Goal: Task Accomplishment & Management: Complete application form

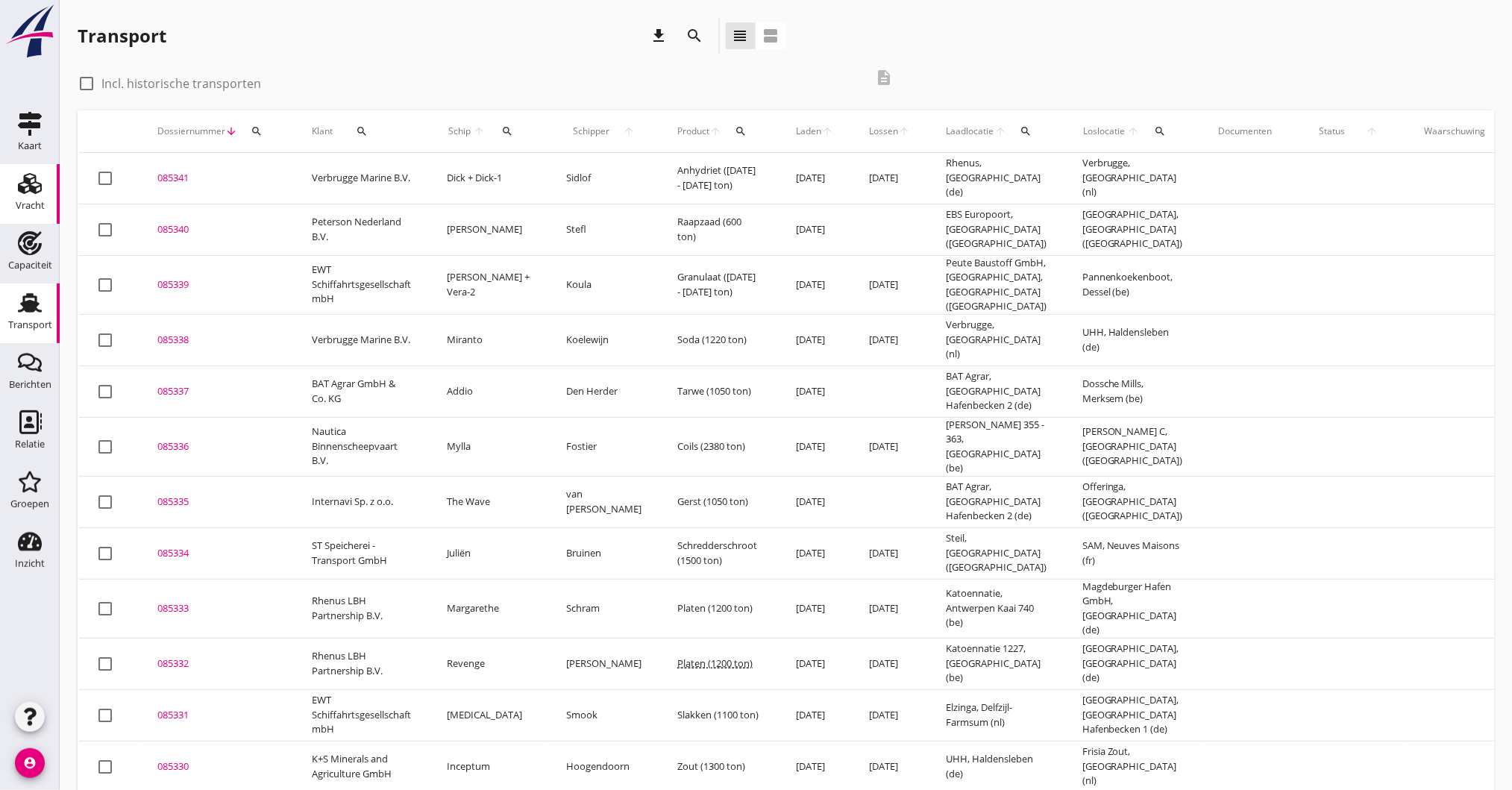
click at [31, 181] on icon "Vracht" at bounding box center [30, 184] width 24 height 24
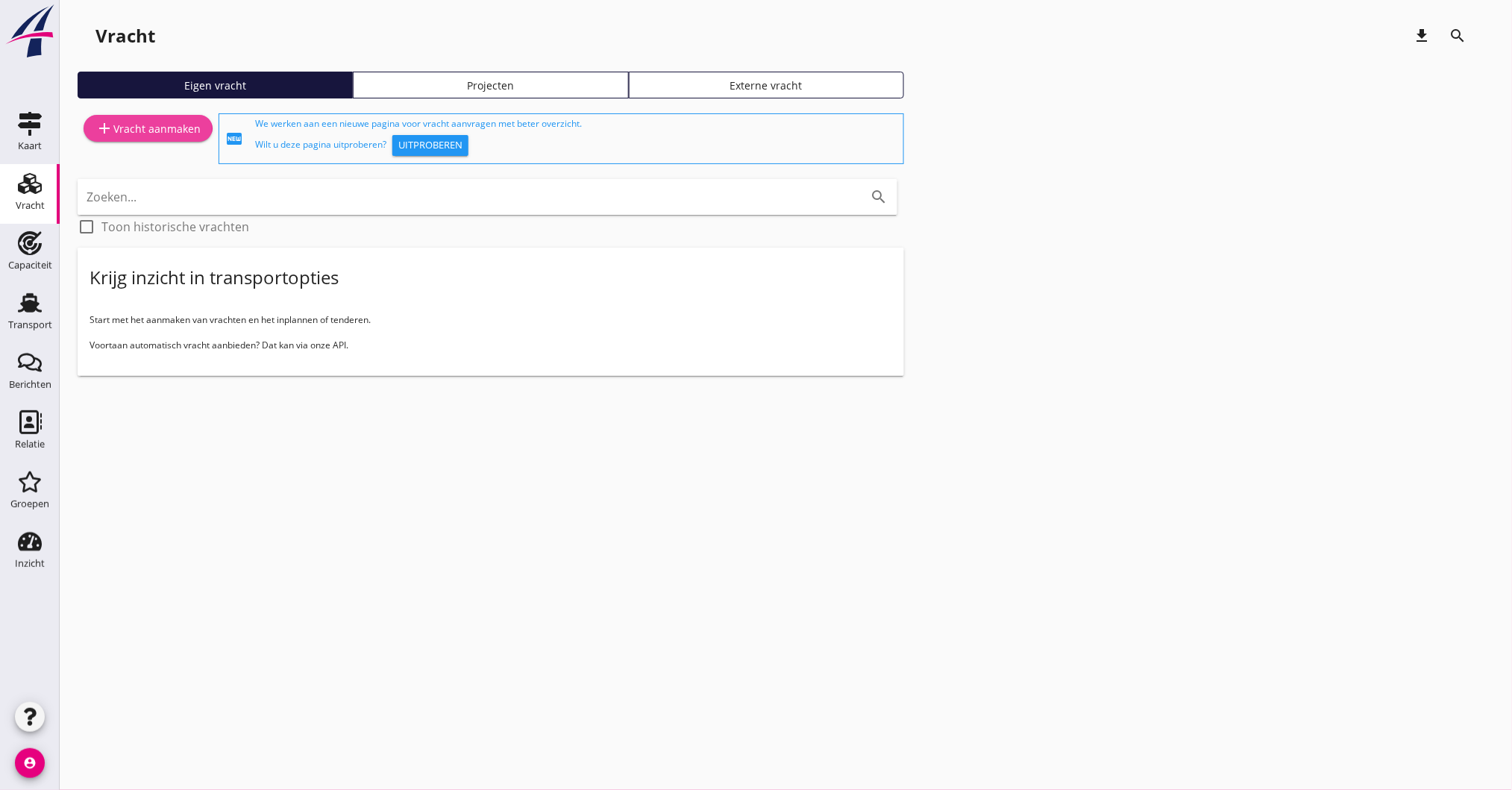
click at [148, 132] on div "add Vracht aanmaken" at bounding box center [148, 128] width 105 height 18
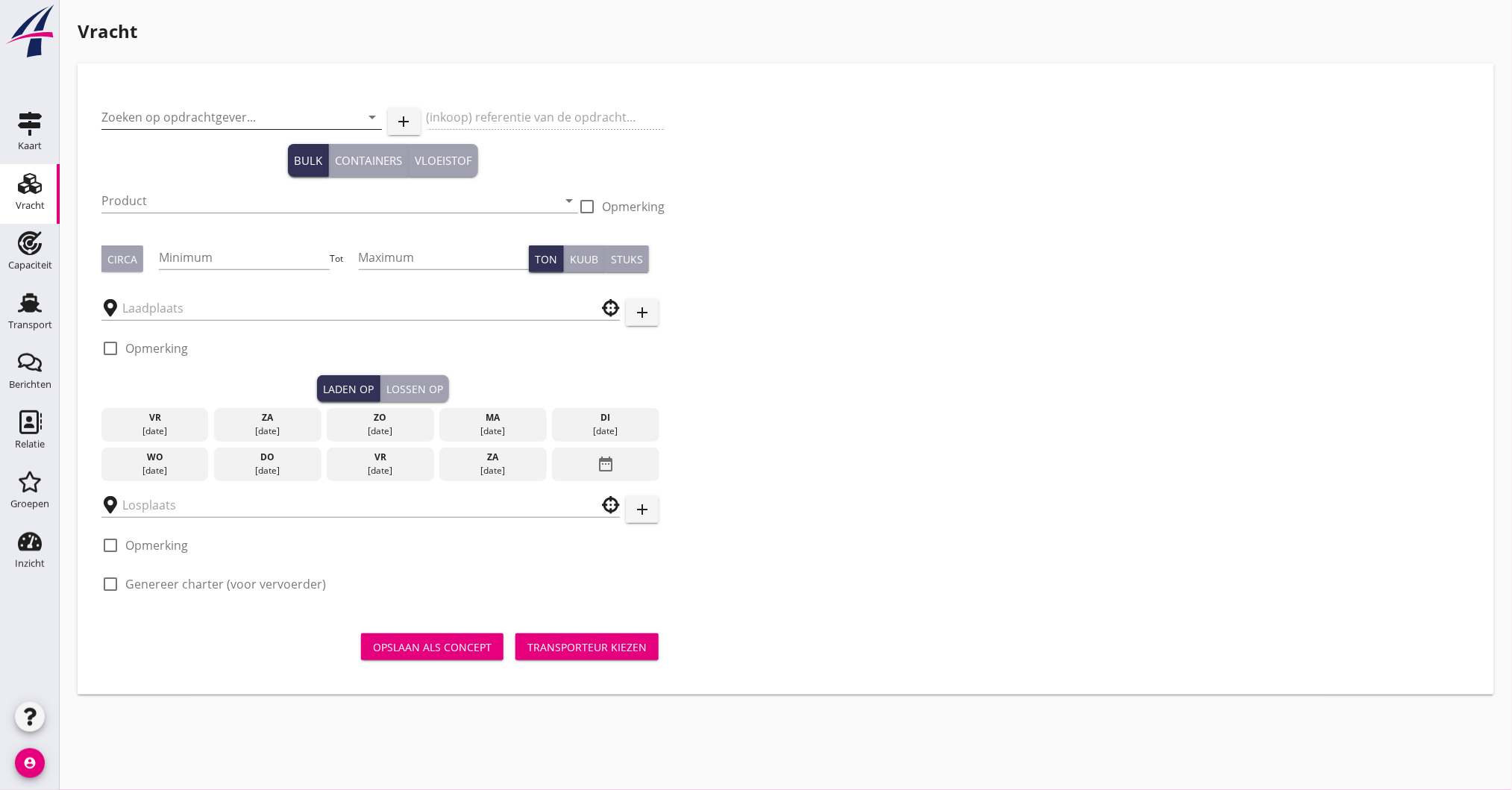
click at [152, 119] on input "Zoeken op opdrachtgever..." at bounding box center [220, 117] width 239 height 24
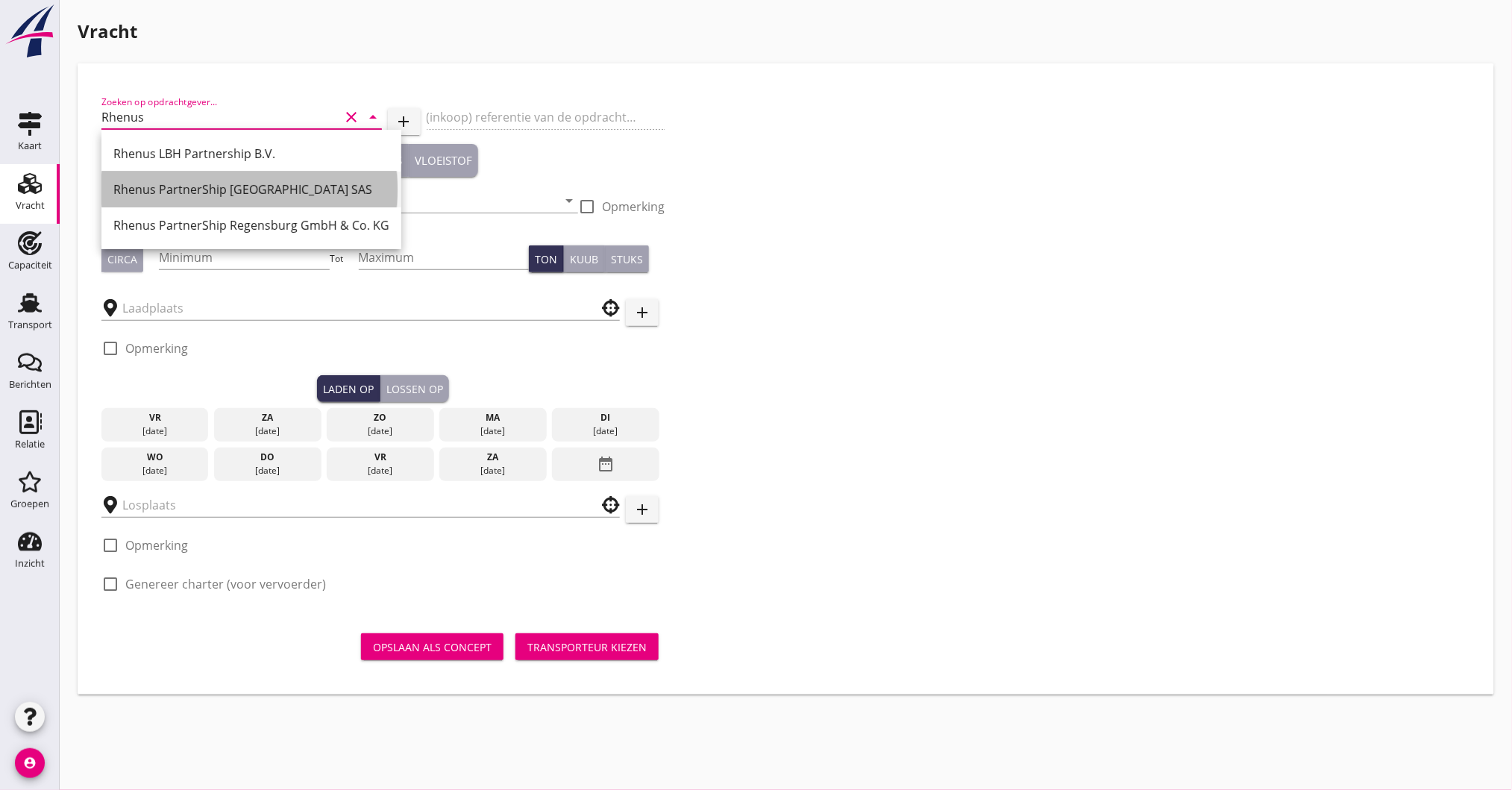
click at [203, 179] on div "Rhenus PartnerShip [GEOGRAPHIC_DATA] SAS" at bounding box center [251, 190] width 276 height 36
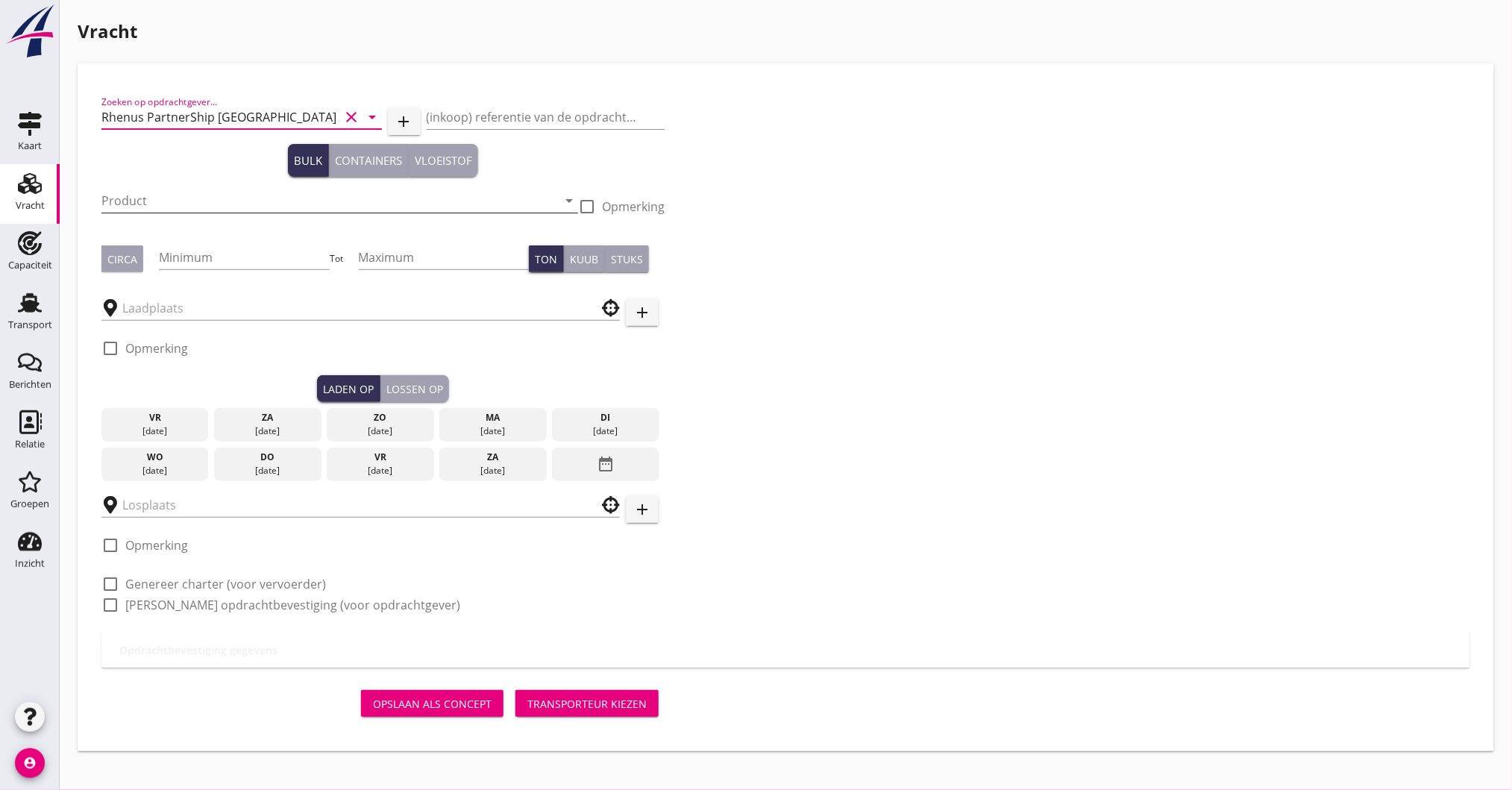
type input "Rhenus PartnerShip [GEOGRAPHIC_DATA] SAS"
click at [159, 205] on input "Product" at bounding box center [330, 200] width 456 height 24
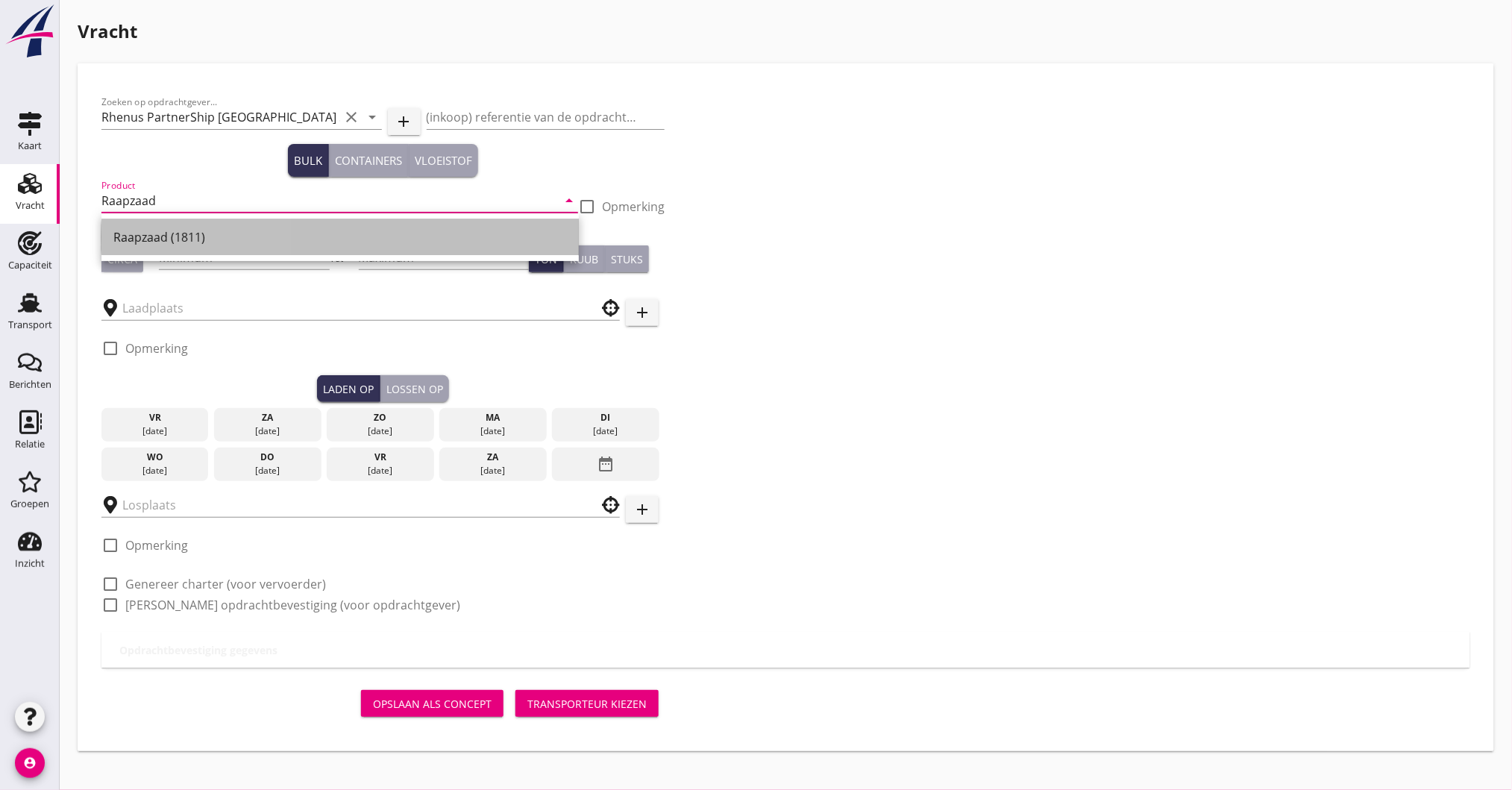
click at [145, 241] on div "Raapzaad (1811)" at bounding box center [339, 237] width 453 height 18
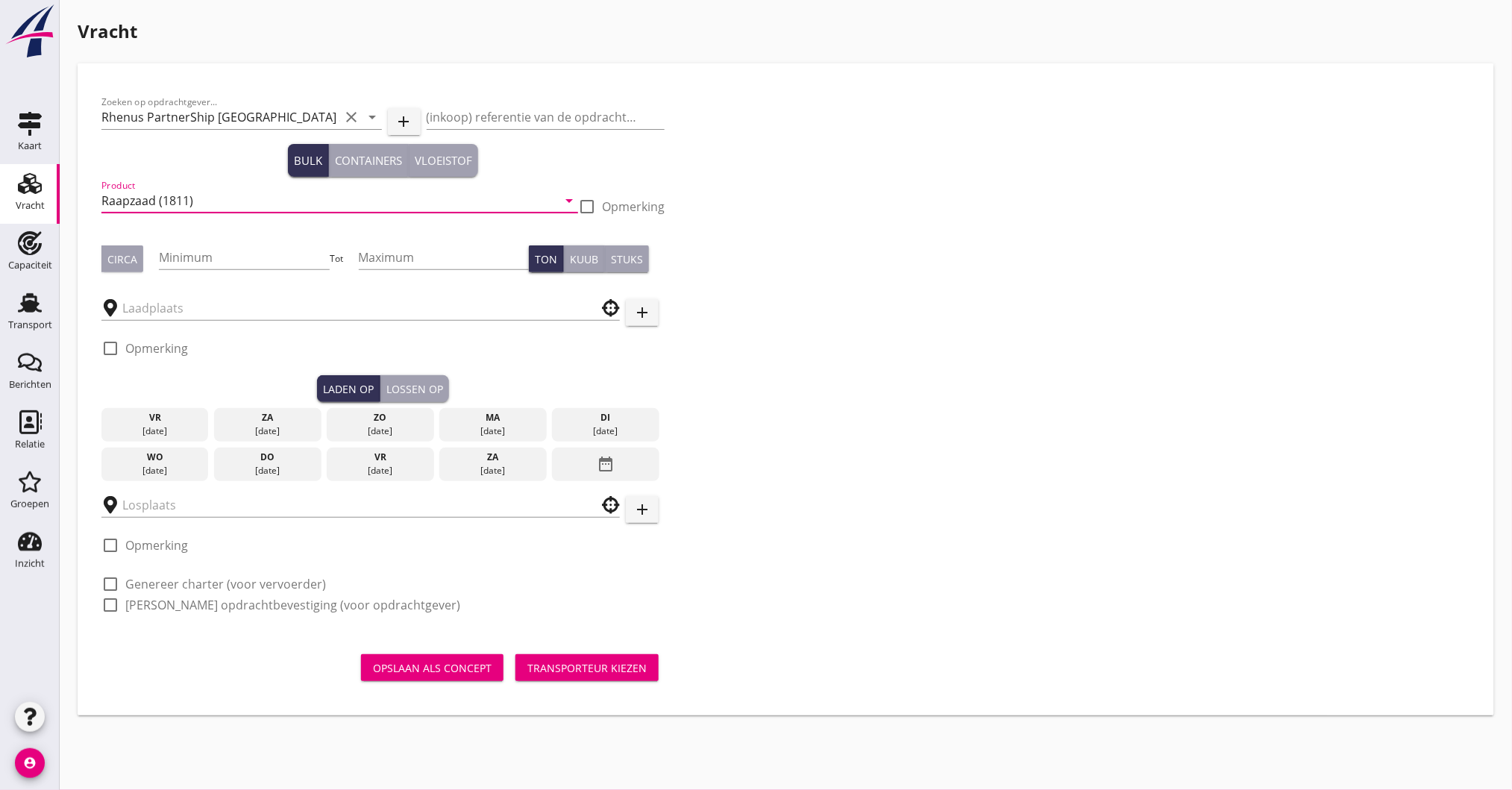
type input "Raapzaad (1811)"
click at [126, 256] on div "Circa" at bounding box center [122, 259] width 30 height 15
click at [243, 254] on input "Minimum" at bounding box center [244, 257] width 171 height 24
type input "1500"
click at [160, 313] on input "text" at bounding box center [351, 307] width 456 height 24
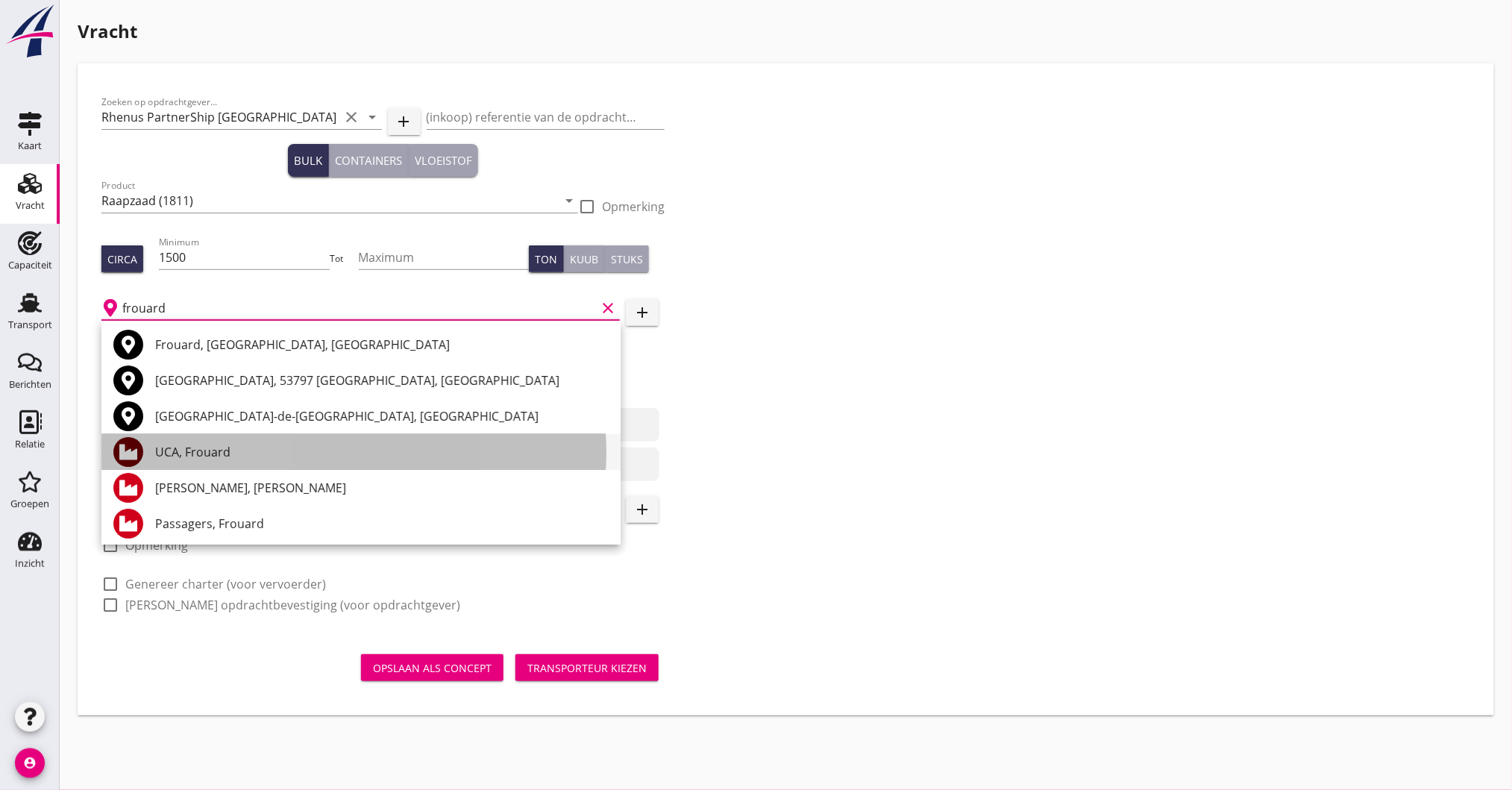
click at [182, 445] on div "UCA, Frouard" at bounding box center [382, 452] width 453 height 18
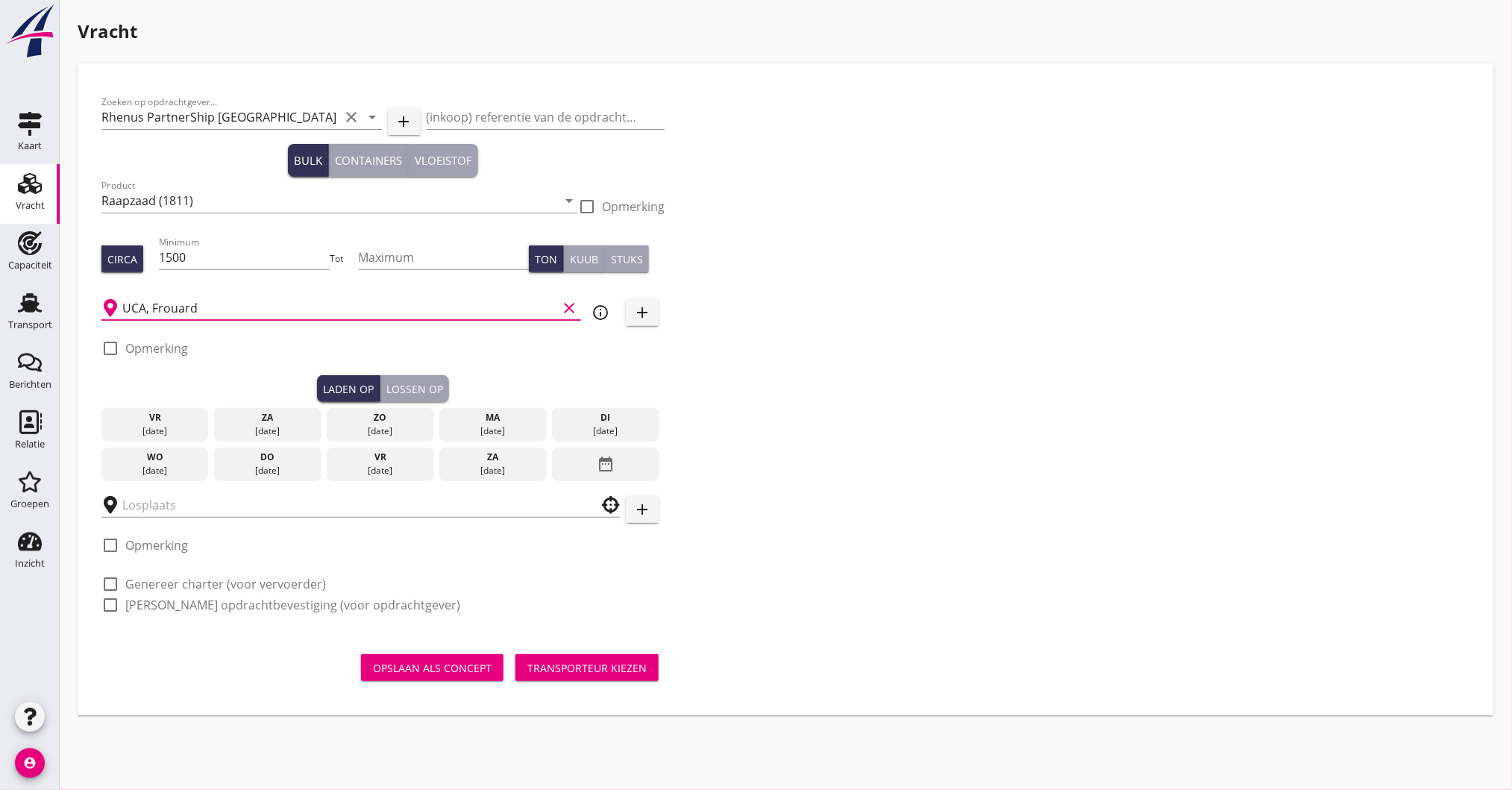
type input "UCA, Frouard"
click at [604, 459] on icon "date_range" at bounding box center [605, 464] width 18 height 27
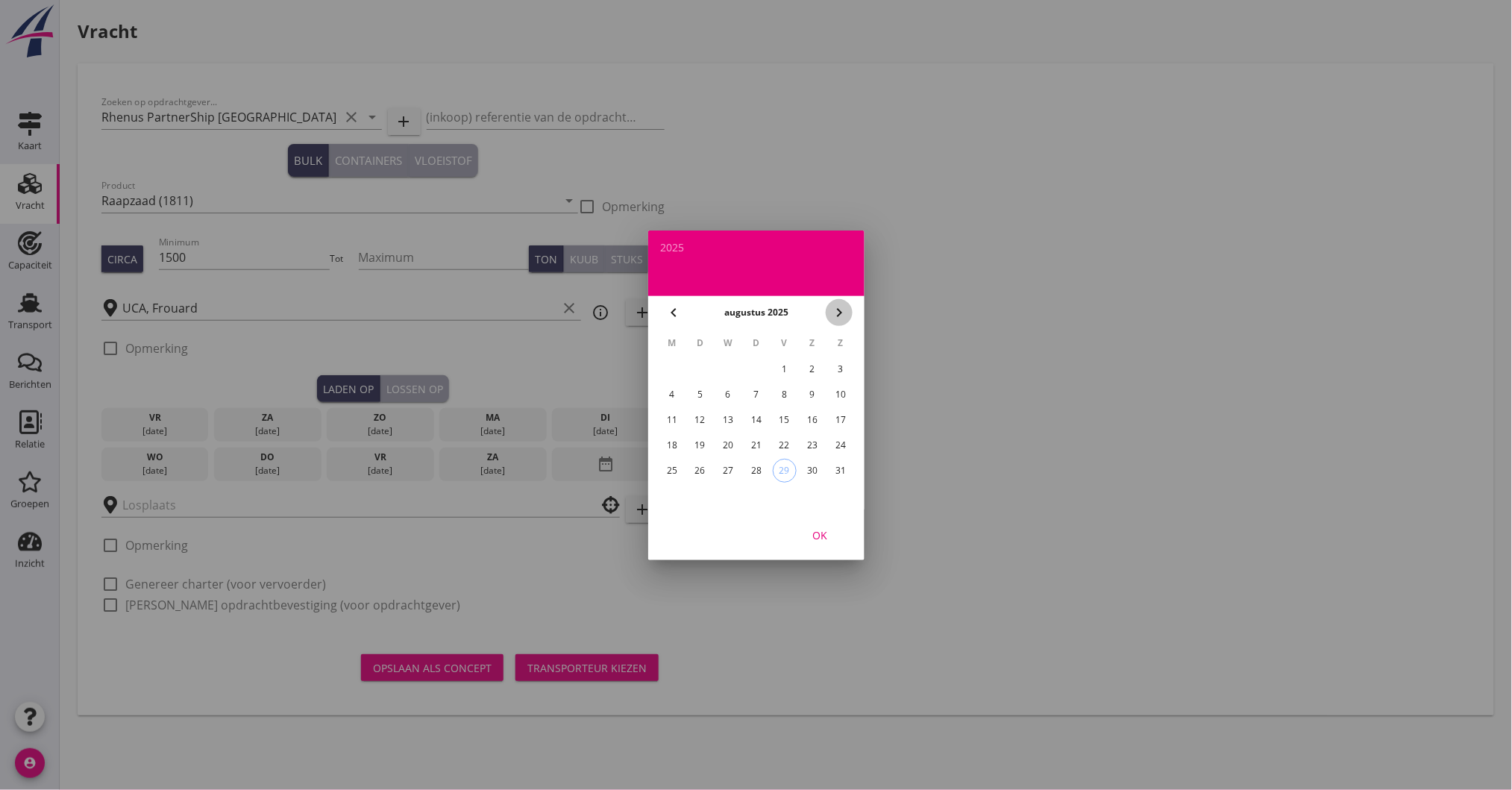
click at [842, 306] on icon "chevron_right" at bounding box center [839, 312] width 18 height 18
click at [689, 390] on div "9" at bounding box center [700, 395] width 24 height 24
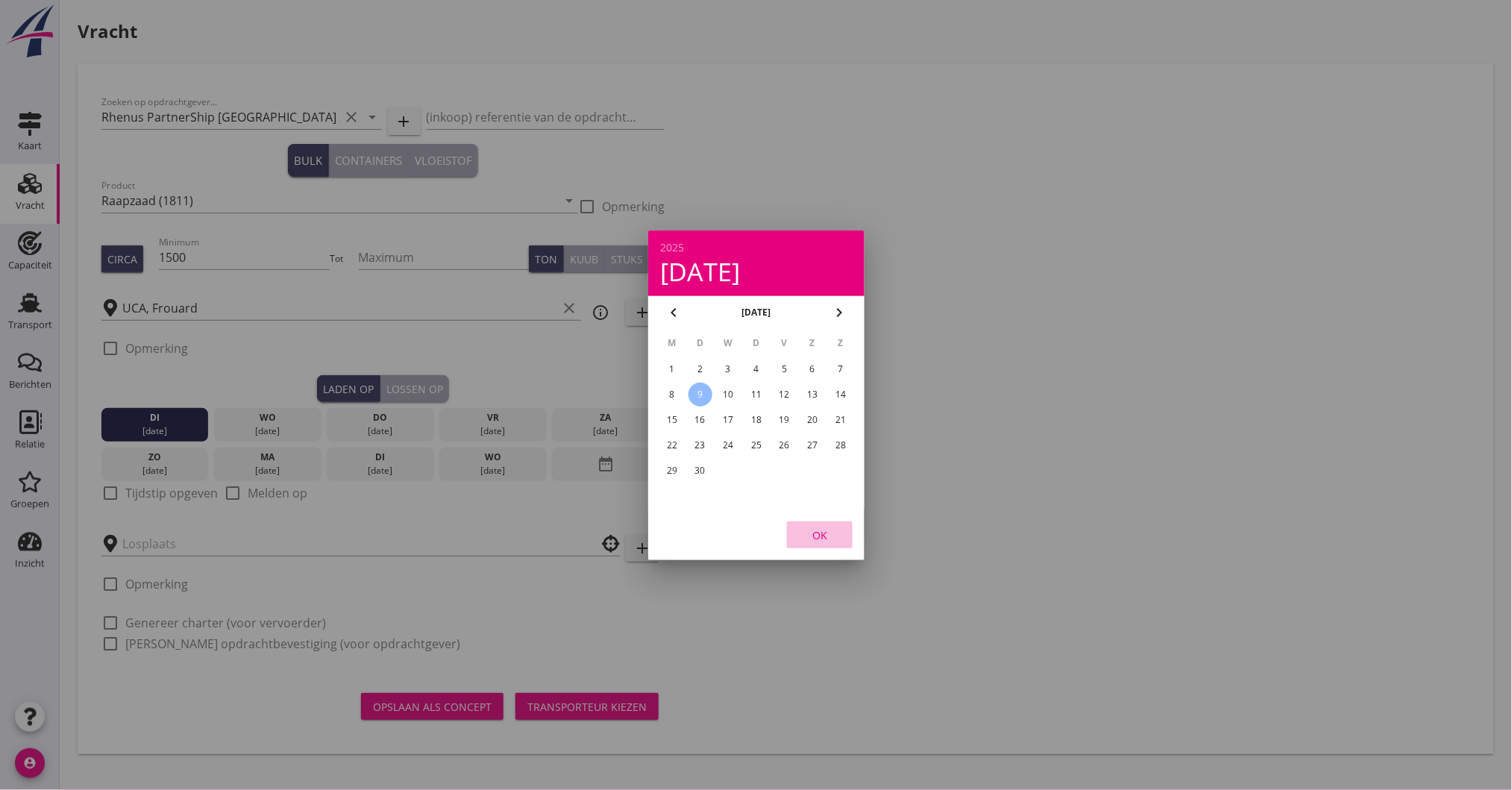
click at [815, 528] on div "OK" at bounding box center [820, 535] width 42 height 15
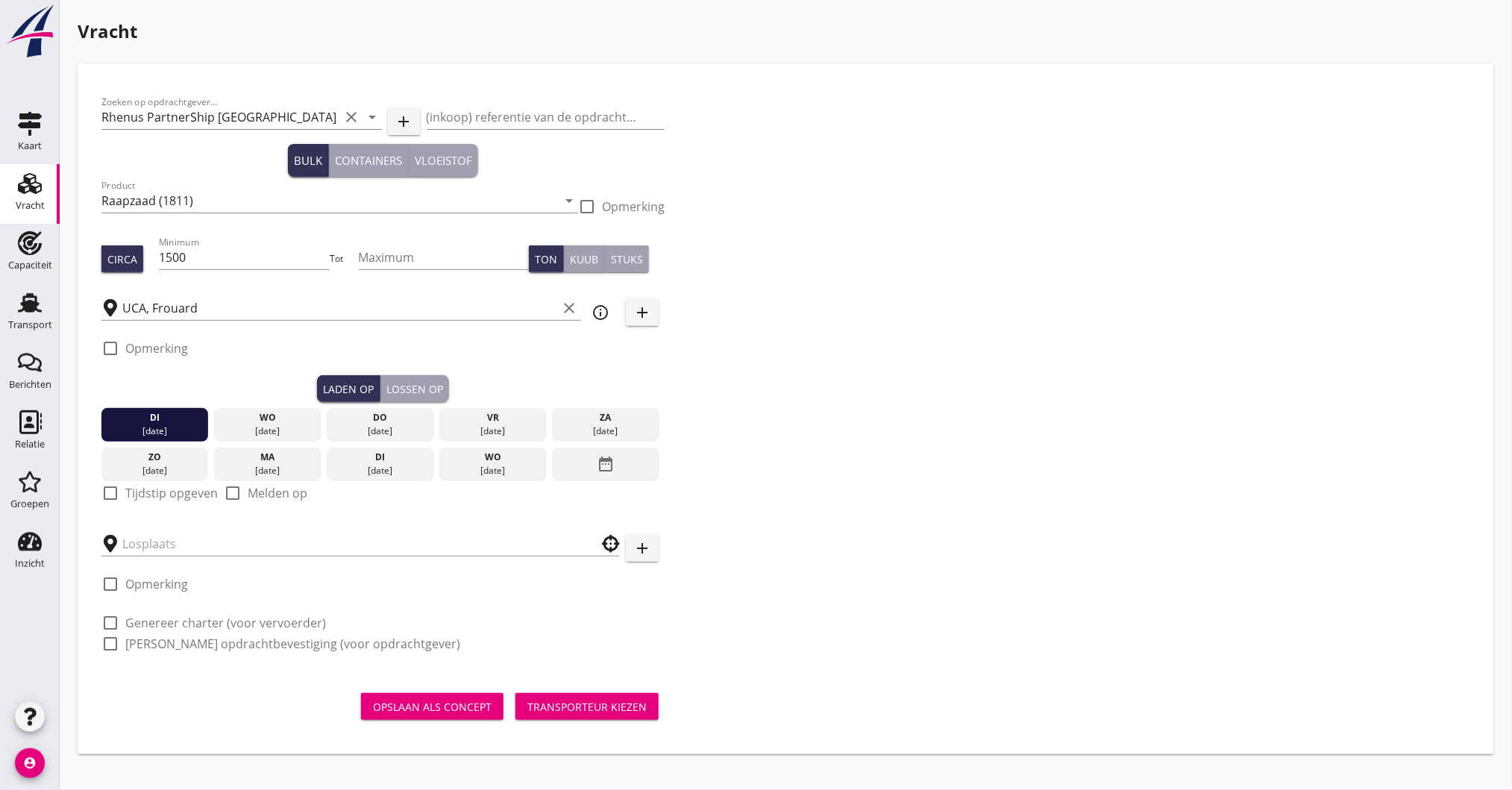
click at [128, 495] on label "Tijdstip opgeven" at bounding box center [172, 492] width 93 height 15
checkbox input "true"
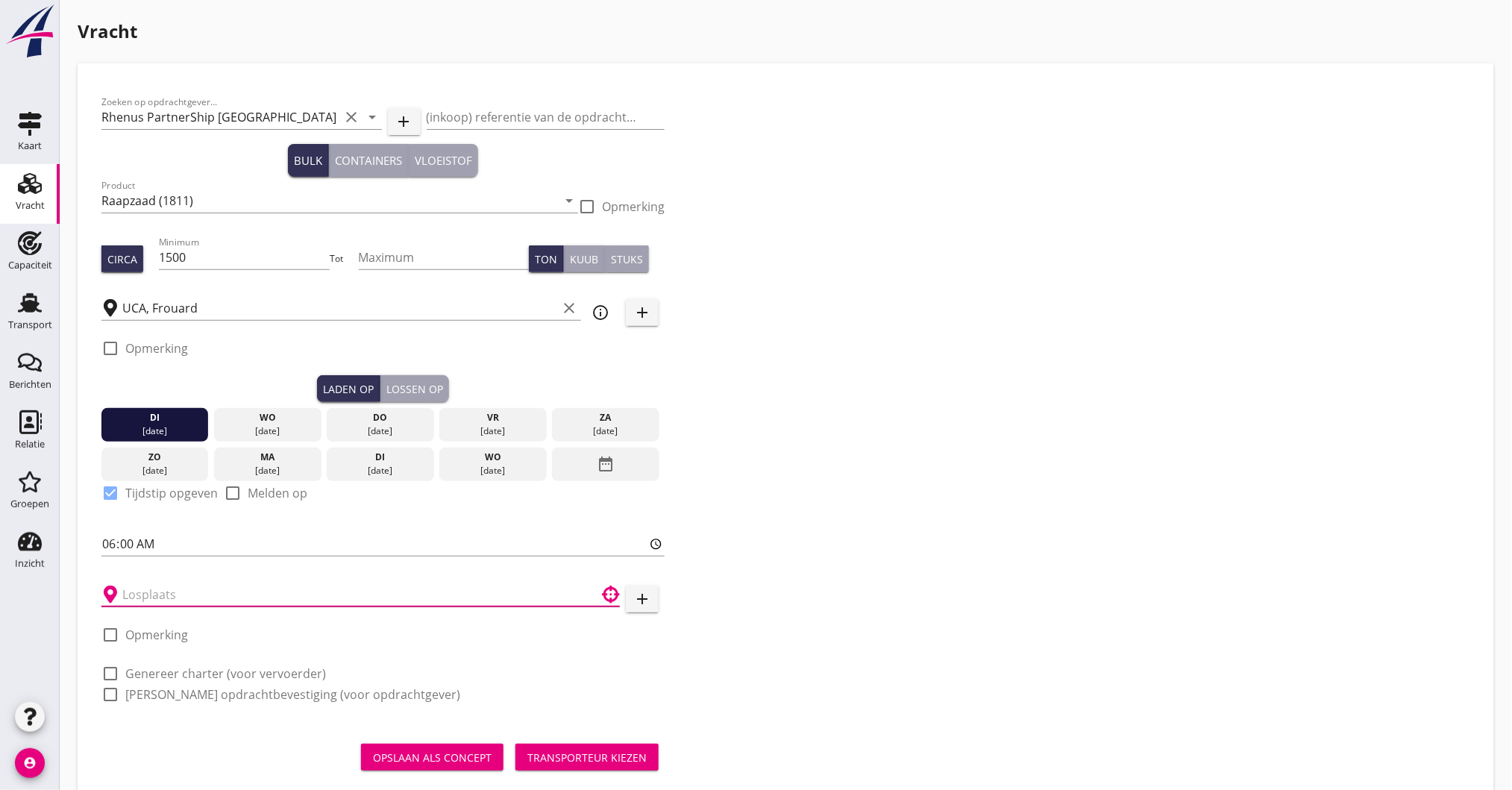
click at [156, 596] on input "text" at bounding box center [351, 595] width 456 height 24
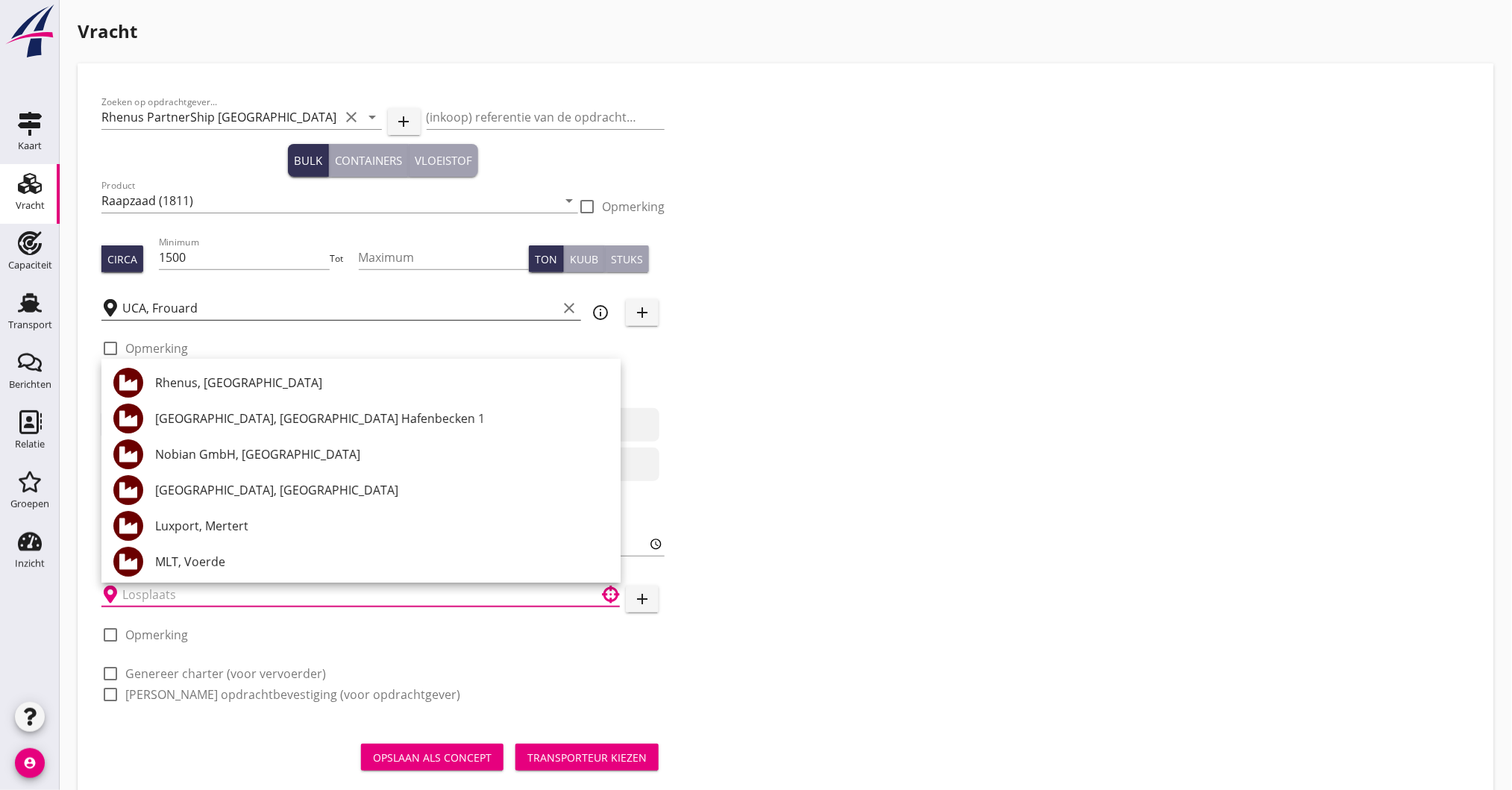
click at [479, 306] on input "UCA, Frouard" at bounding box center [340, 307] width 435 height 24
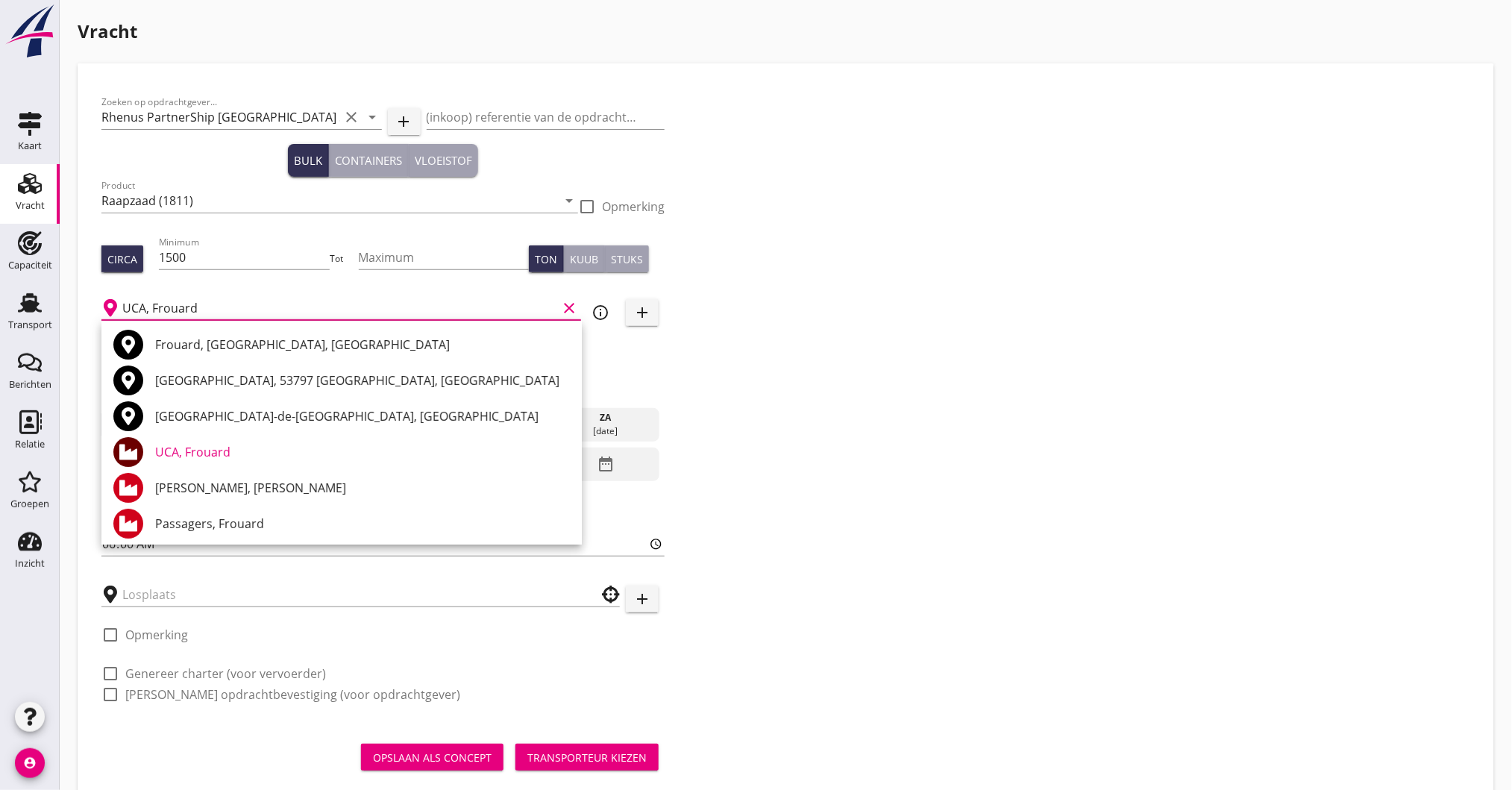
click at [741, 474] on div "Zoeken op opdrachtgever... Rhenus PartnerShip [GEOGRAPHIC_DATA] SAS clear arrow…" at bounding box center [786, 404] width 1381 height 634
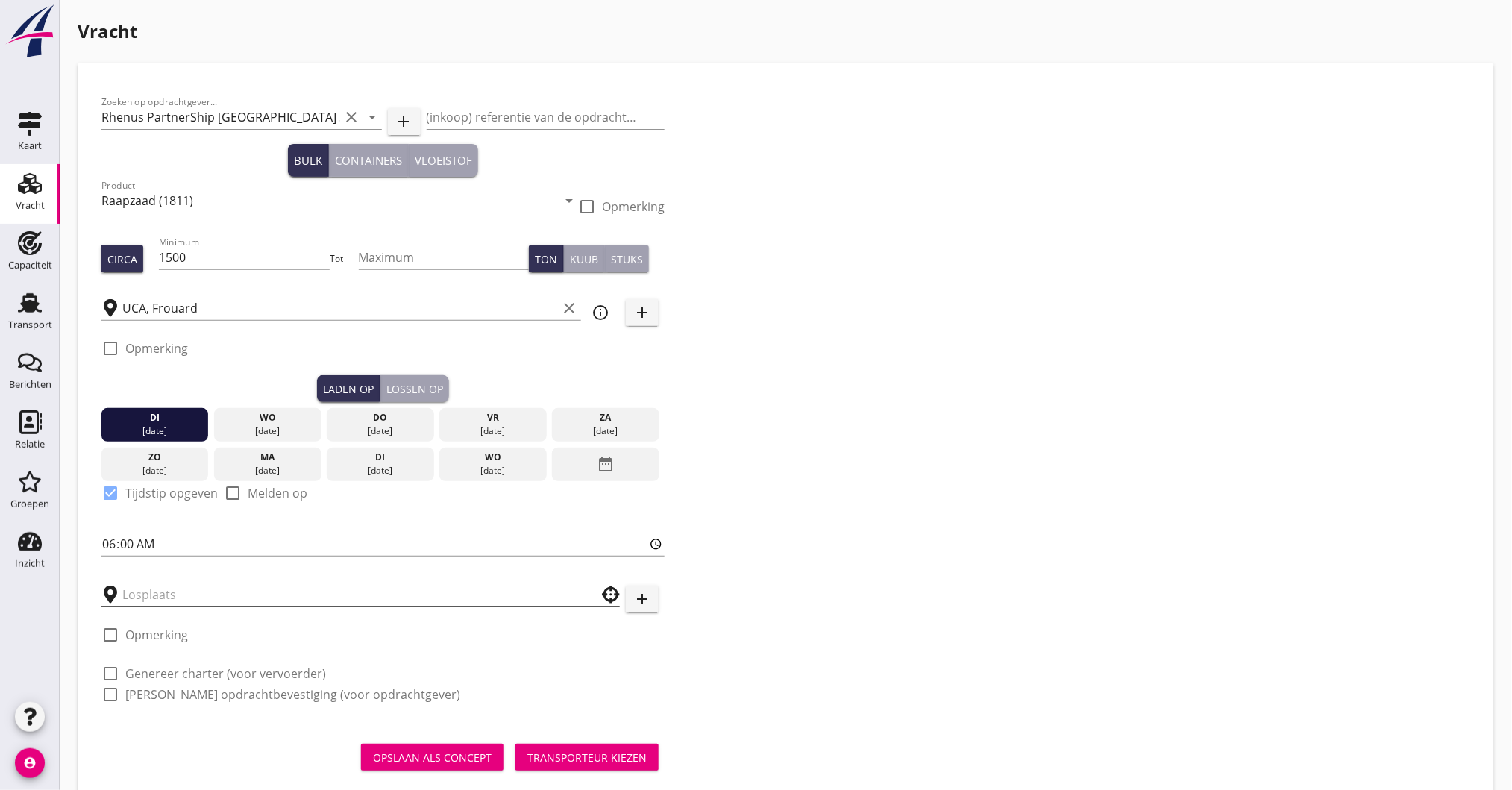
click at [197, 603] on input "text" at bounding box center [351, 595] width 456 height 24
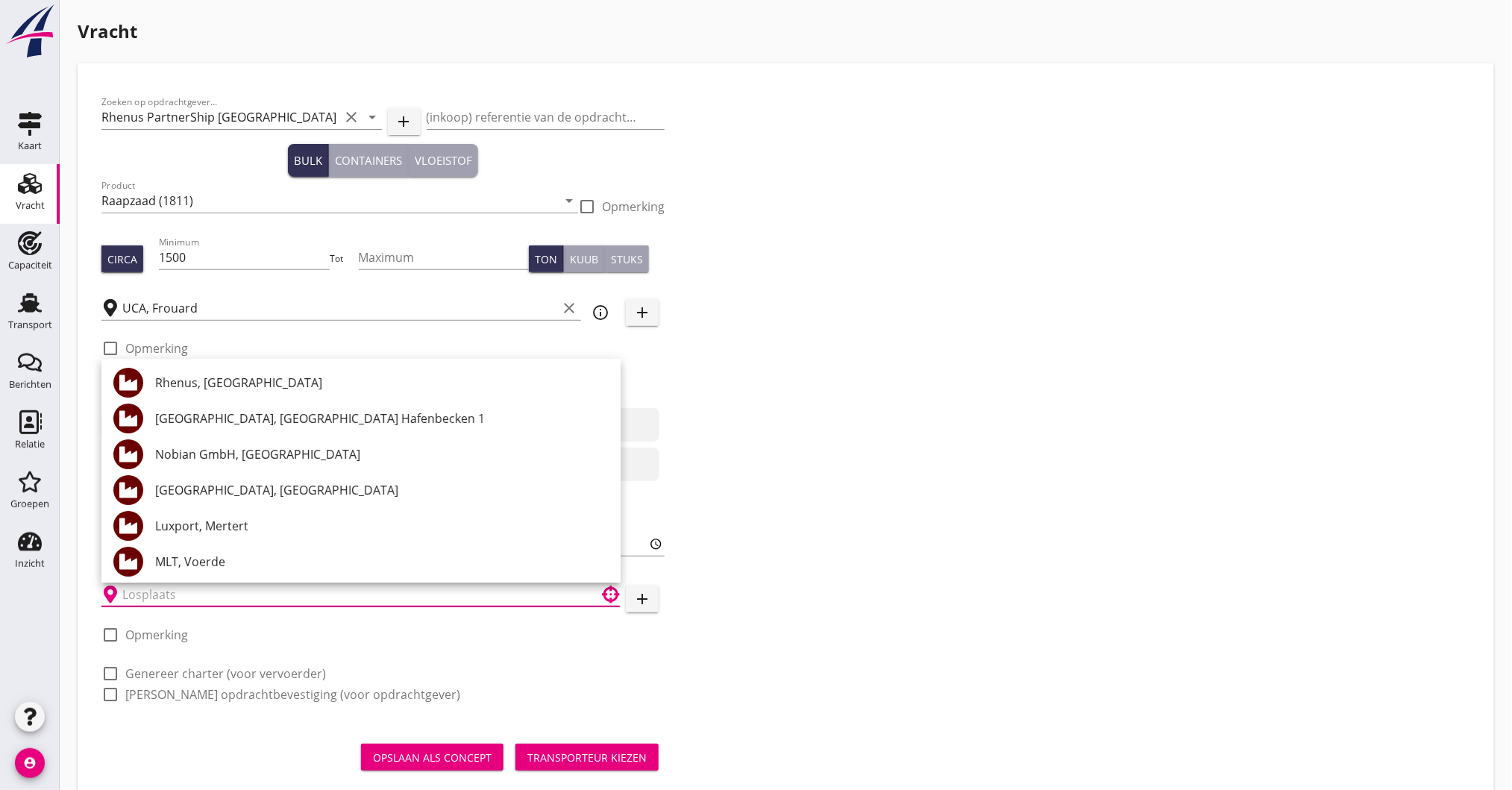
click at [230, 589] on input "text" at bounding box center [351, 595] width 456 height 24
click at [292, 603] on input "text" at bounding box center [351, 595] width 456 height 24
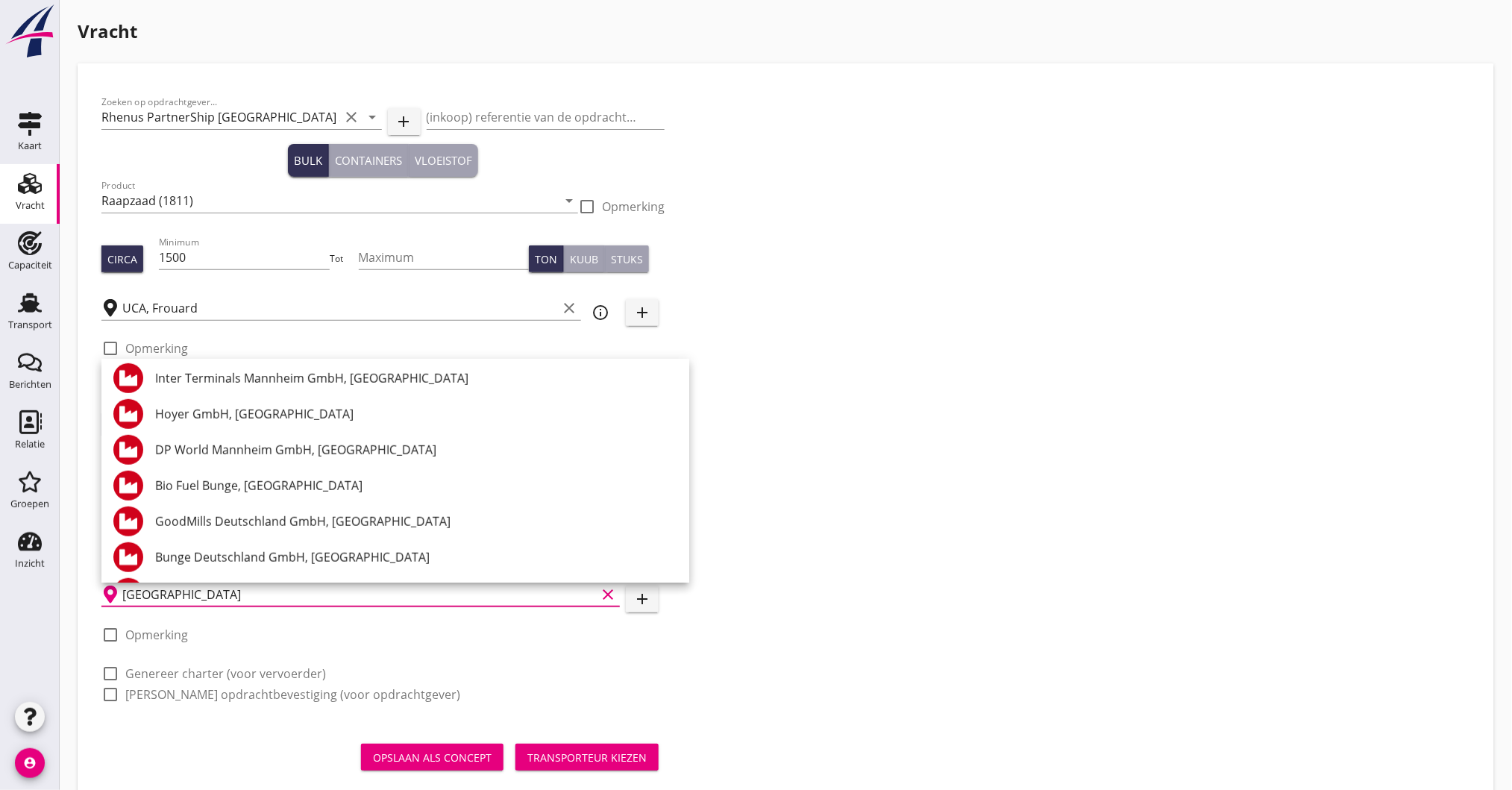
scroll to position [397, 0]
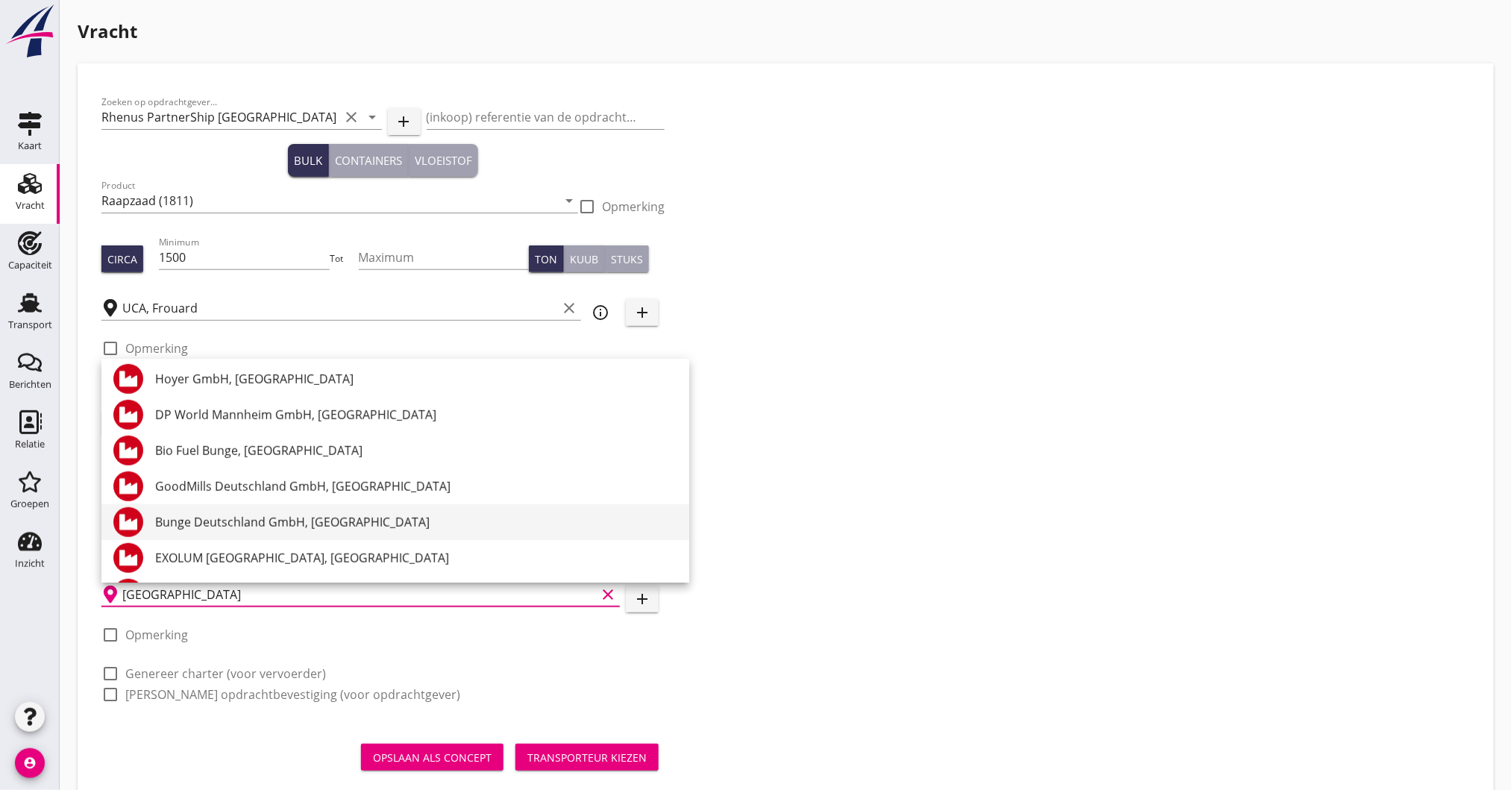
click at [287, 524] on div "Bunge Deutschland GmbH, [GEOGRAPHIC_DATA]" at bounding box center [417, 522] width 522 height 18
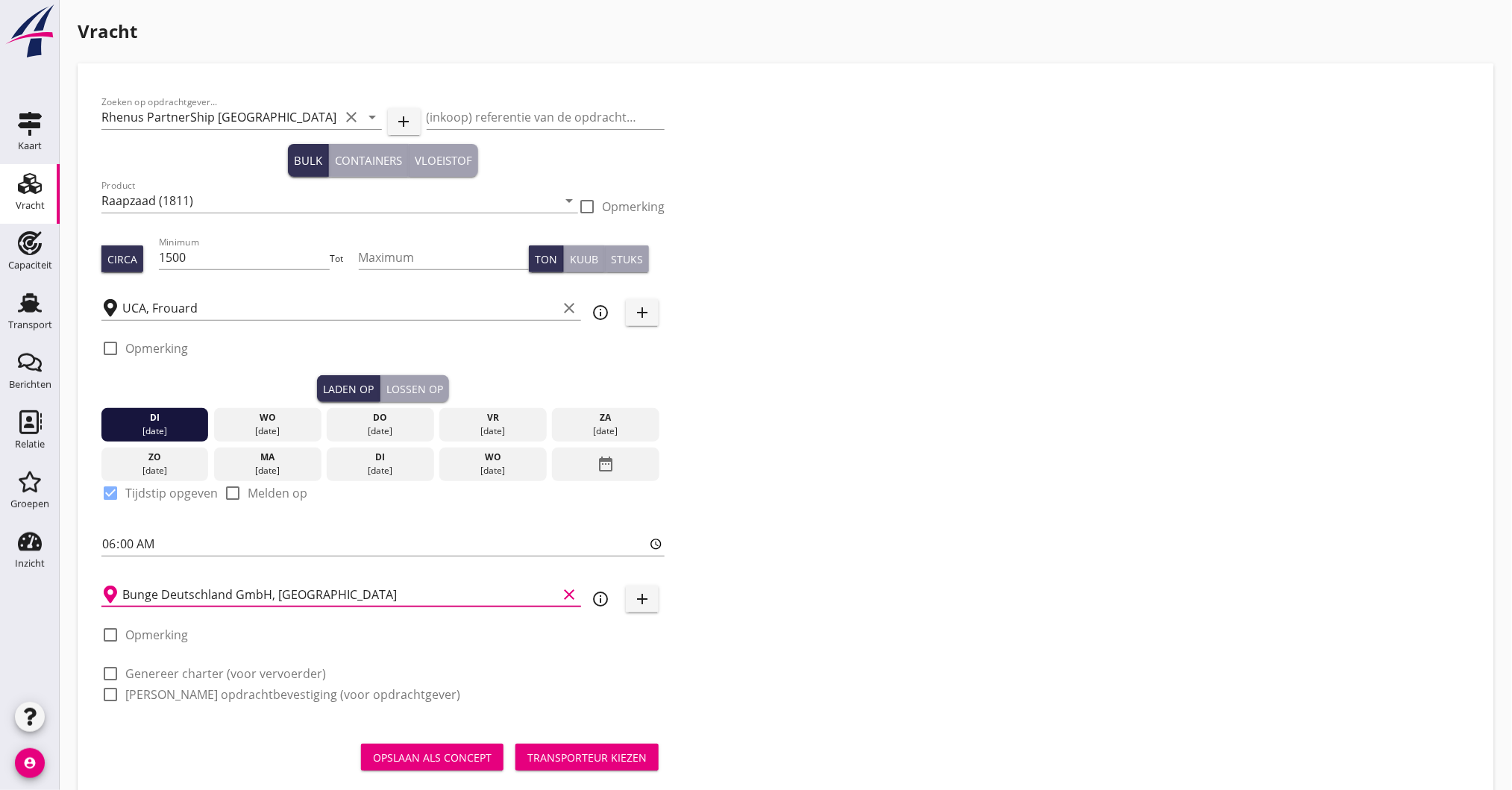
type input "Bunge Deutschland GmbH, [GEOGRAPHIC_DATA]"
click at [182, 673] on label "Genereer charter (voor vervoerder)" at bounding box center [226, 673] width 201 height 15
checkbox input "true"
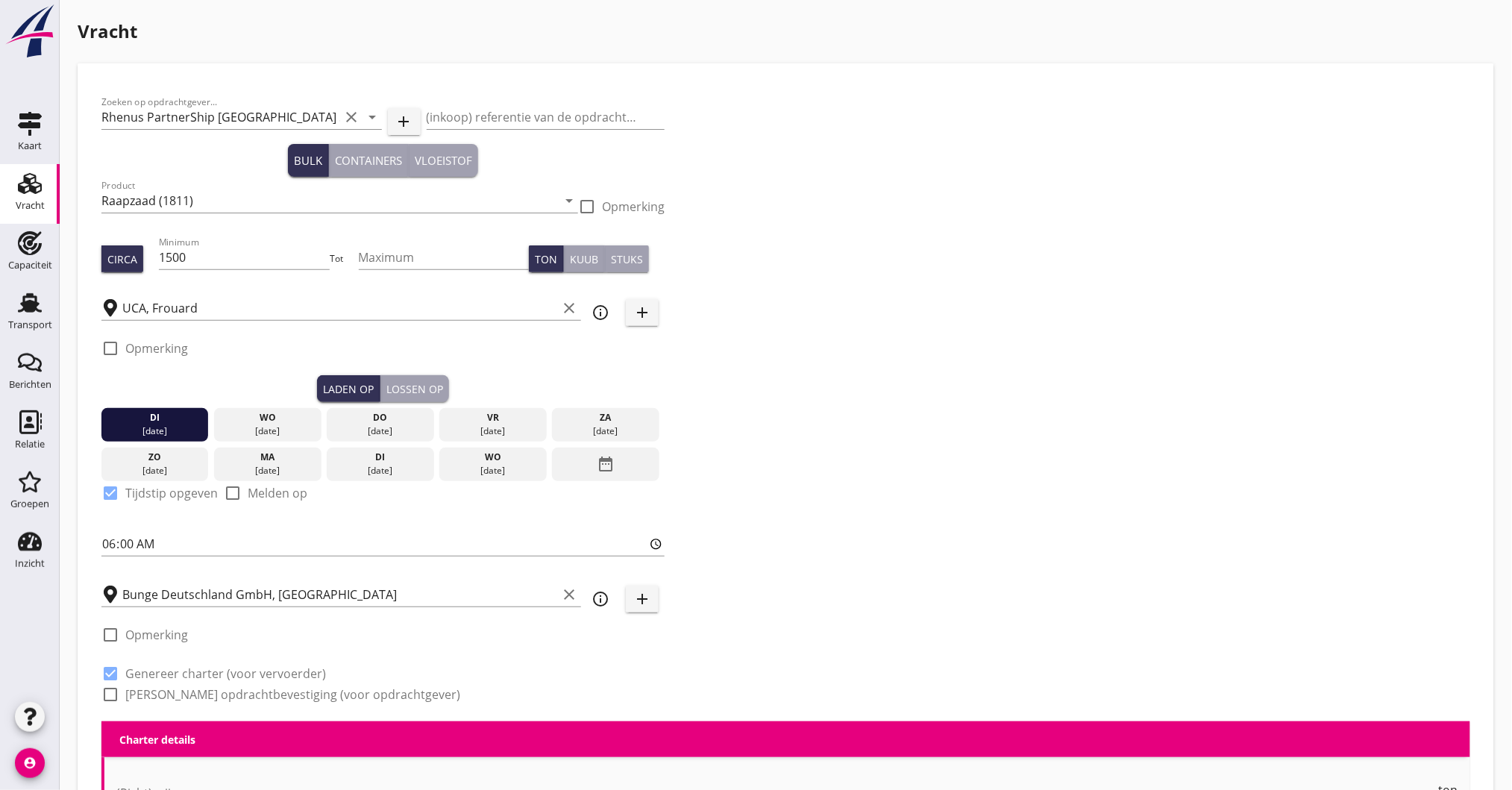
checkbox input "true"
click at [158, 690] on label "[PERSON_NAME] opdrachtbevestiging (voor opdrachtgever)" at bounding box center [293, 694] width 335 height 15
checkbox input "true"
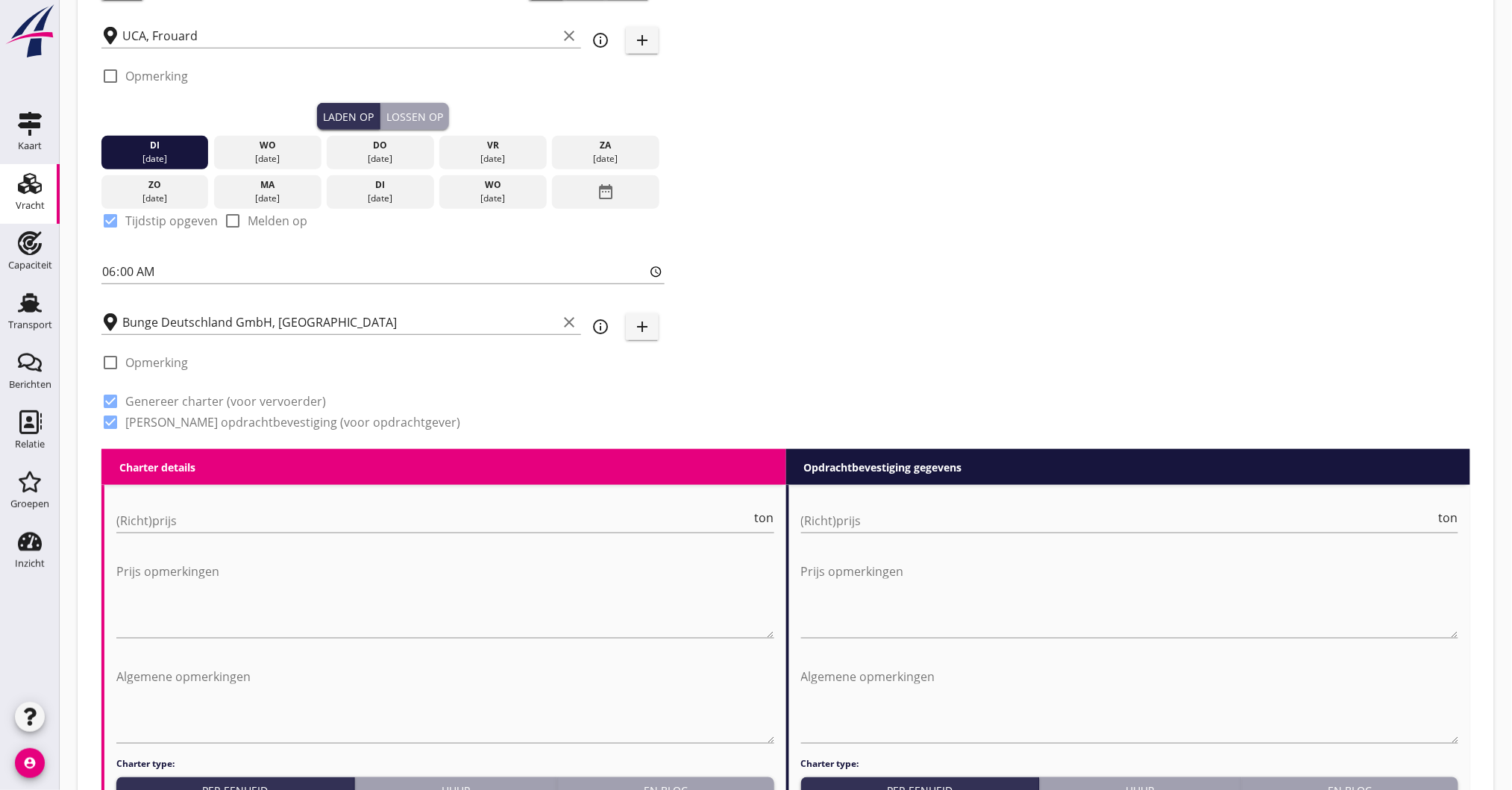
scroll to position [299, 0]
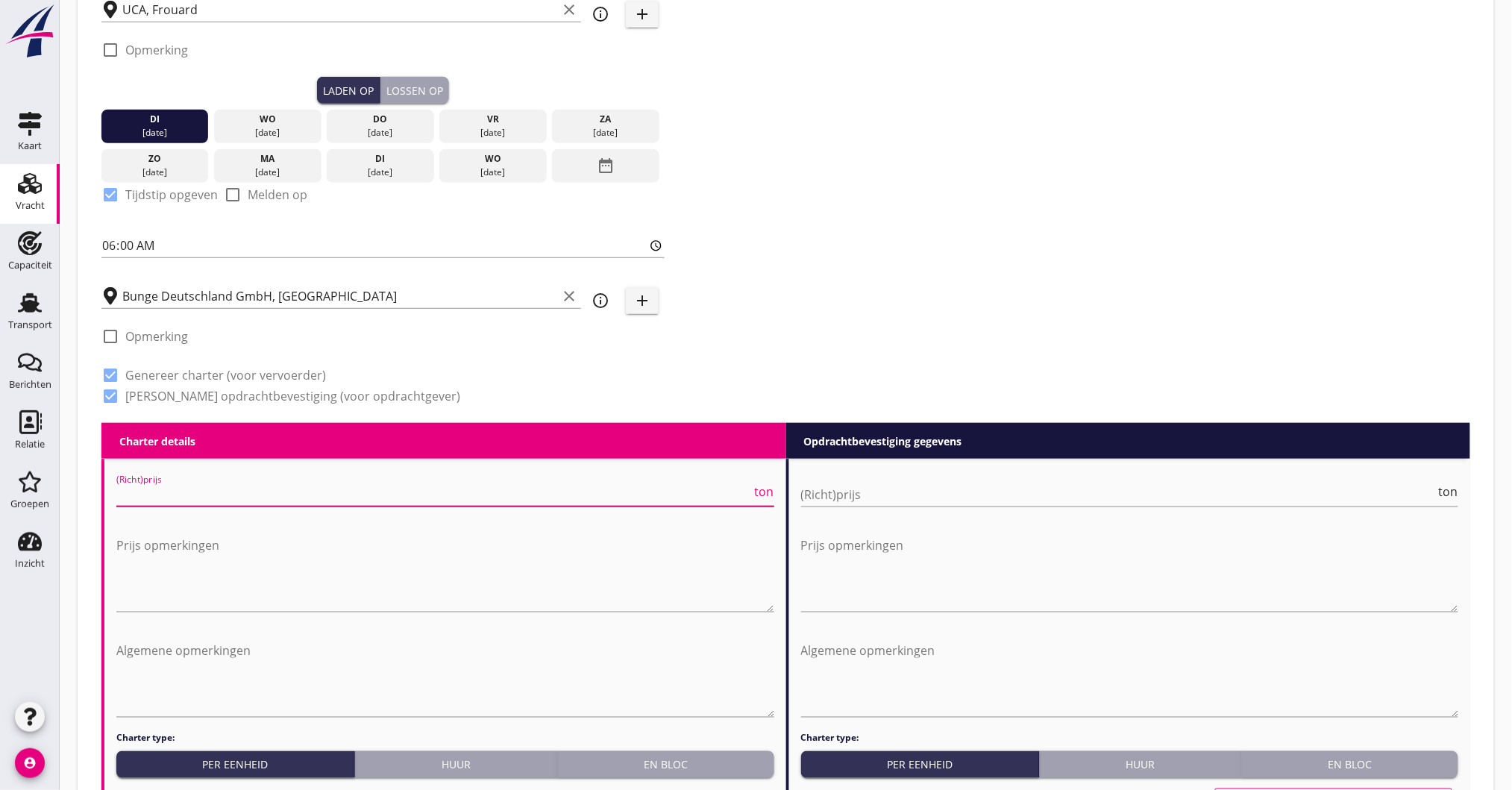
click at [159, 496] on input "(Richt)prijs" at bounding box center [434, 494] width 636 height 24
type input "12"
type input "12.50"
type textarea "1"
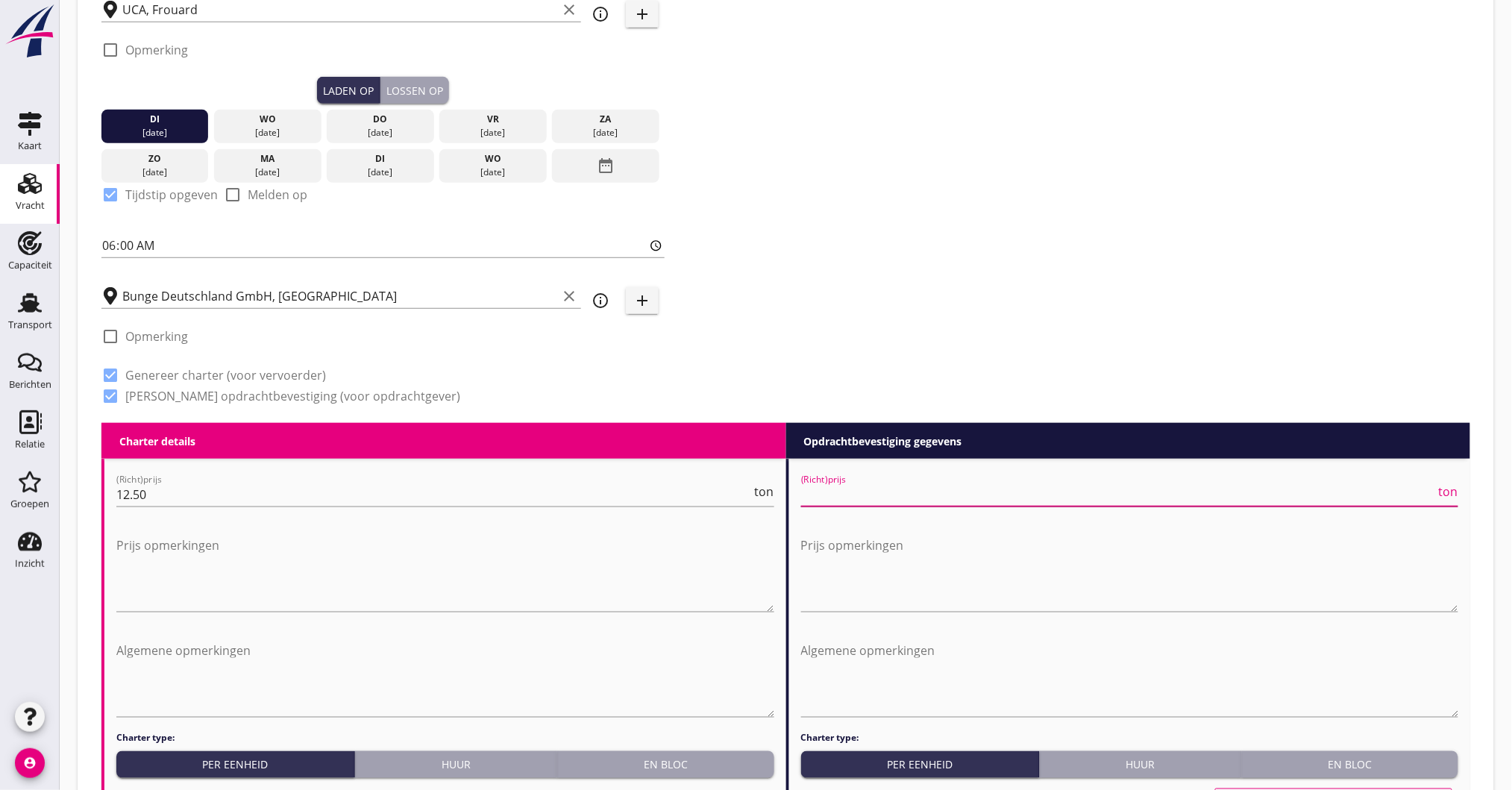
click at [881, 499] on input "(Richt)prijs" at bounding box center [1119, 494] width 636 height 24
click at [848, 502] on input "(Richt)prijs" at bounding box center [1119, 494] width 636 height 24
type input "13"
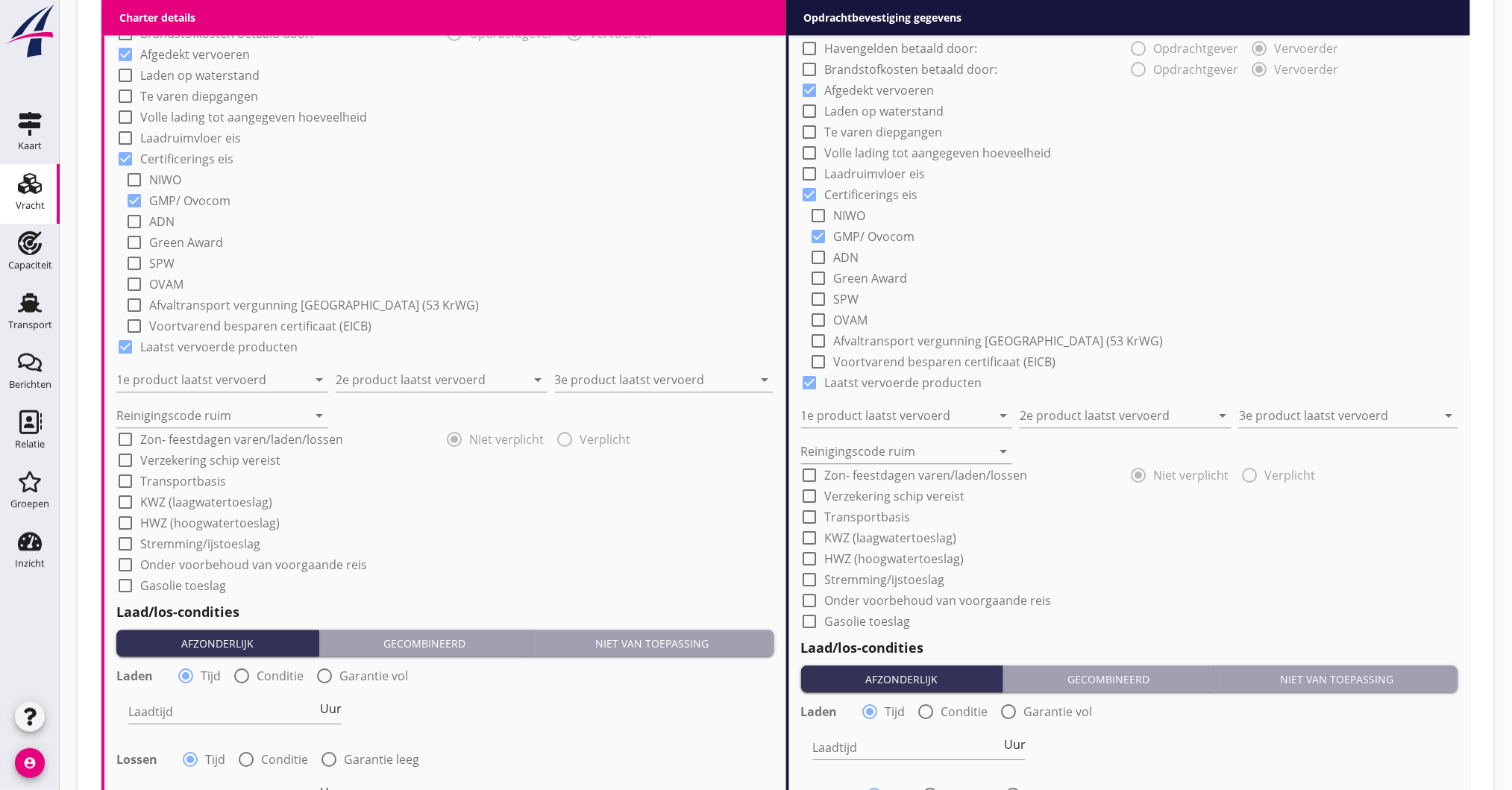
scroll to position [1194, 0]
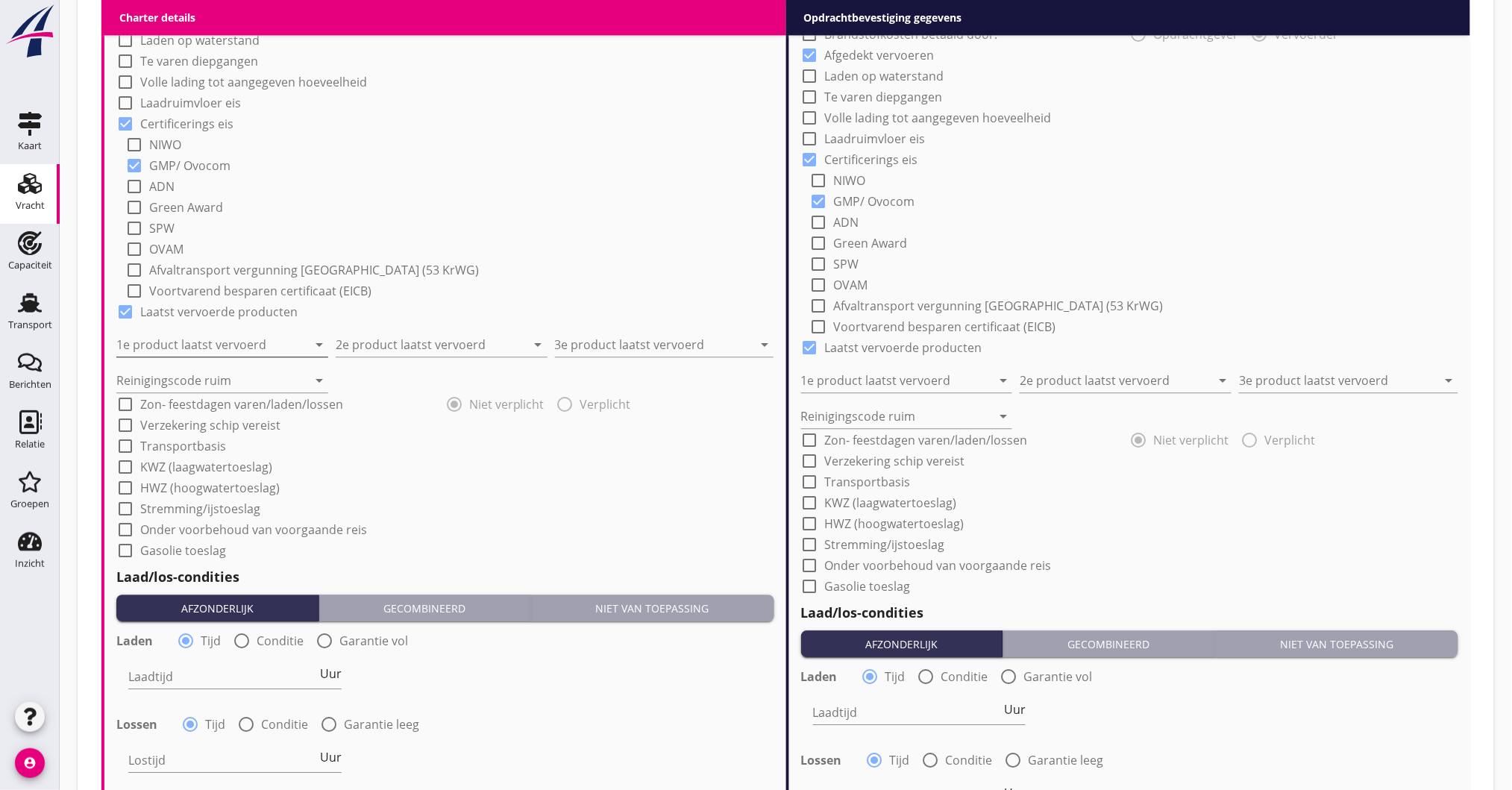
type input "13.00"
click at [198, 353] on input "1e product laatst vervoerd" at bounding box center [212, 344] width 191 height 24
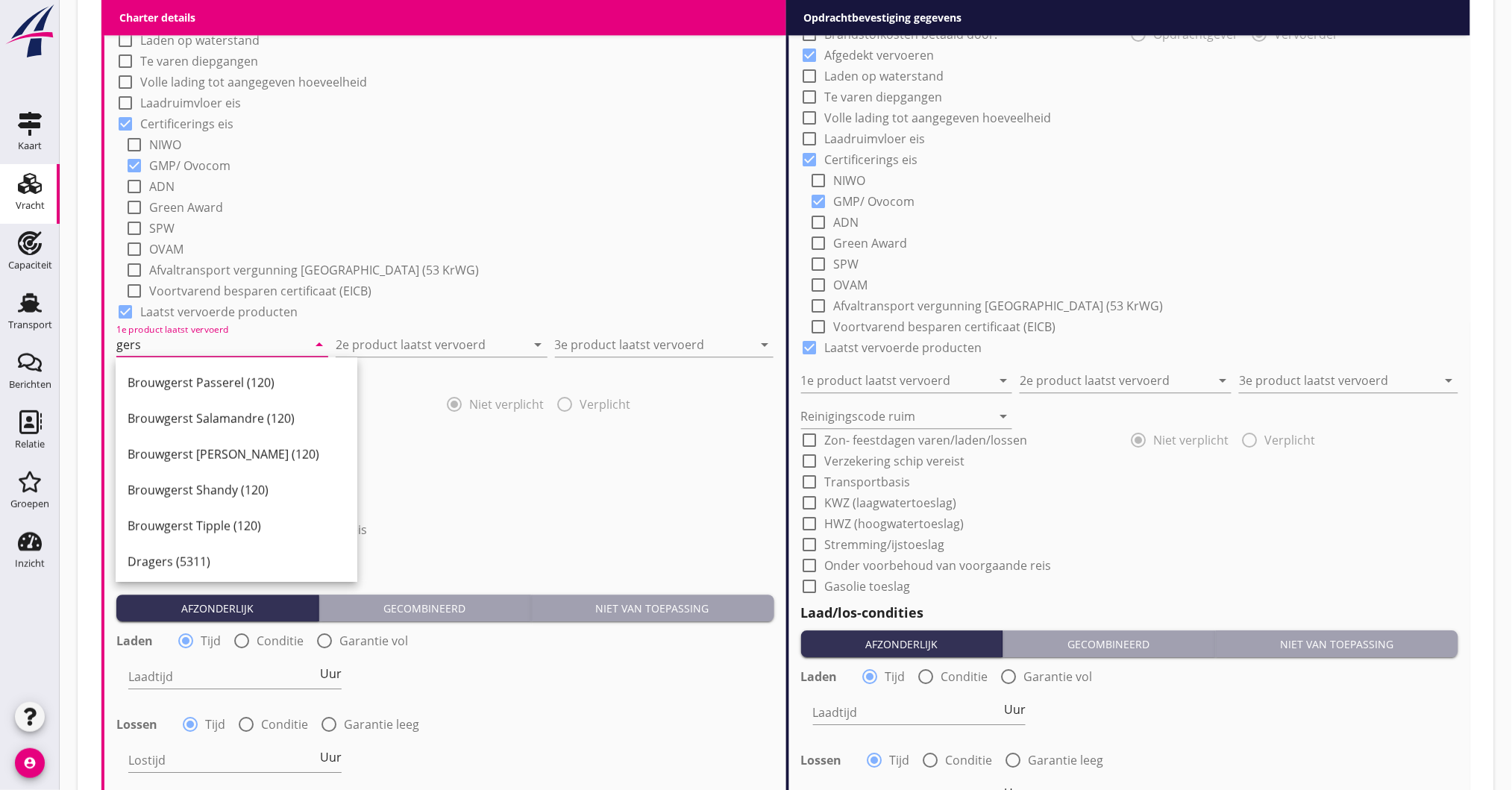
scroll to position [497, 0]
drag, startPoint x: 199, startPoint y: 347, endPoint x: 44, endPoint y: 341, distance: 155.1
click at [44, 341] on div "Kaart Kaart Vracht Vracht Capaciteit Capaciteit Transport Transport Berichten B…" at bounding box center [756, 47] width 1512 height 2483
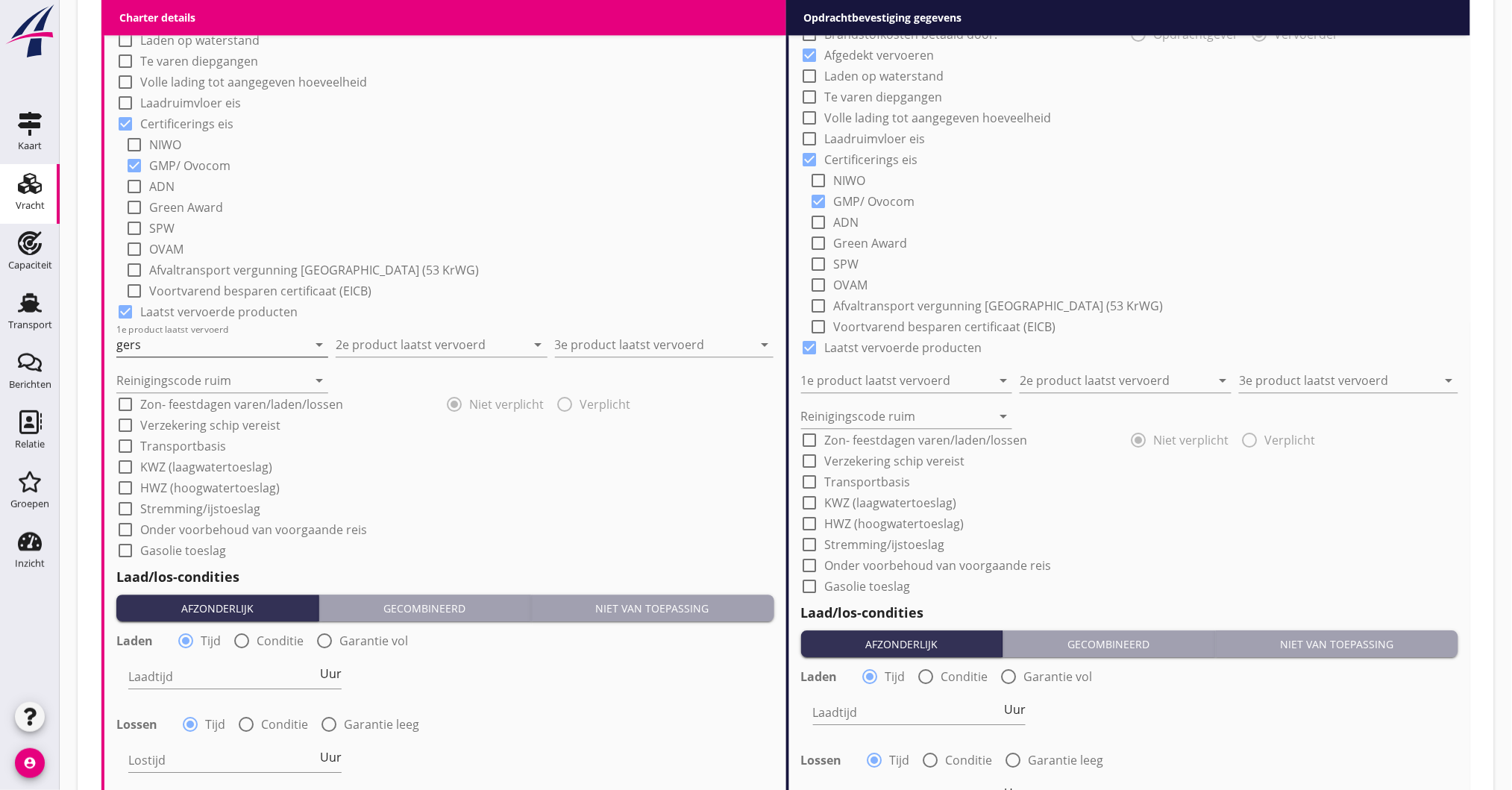
click at [173, 352] on input "gers" at bounding box center [212, 344] width 191 height 24
click at [176, 386] on div "Raapzaad (1811)" at bounding box center [221, 381] width 188 height 18
click at [402, 344] on input "2e product laatst vervoerd" at bounding box center [431, 344] width 191 height 24
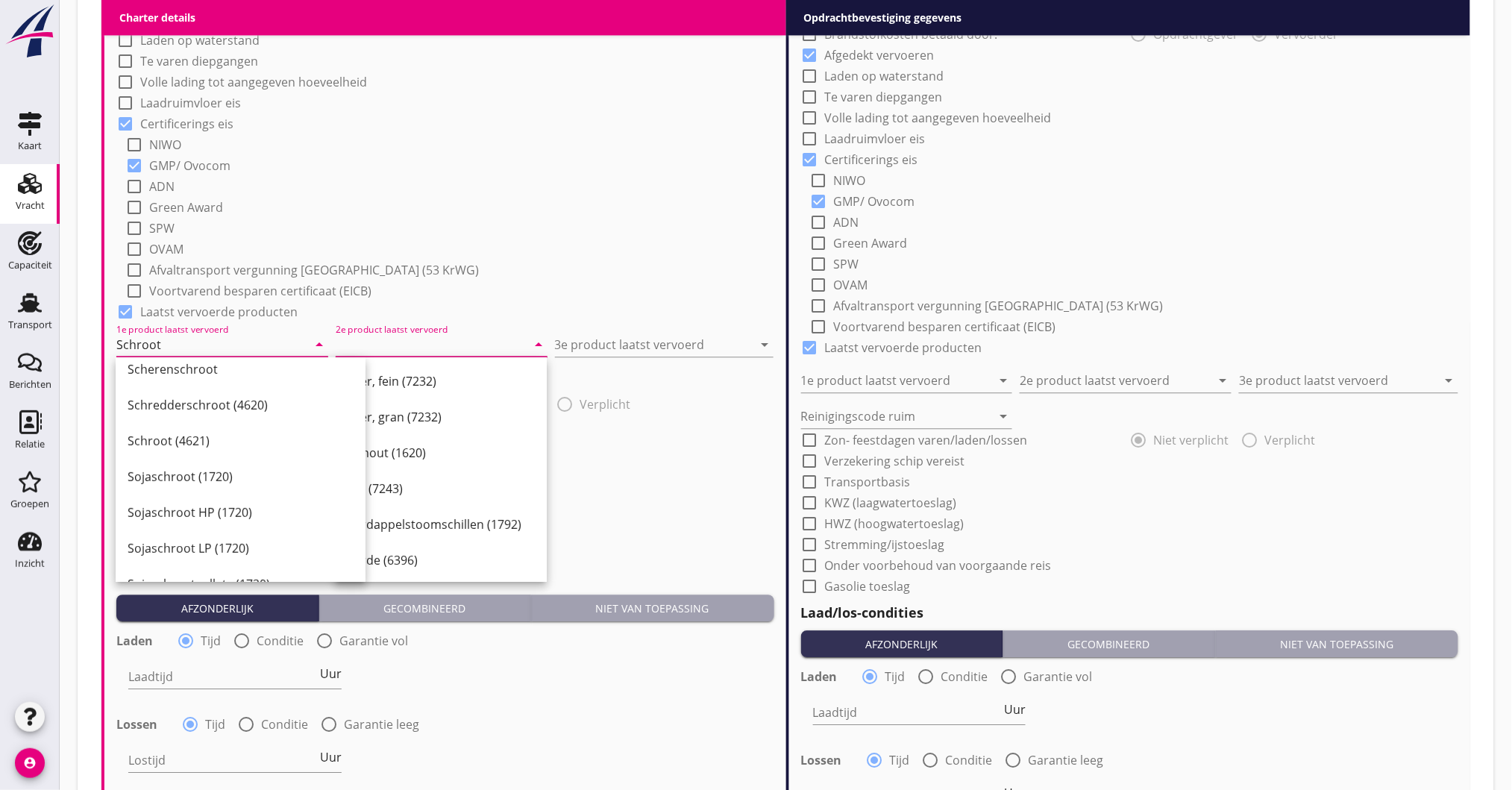
scroll to position [198, 0]
click at [189, 435] on div "Schroot (4621)" at bounding box center [241, 433] width 226 height 18
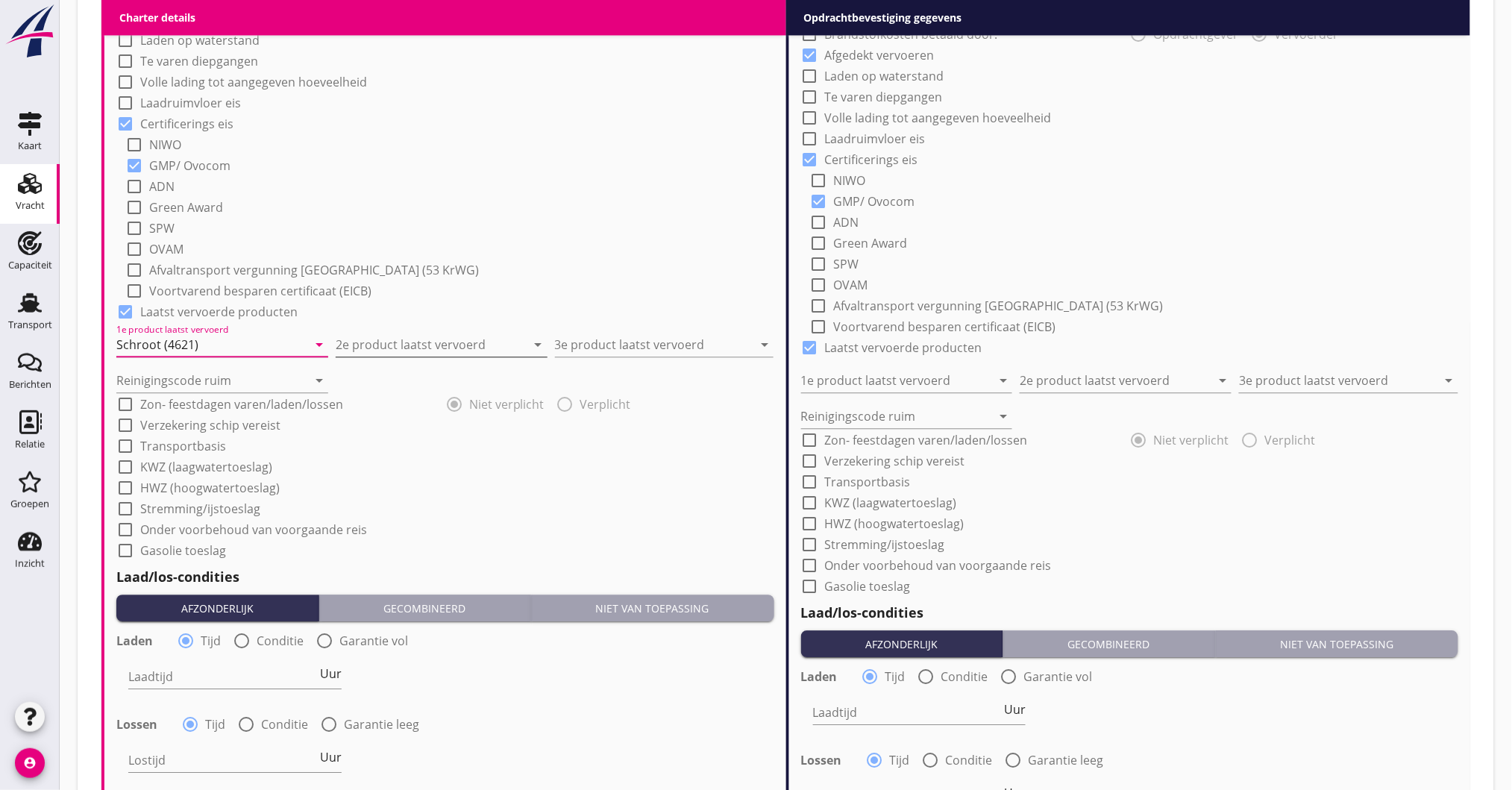
type input "Schroot (4621)"
click at [363, 339] on input "2e product laatst vervoerd" at bounding box center [431, 344] width 191 height 24
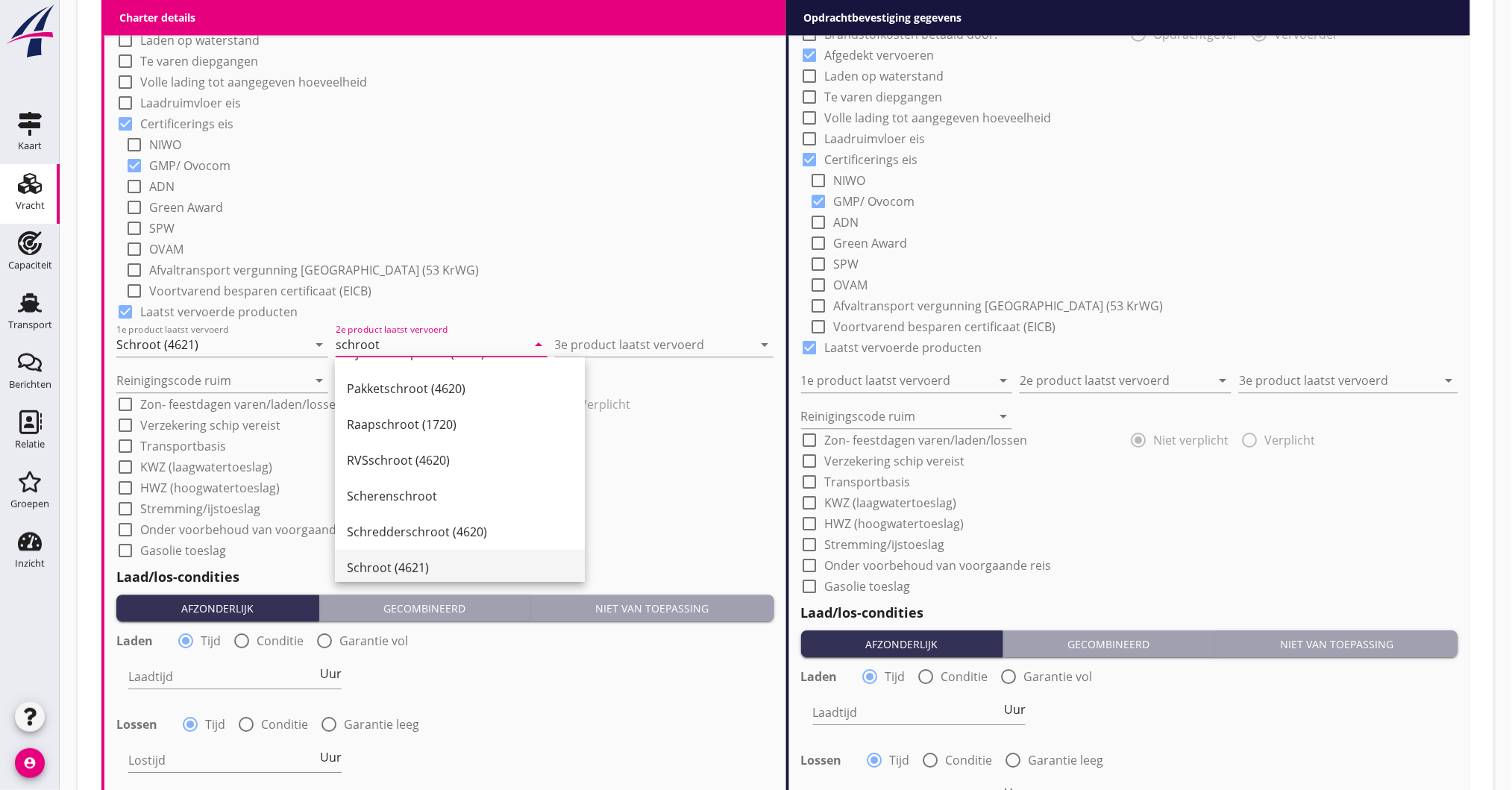
scroll to position [100, 0]
click at [410, 455] on div "Scherenschroot" at bounding box center [460, 461] width 226 height 18
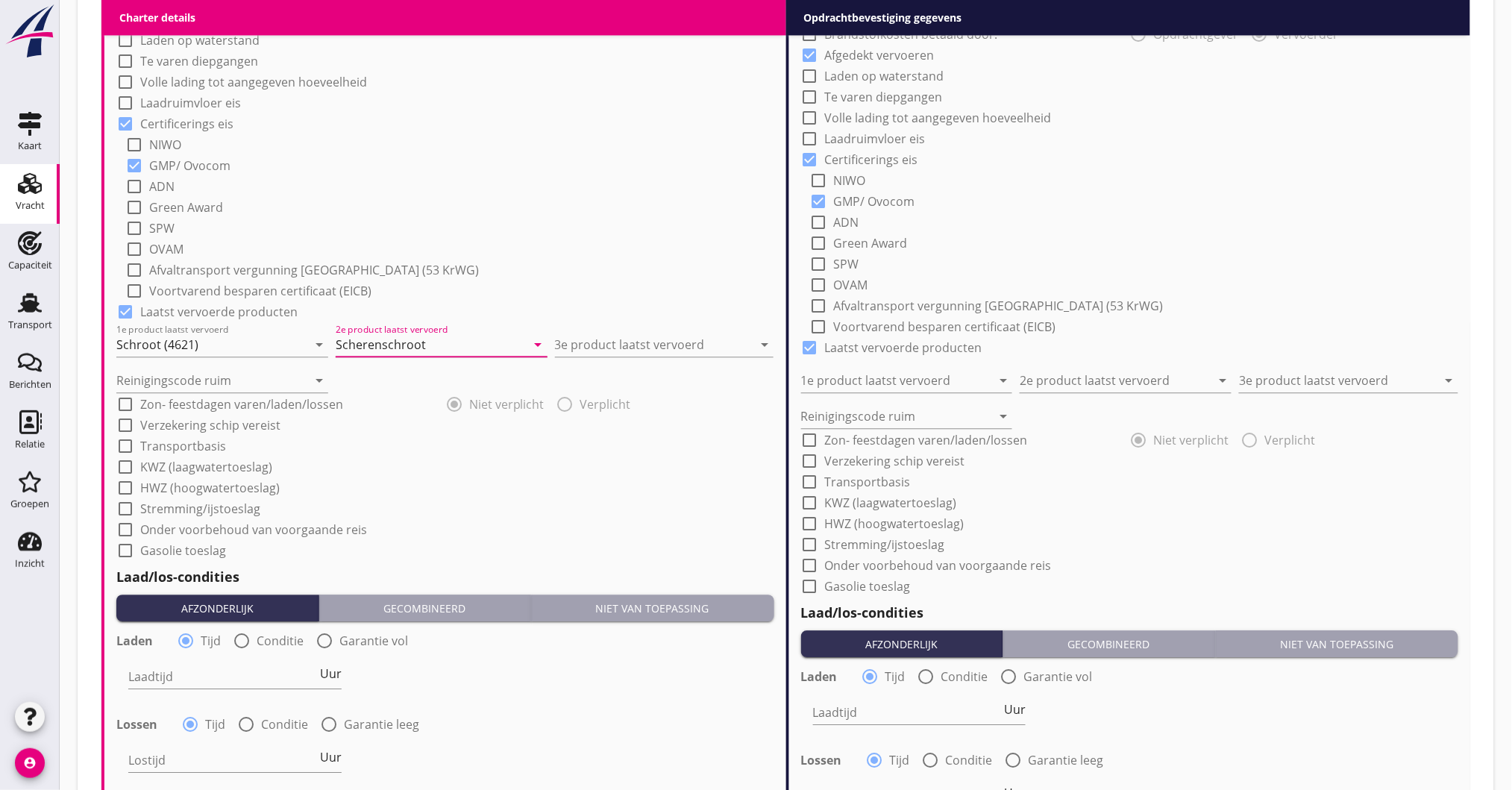
drag, startPoint x: 448, startPoint y: 336, endPoint x: 74, endPoint y: 348, distance: 374.2
click at [74, 348] on div "Vracht [PERSON_NAME] op opdrachtgever... Rhenus PartnerShip [GEOGRAPHIC_DATA] S…" at bounding box center [786, 47] width 1453 height 2483
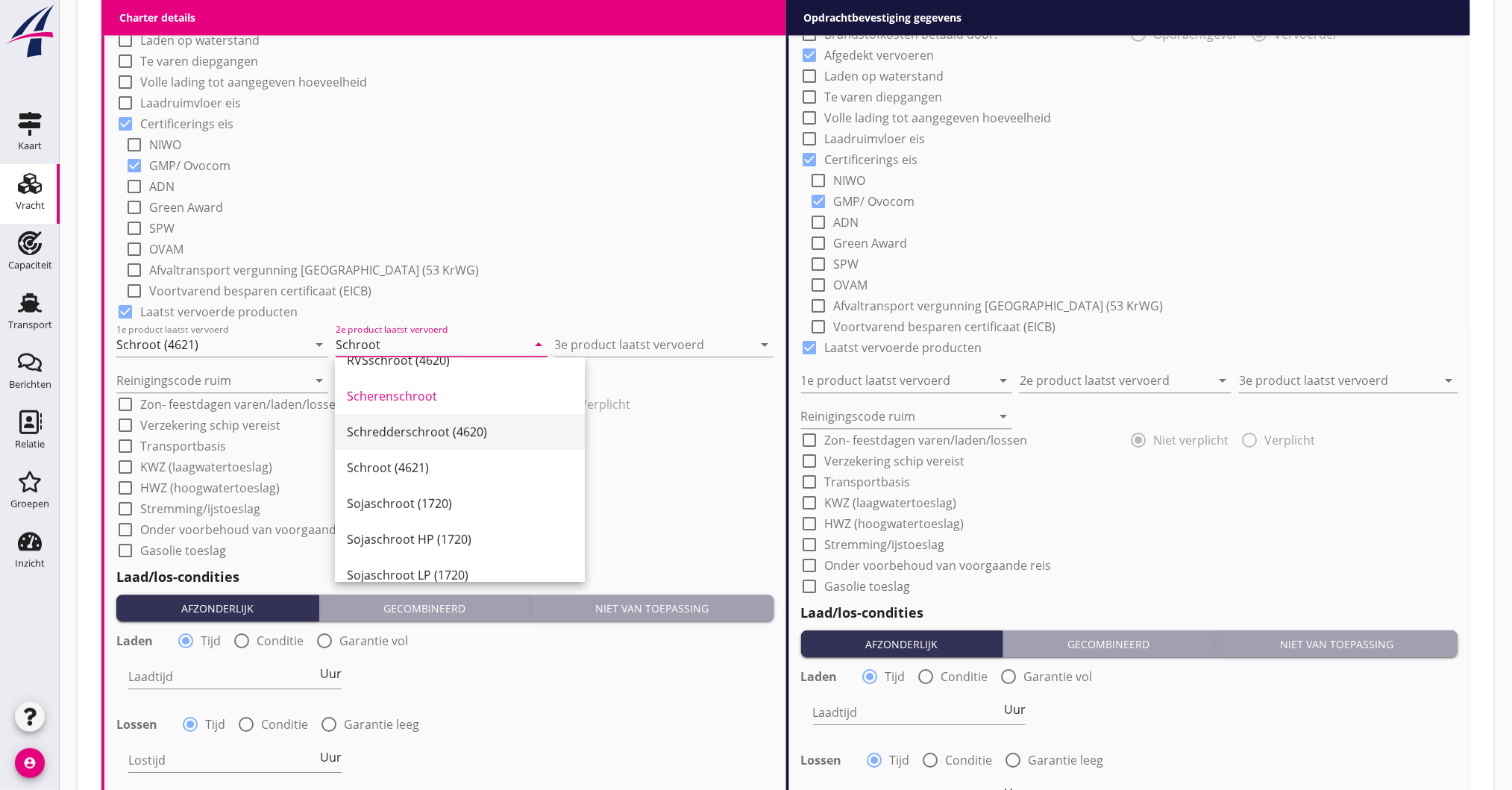
scroll to position [198, 0]
click at [404, 436] on div "Schroot (4621)" at bounding box center [460, 433] width 226 height 18
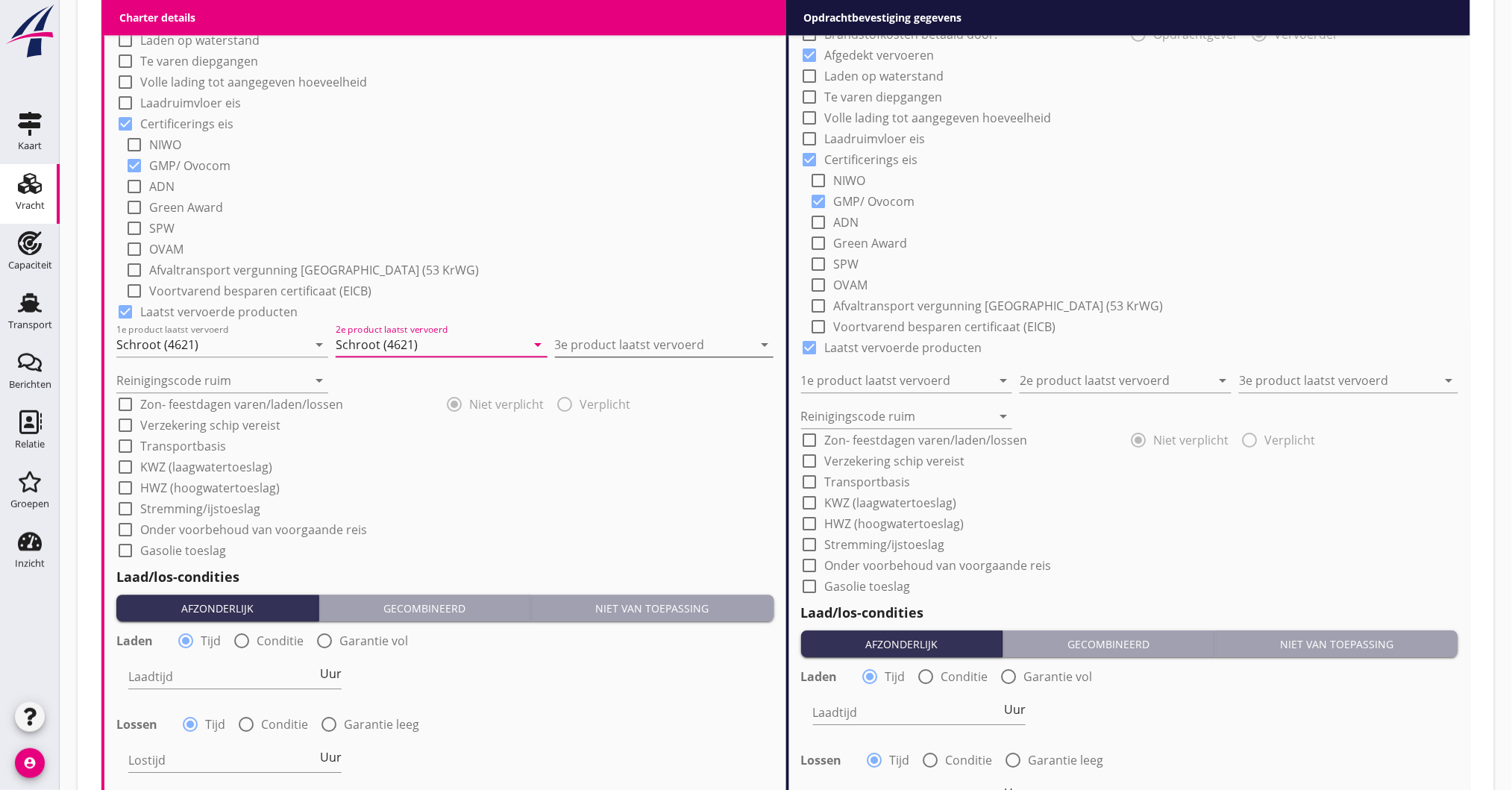
type input "Schroot (4621)"
click at [623, 343] on input "3e product laatst vervoerd" at bounding box center [654, 344] width 198 height 24
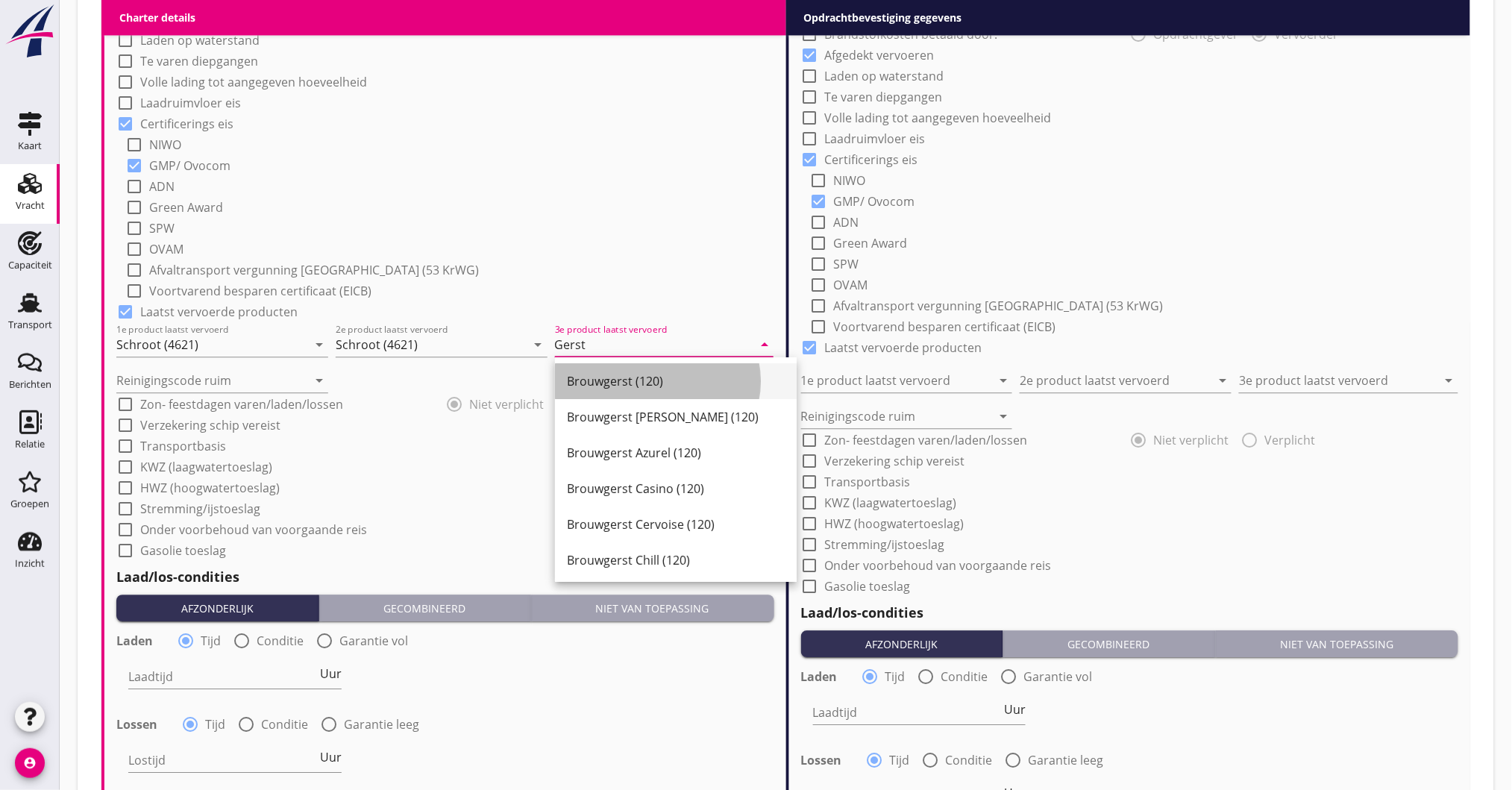
click at [614, 377] on div "Brouwgerst (120)" at bounding box center [676, 381] width 218 height 18
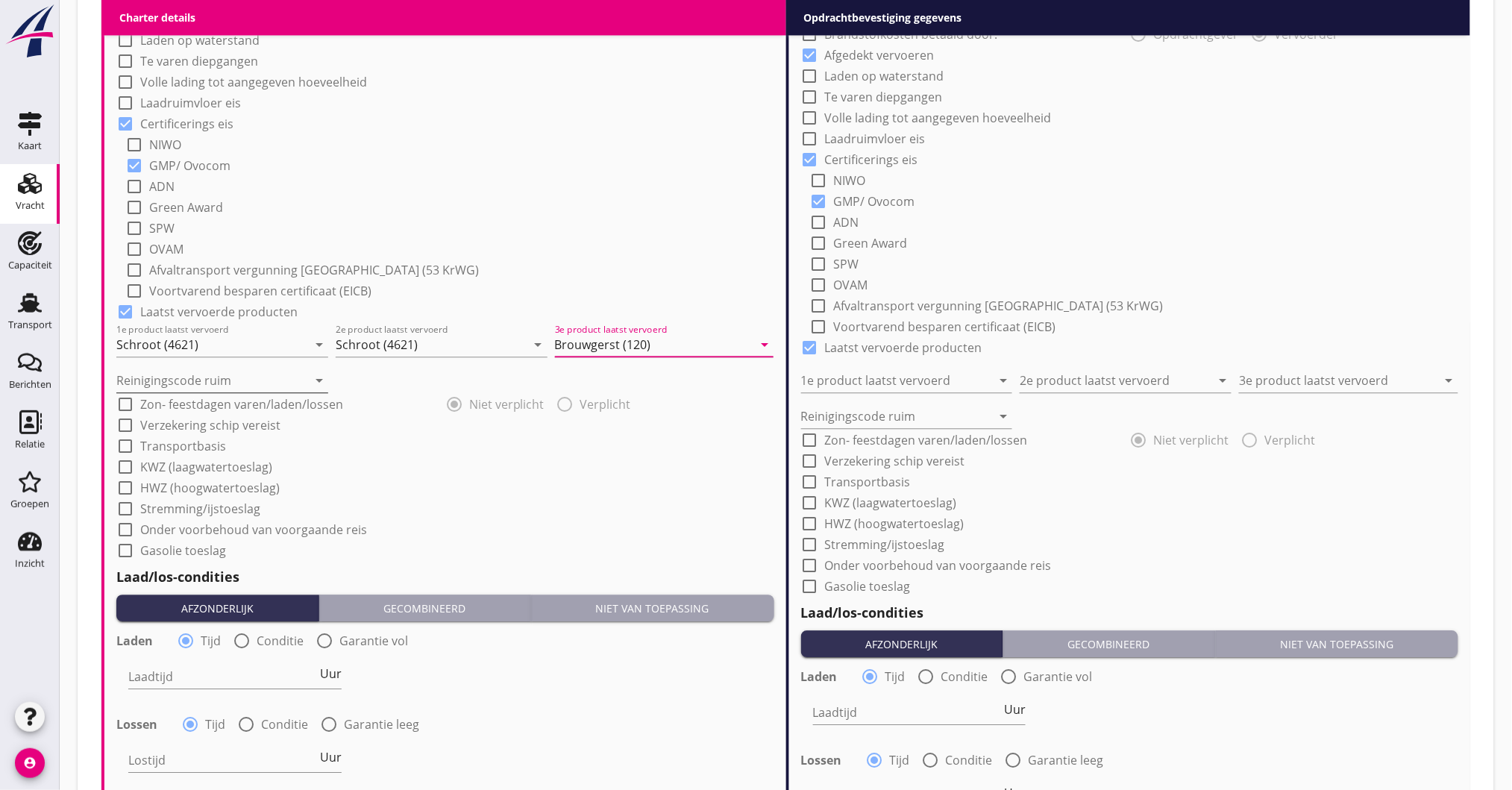
type input "Brouwgerst (120)"
click at [188, 376] on input "Reinigingscode ruim" at bounding box center [212, 380] width 191 height 24
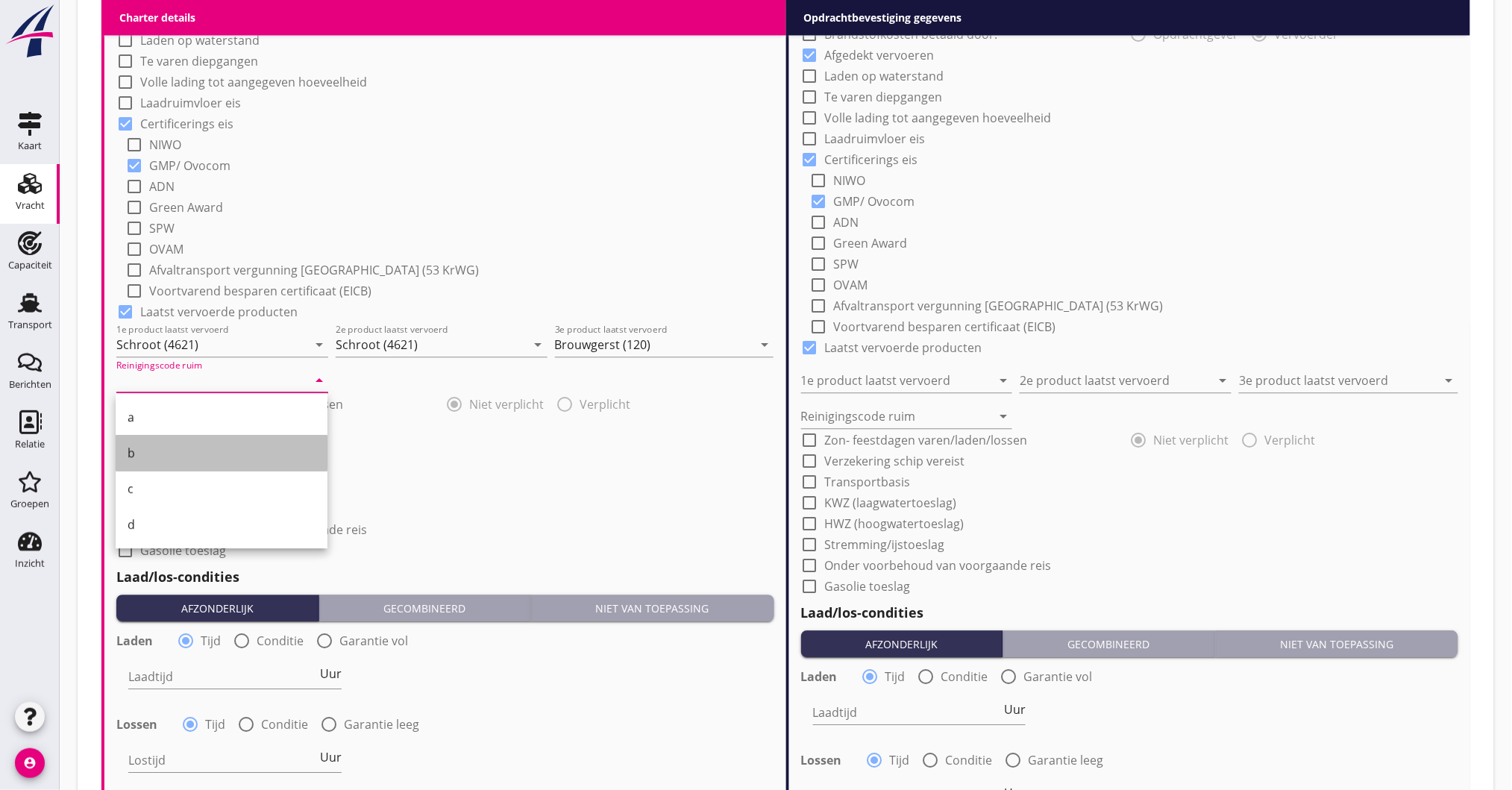
click at [142, 450] on div "b" at bounding box center [221, 453] width 188 height 18
type input "b"
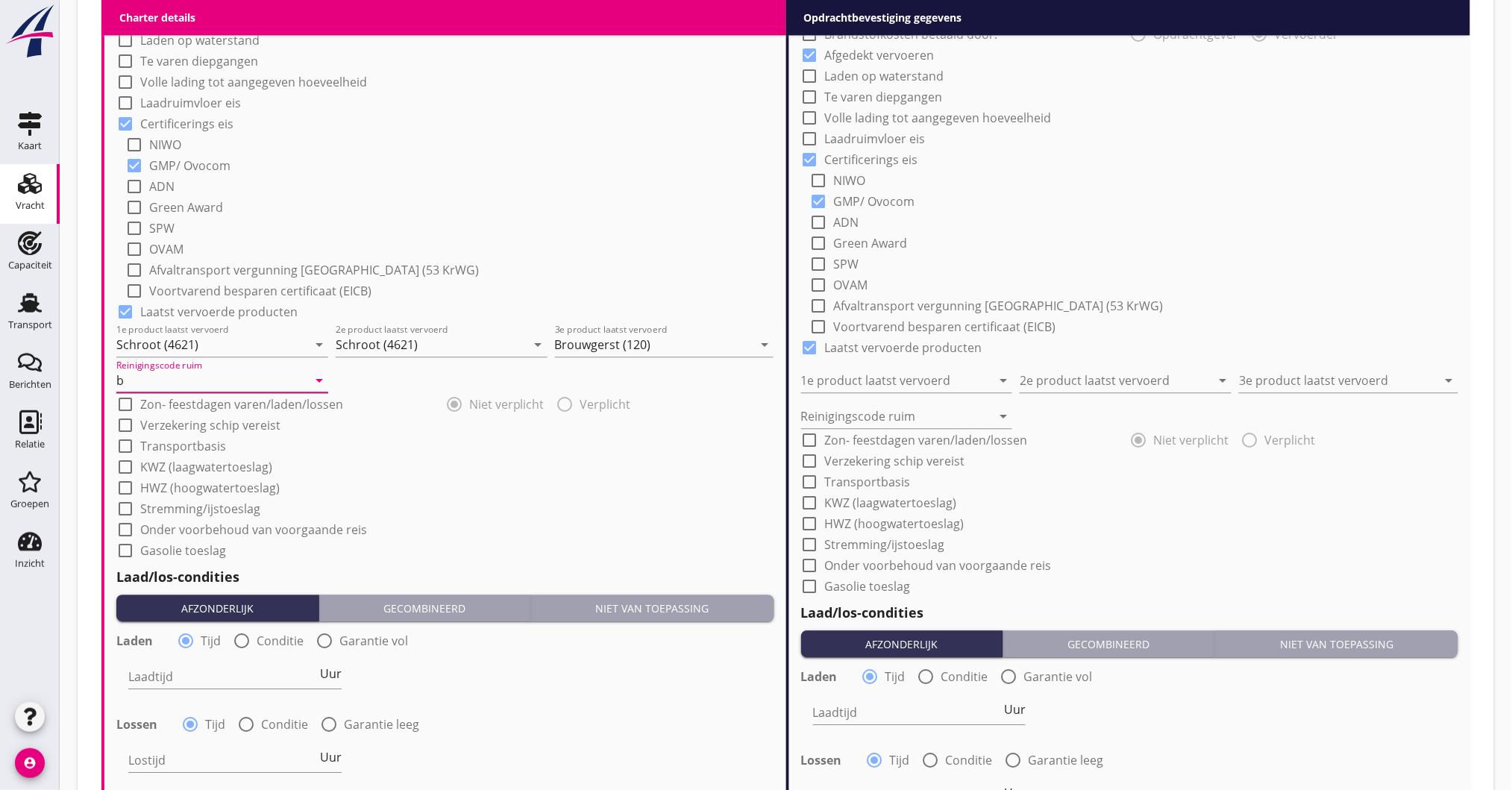
click at [149, 385] on input "b" at bounding box center [212, 380] width 191 height 24
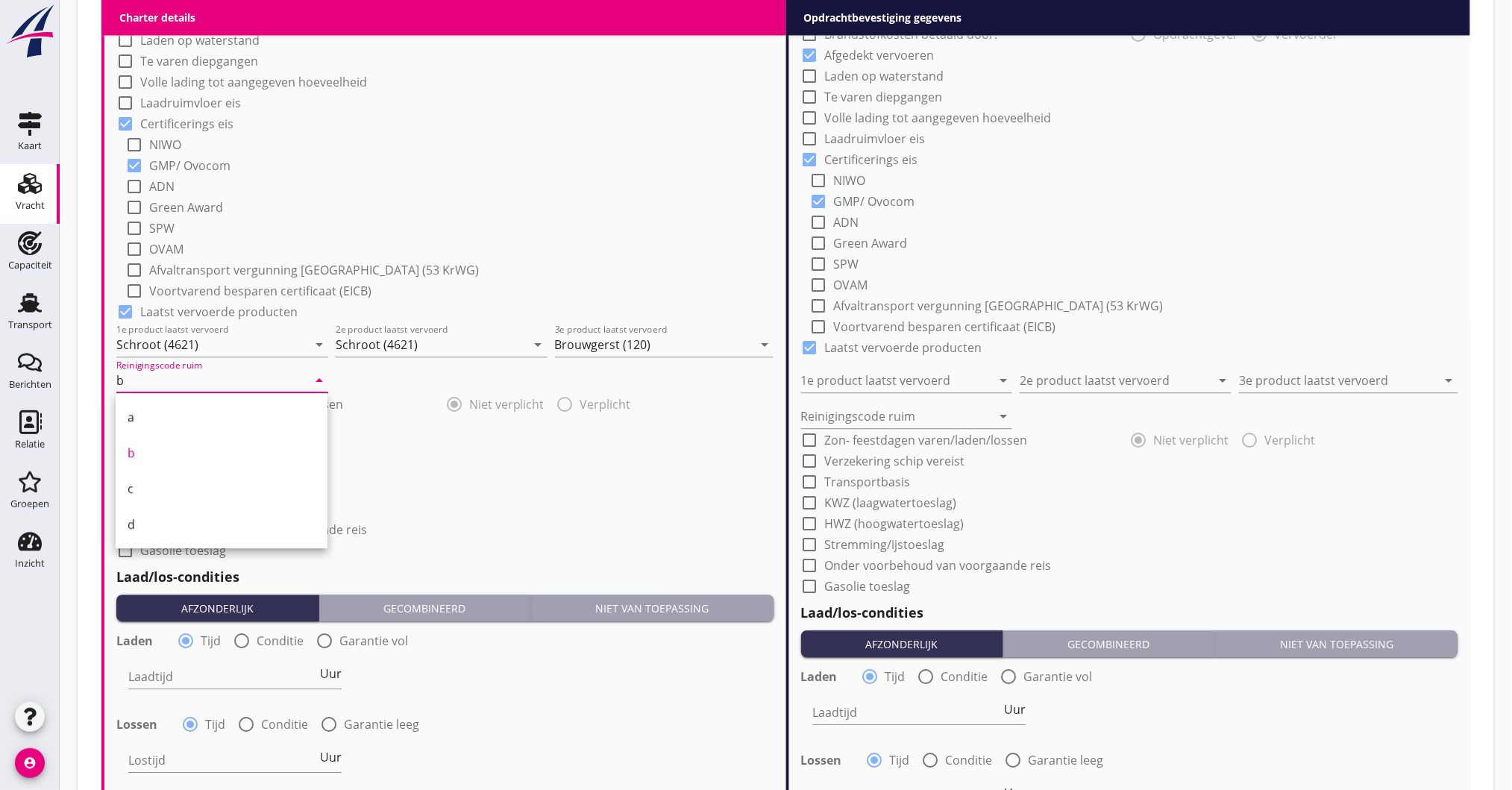
click at [149, 385] on input "b" at bounding box center [212, 380] width 191 height 24
click at [445, 414] on div "check_box Lading verzekerd bij: radio_button_checked Opdrachtgever radio_button…" at bounding box center [445, 252] width 658 height 615
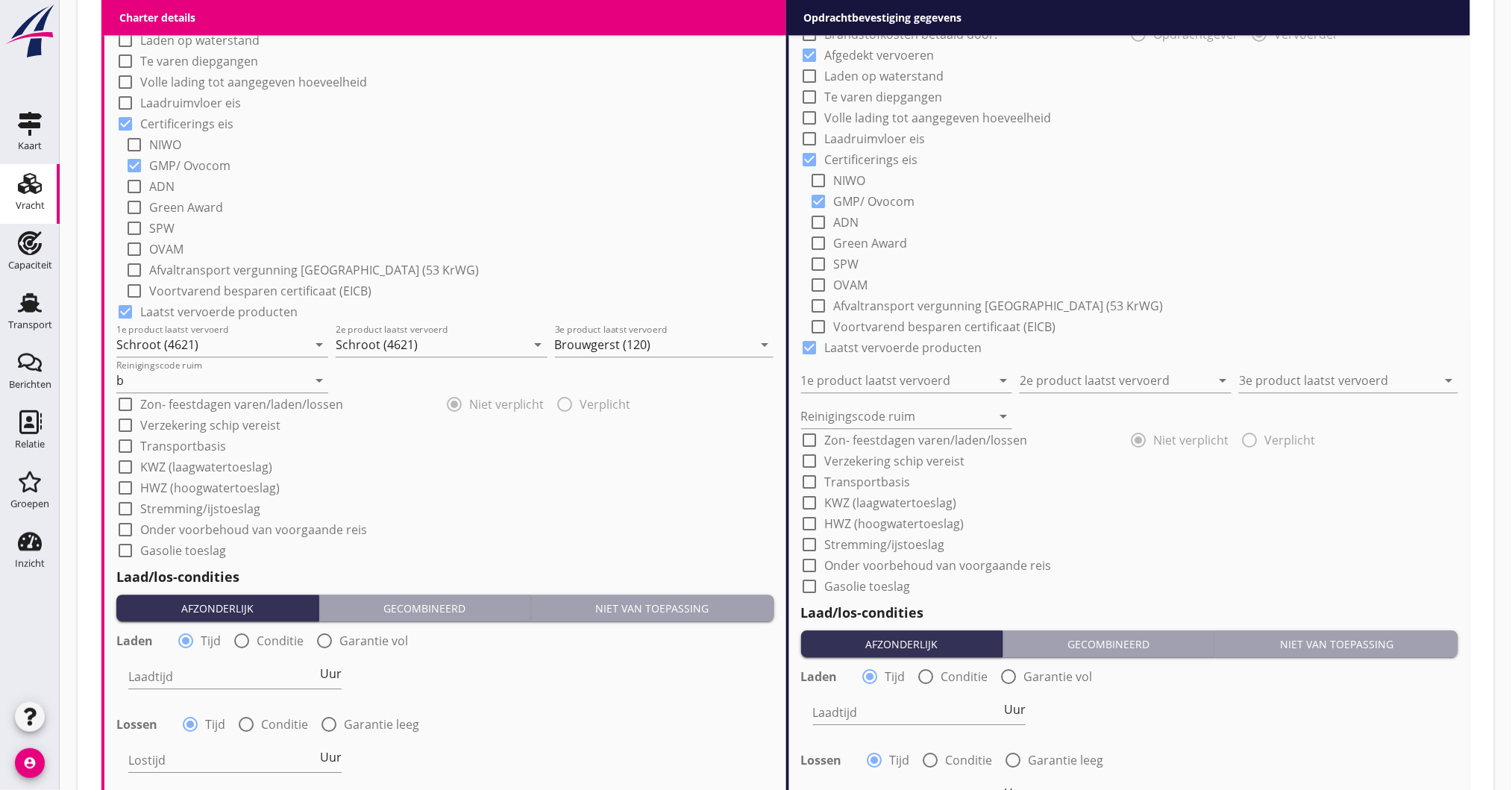
click at [160, 446] on label "Transportbasis" at bounding box center [183, 446] width 86 height 15
checkbox input "true"
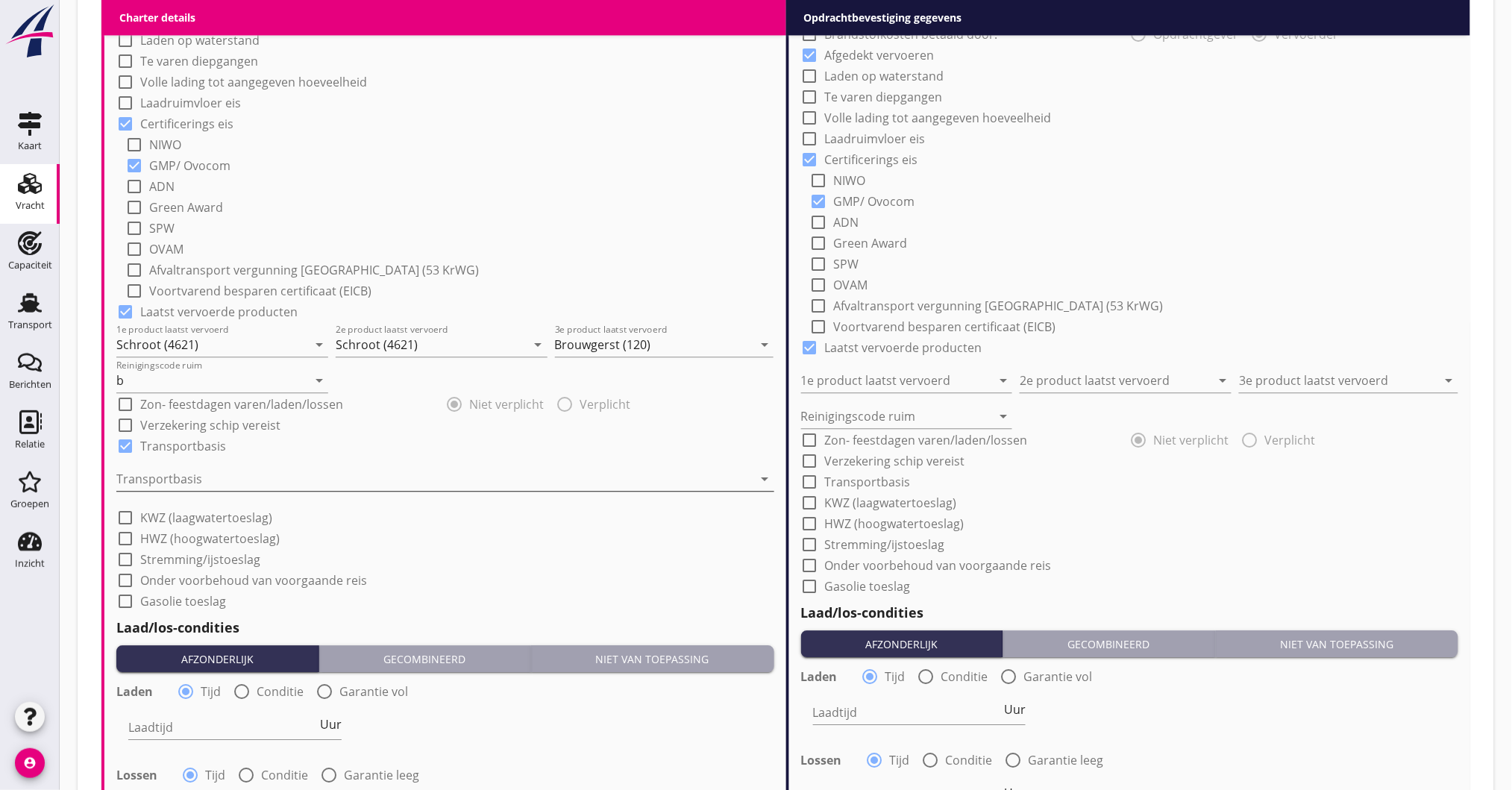
click at [125, 483] on div at bounding box center [434, 479] width 637 height 24
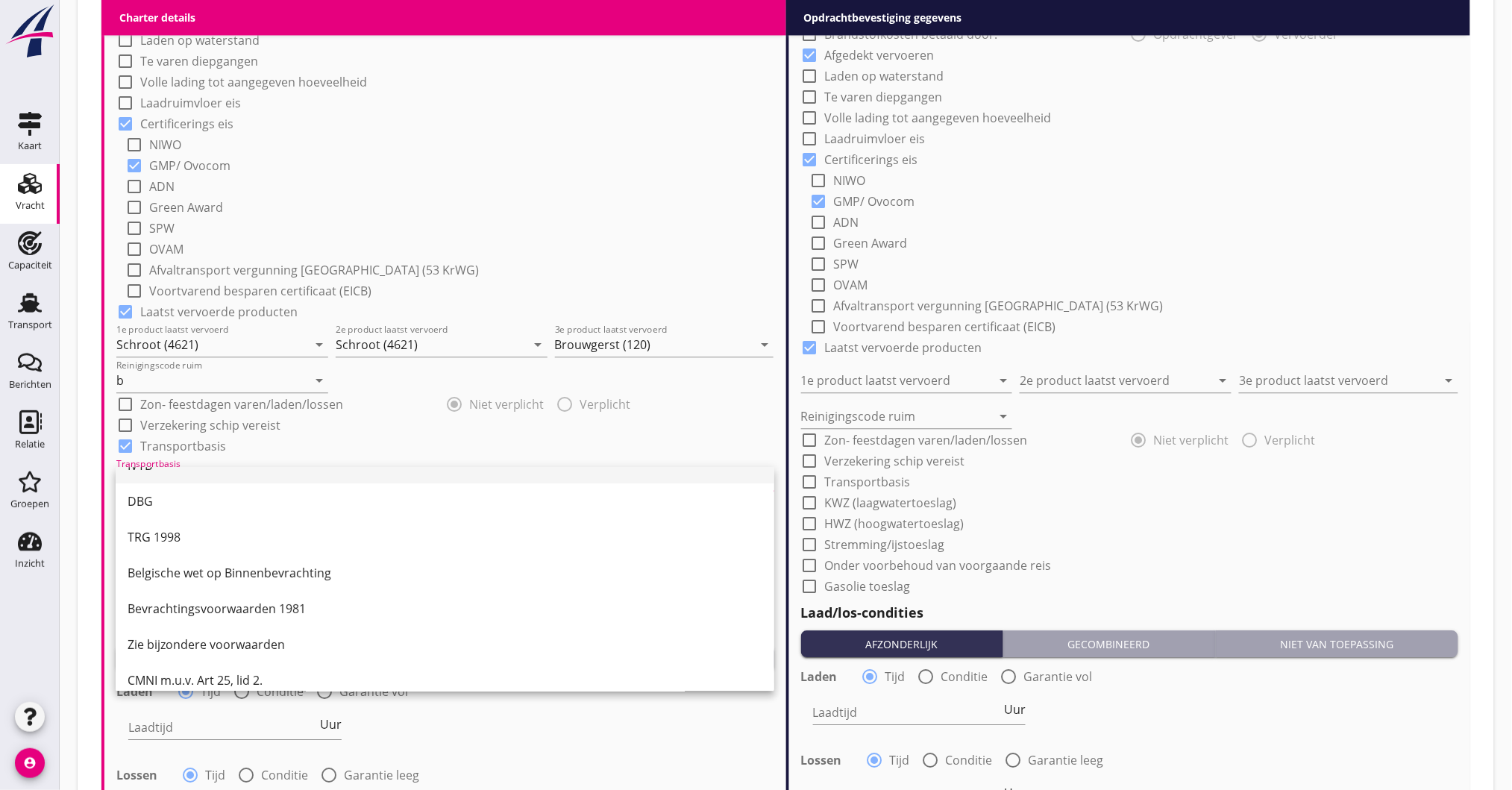
scroll to position [39, 0]
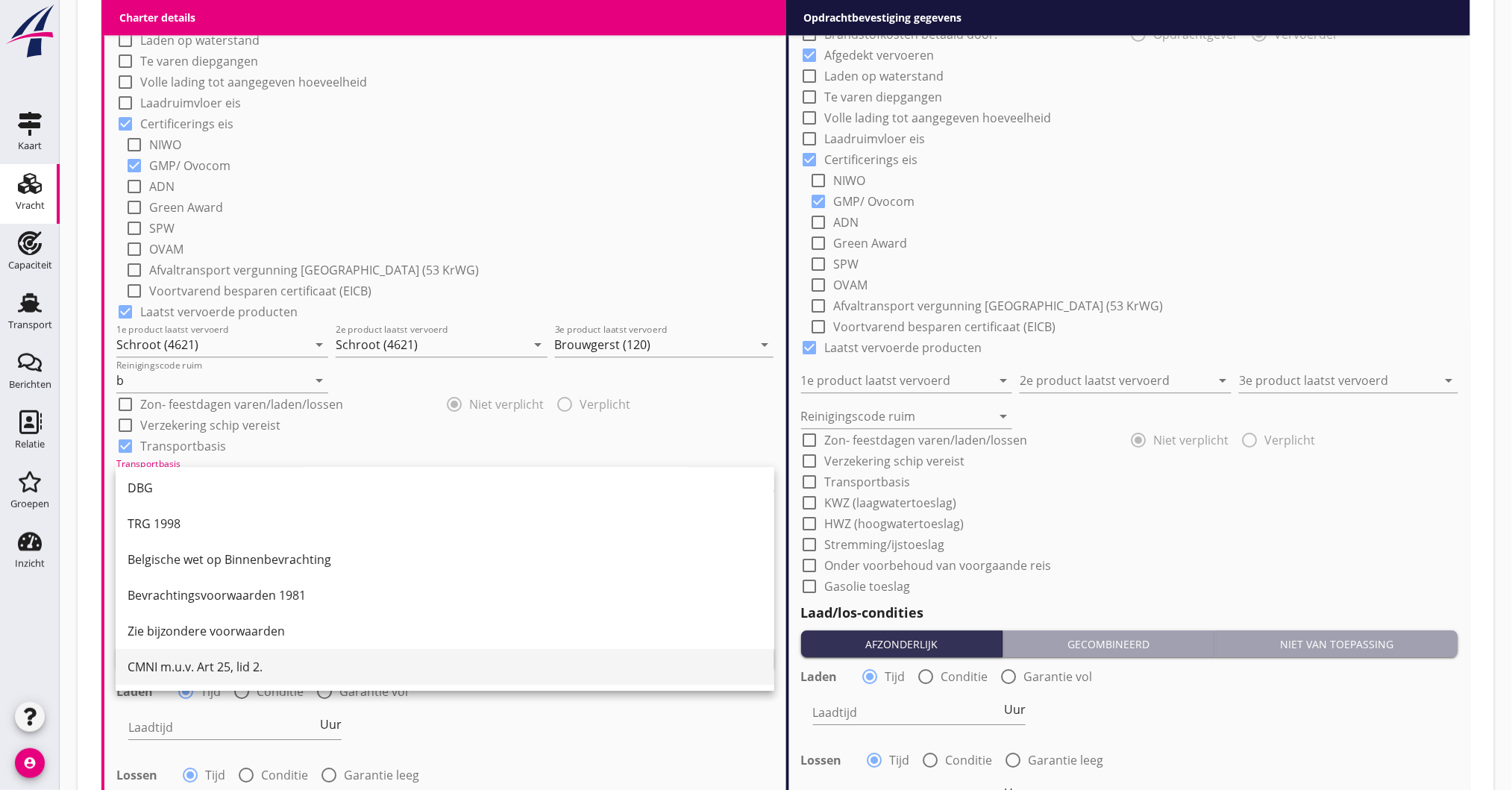
click at [208, 665] on div "CMNI m.u.v. Art 25, lid 2." at bounding box center [445, 667] width 635 height 18
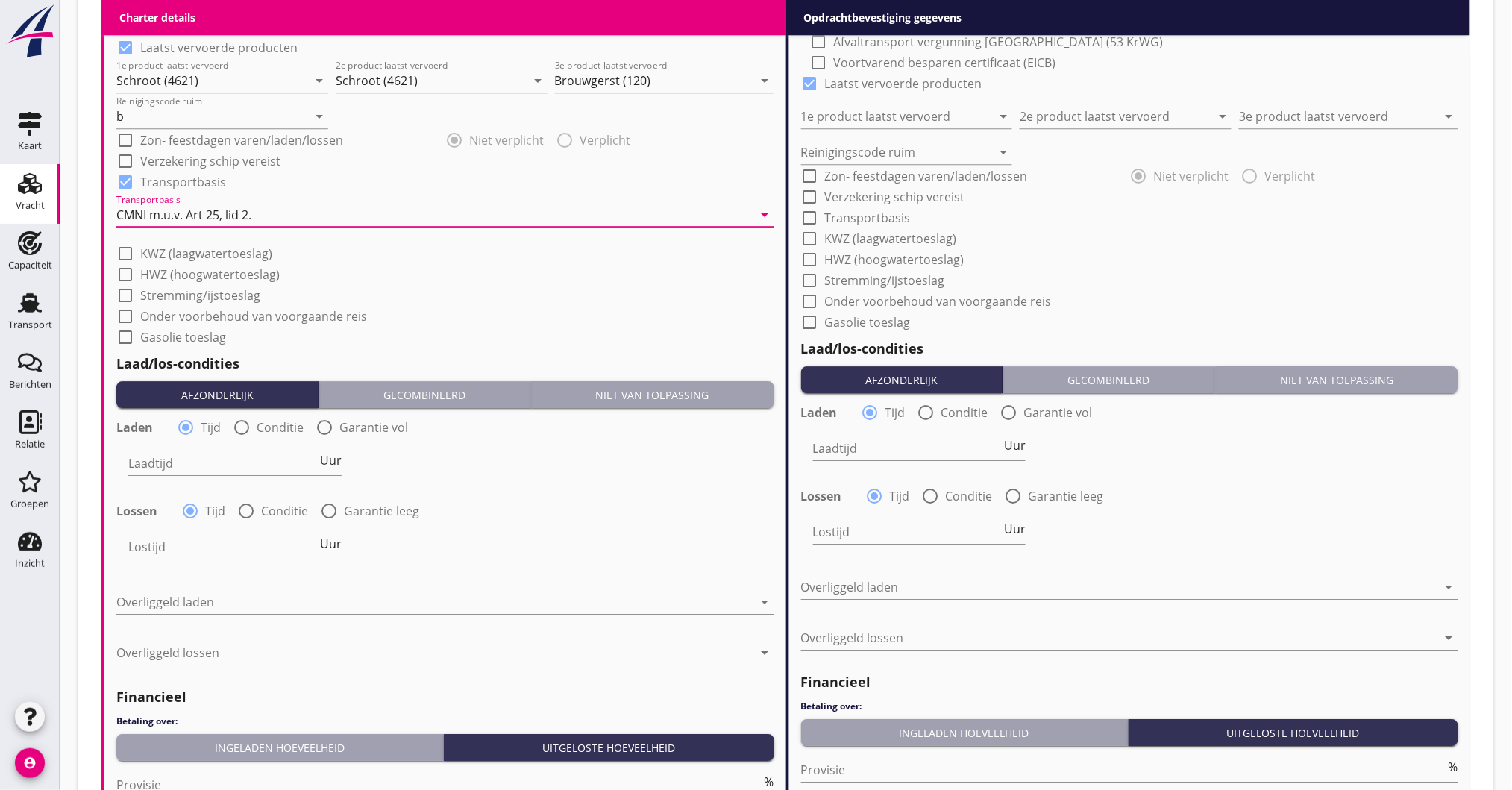
scroll to position [1592, 0]
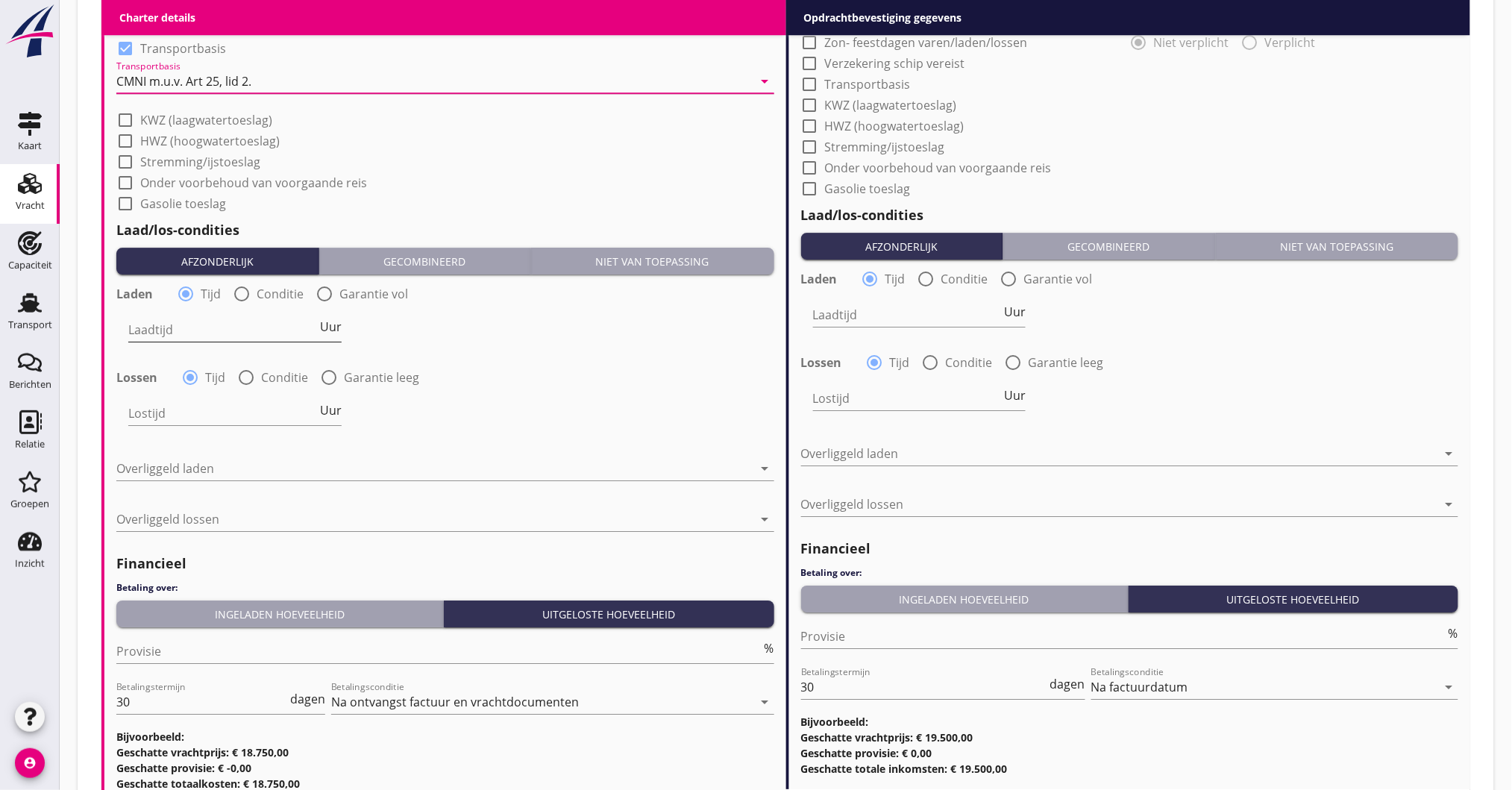
click at [264, 330] on input "Laadtijd" at bounding box center [222, 330] width 189 height 24
type input "48"
click at [244, 291] on div at bounding box center [242, 294] width 25 height 25
radio input "false"
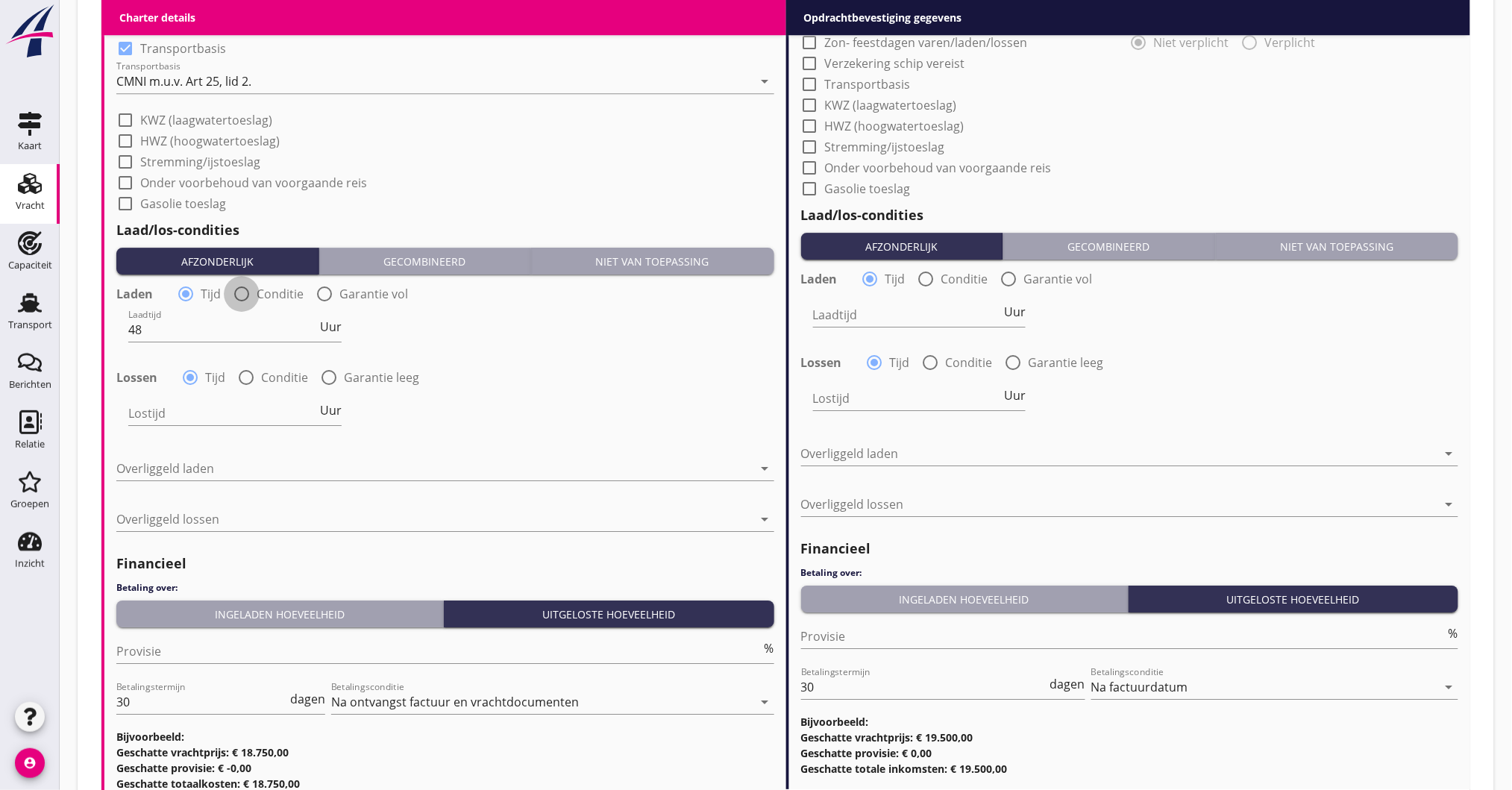
radio input "true"
click at [161, 330] on div at bounding box center [278, 330] width 301 height 24
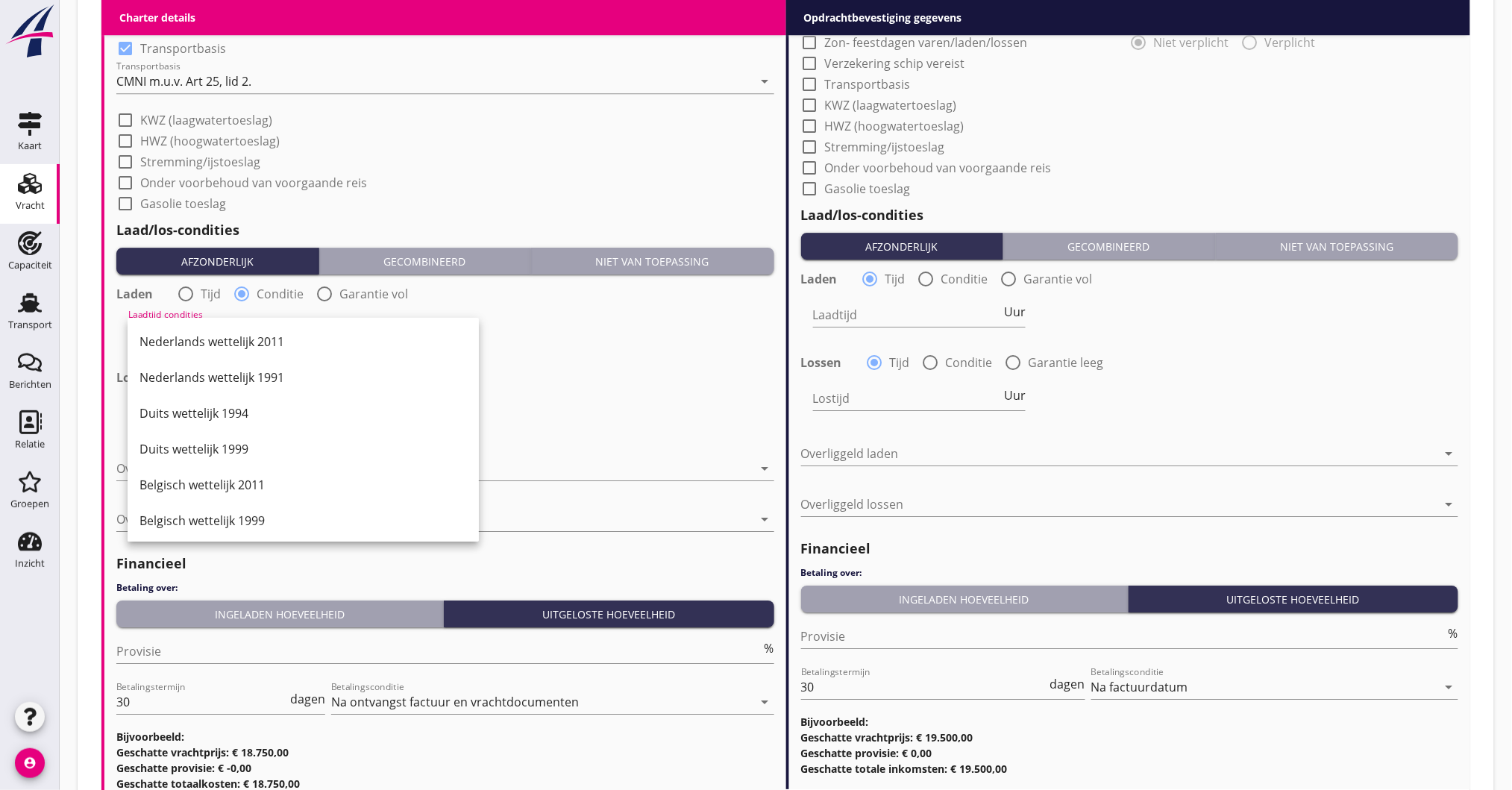
click at [625, 338] on div "Laadtijd condities 48 uur, Nederlands wettelijk 2011 arrow_drop_down" at bounding box center [446, 332] width 661 height 54
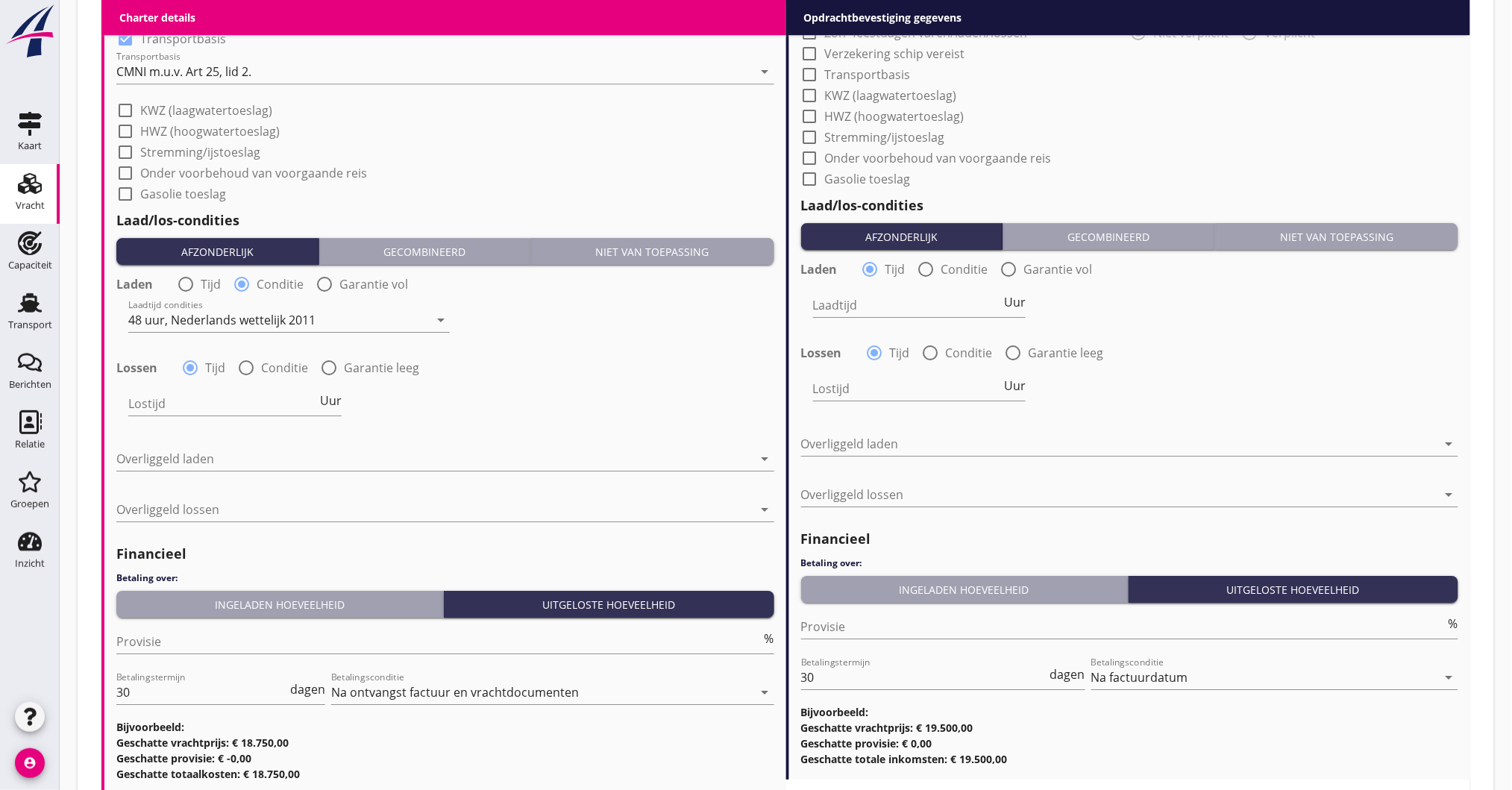
scroll to position [1607, 0]
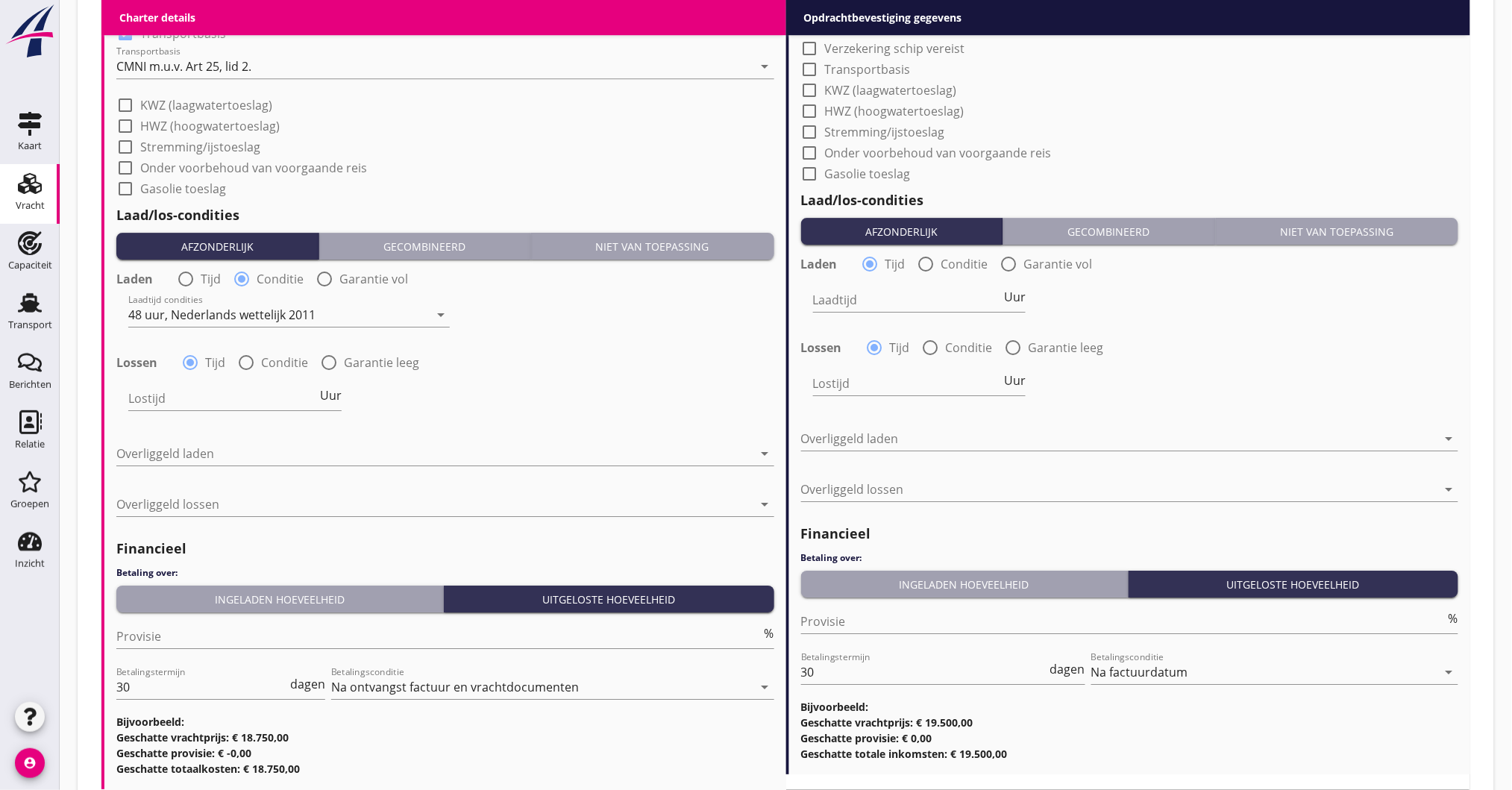
click at [247, 355] on div at bounding box center [247, 363] width 25 height 25
radio input "false"
radio input "true"
click at [423, 397] on div at bounding box center [278, 398] width 301 height 24
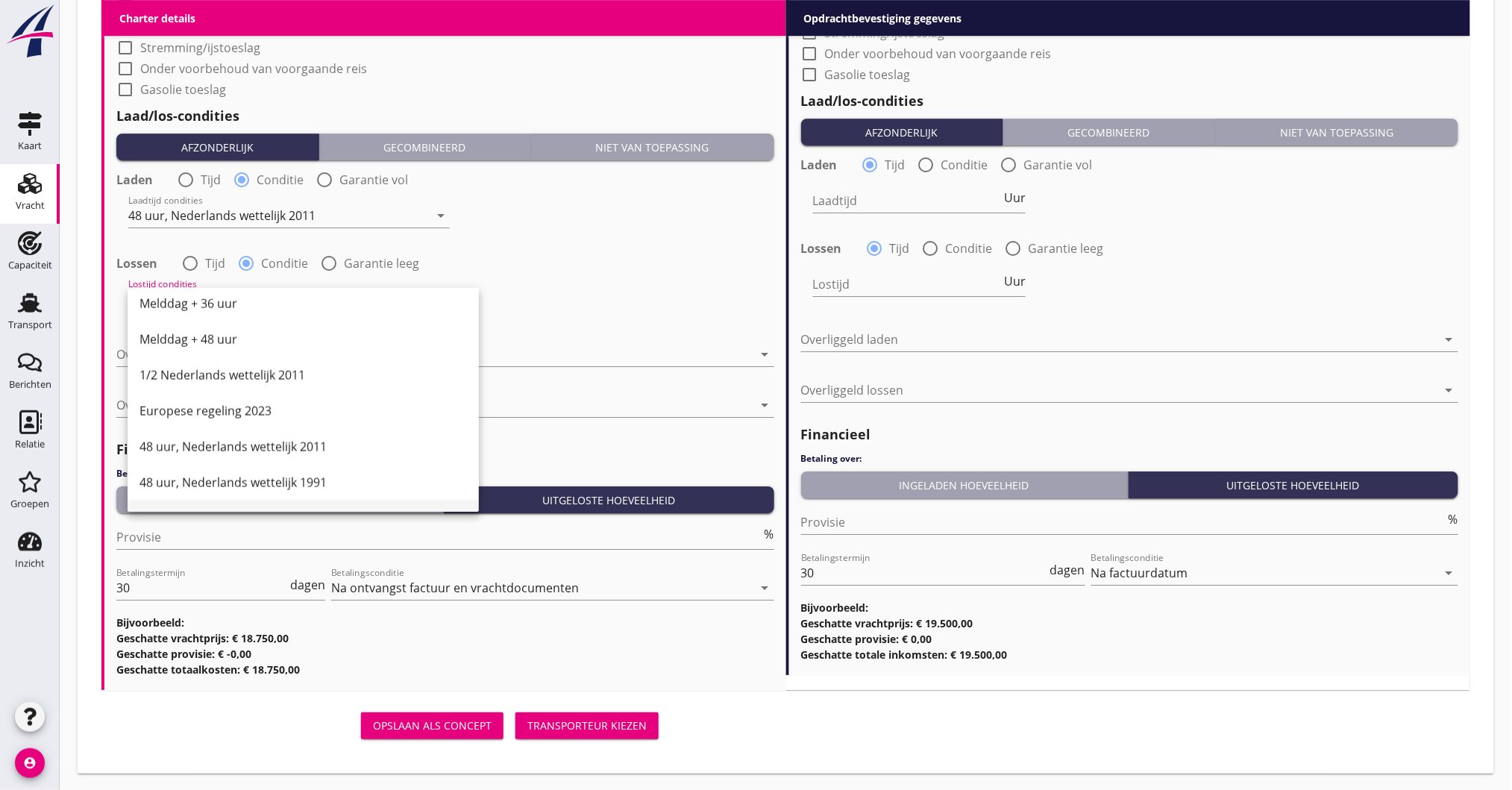
scroll to position [719, 0]
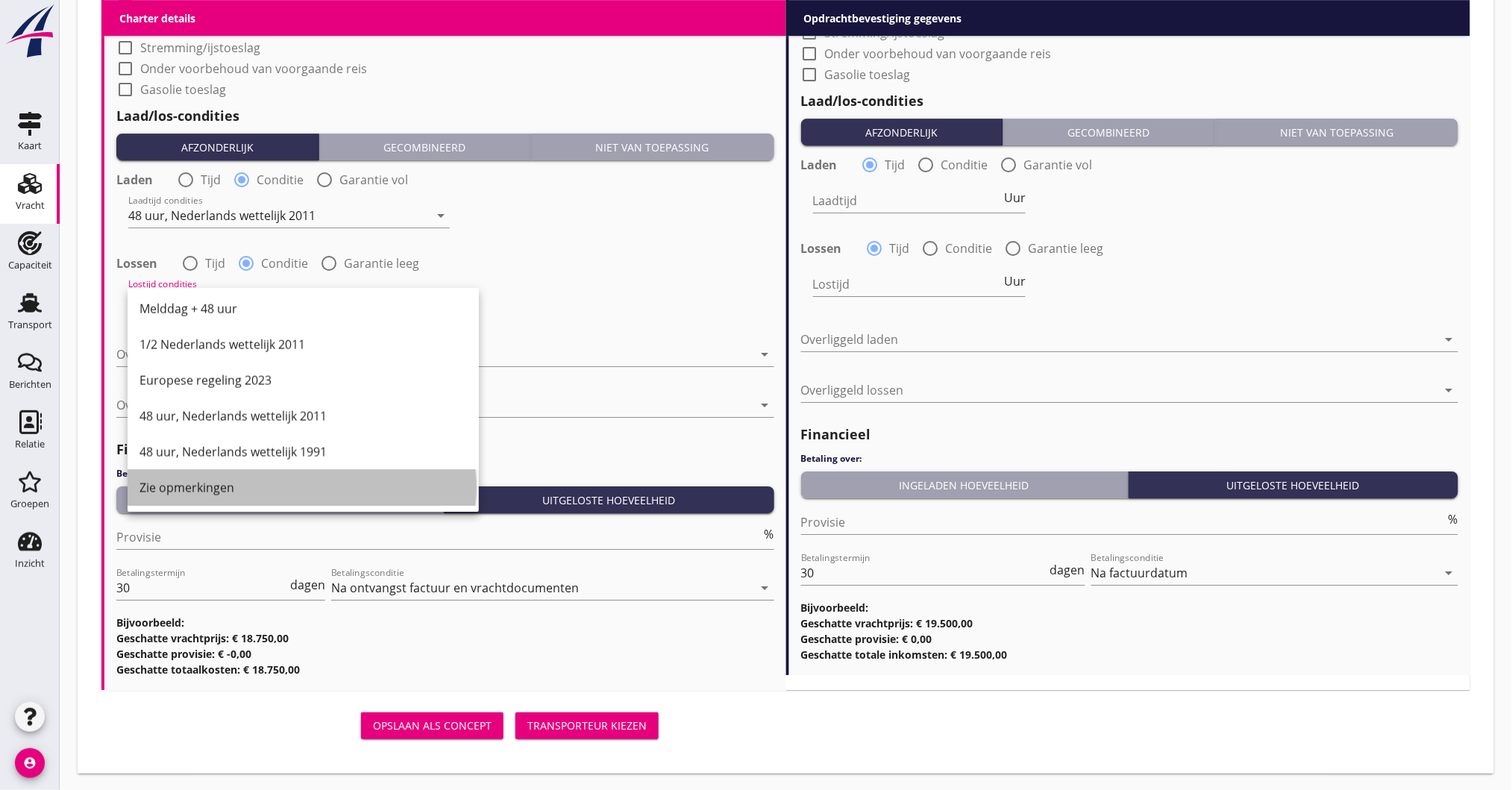
click at [240, 484] on div "Zie opmerkingen" at bounding box center [303, 487] width 328 height 18
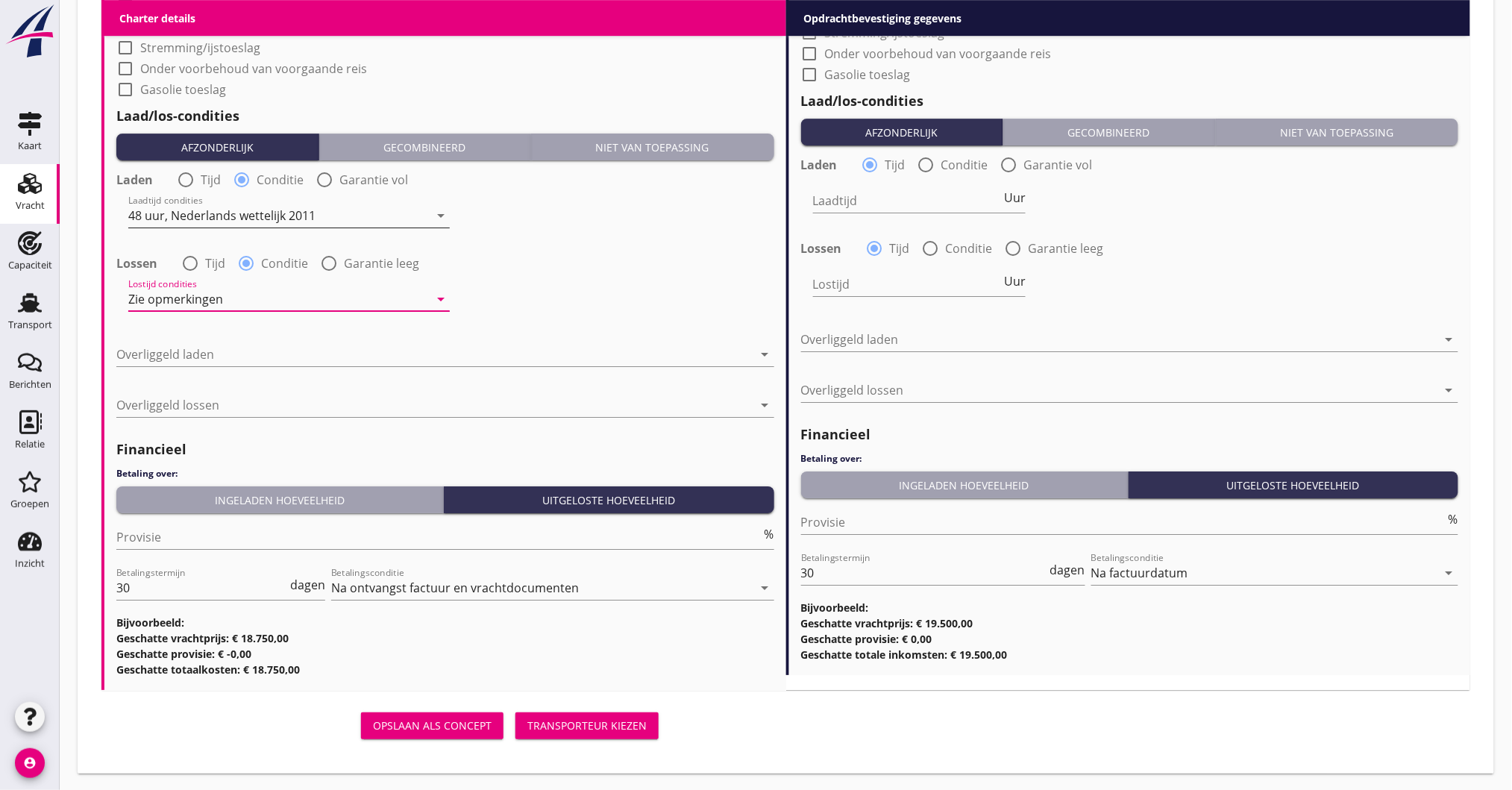
click at [294, 210] on div "48 uur, Nederlands wettelijk 2011" at bounding box center [222, 216] width 188 height 14
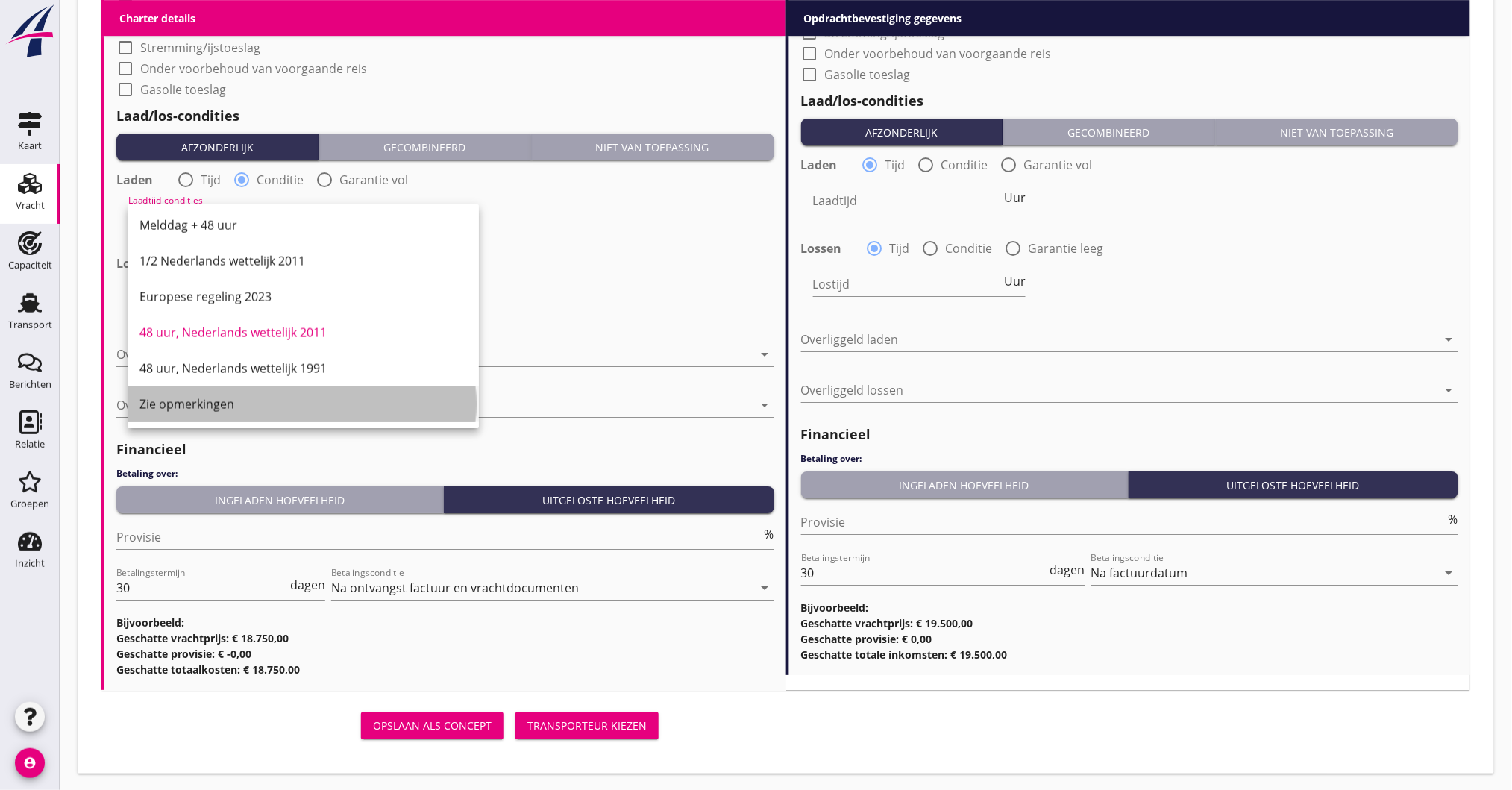
click at [241, 403] on div "Zie opmerkingen" at bounding box center [303, 404] width 328 height 18
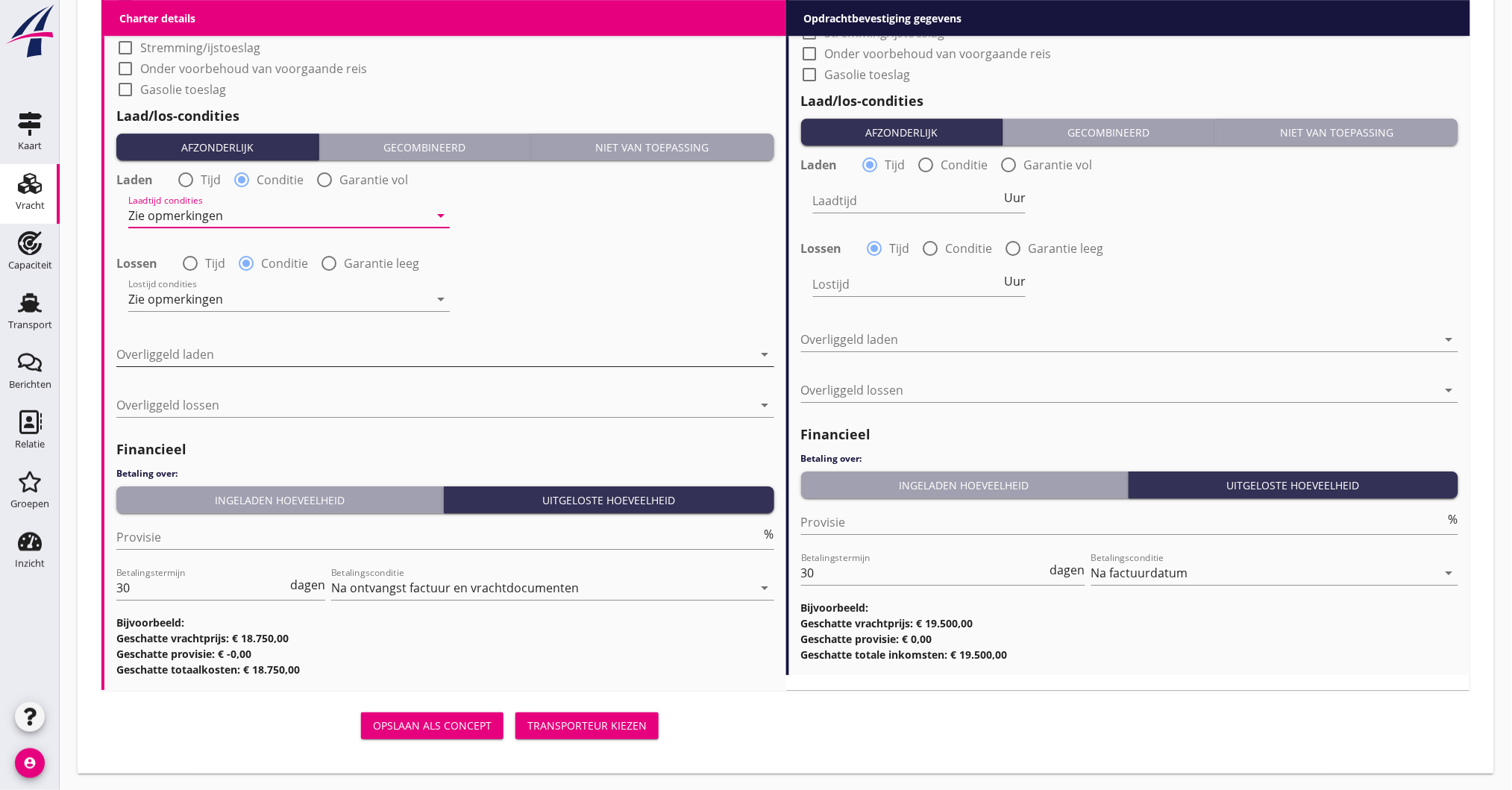
click at [236, 351] on div at bounding box center [434, 354] width 637 height 24
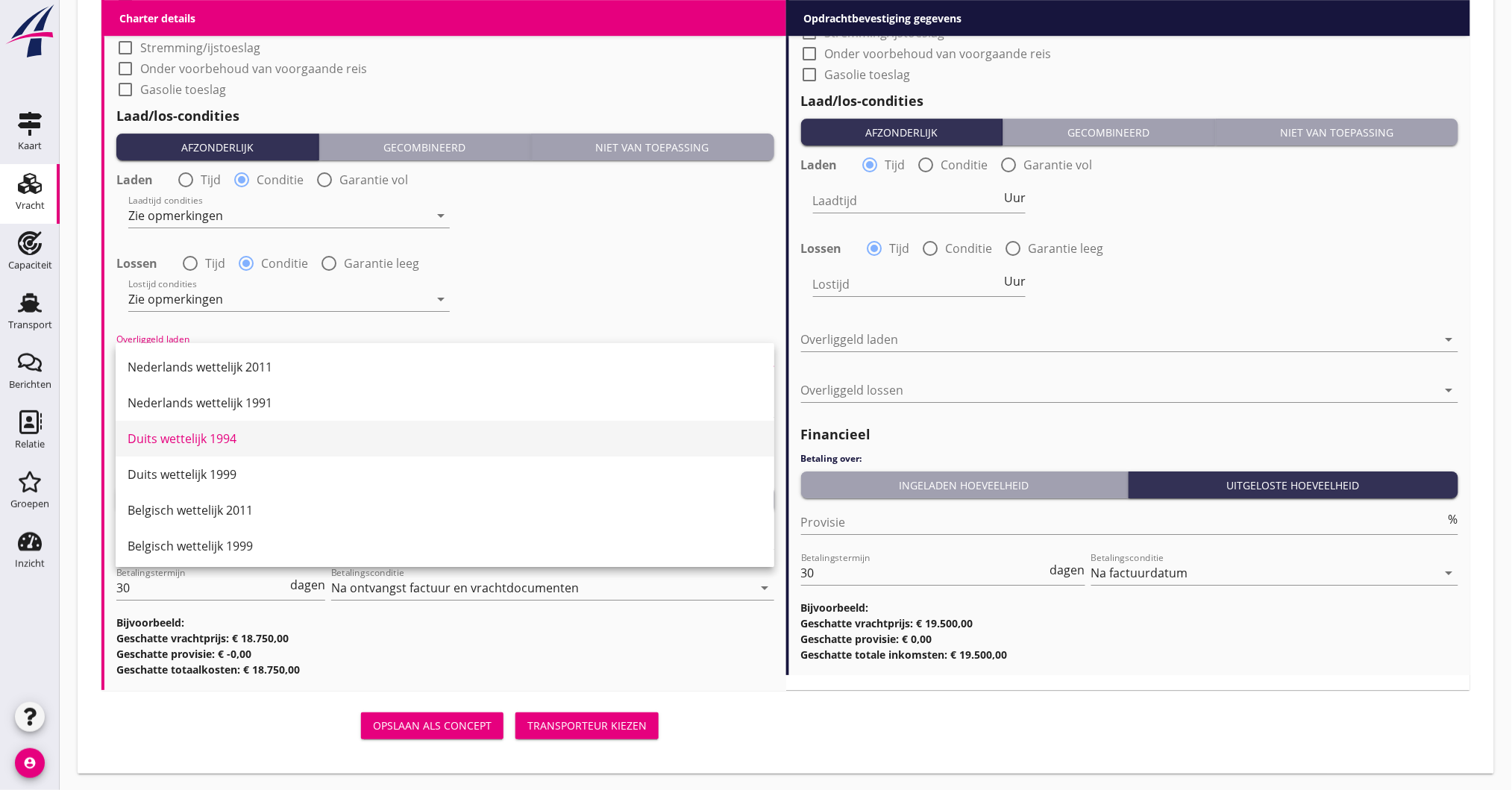
scroll to position [42, 0]
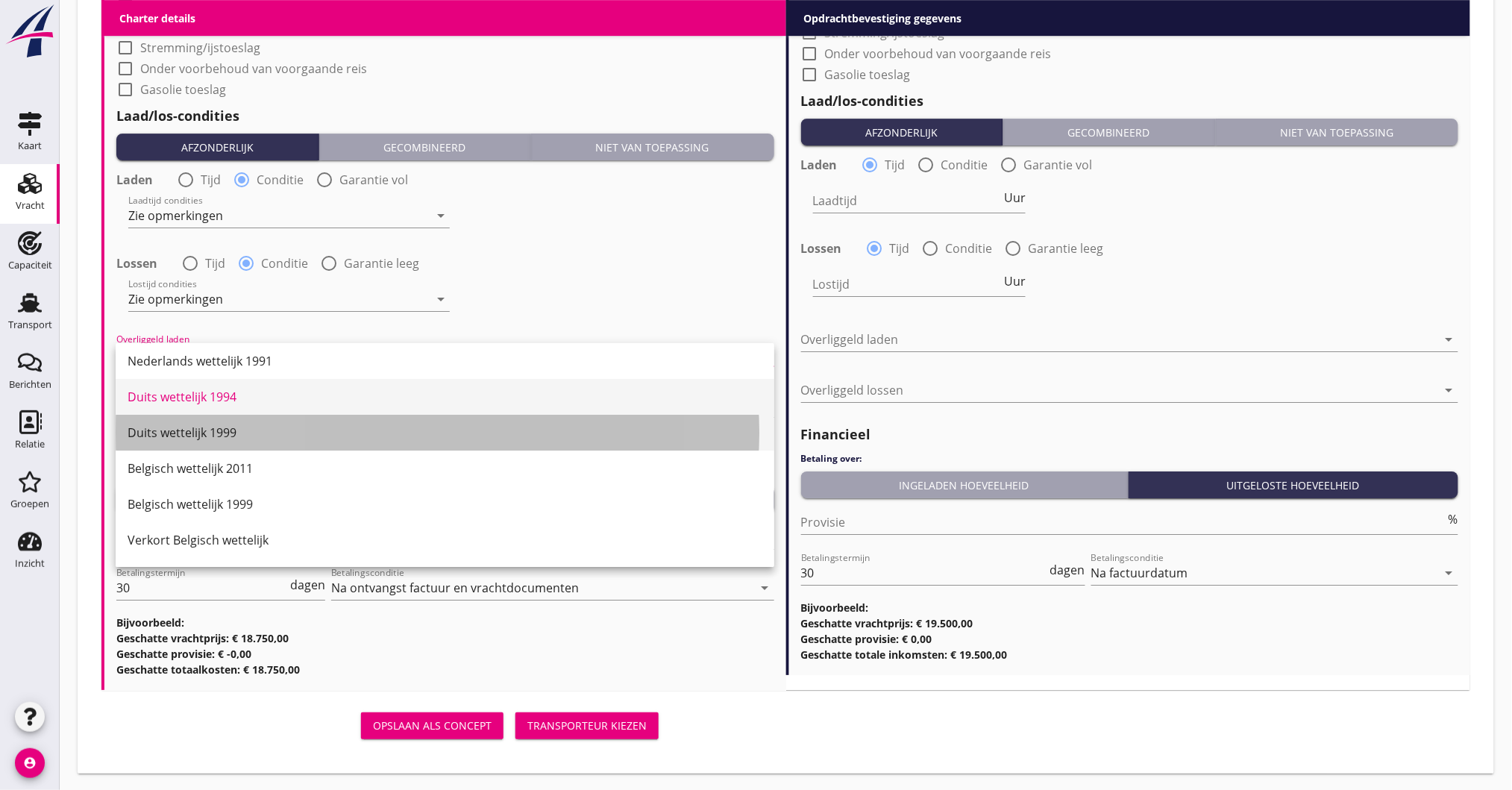
click at [187, 440] on div "Duits wettelijk 1999" at bounding box center [445, 432] width 635 height 18
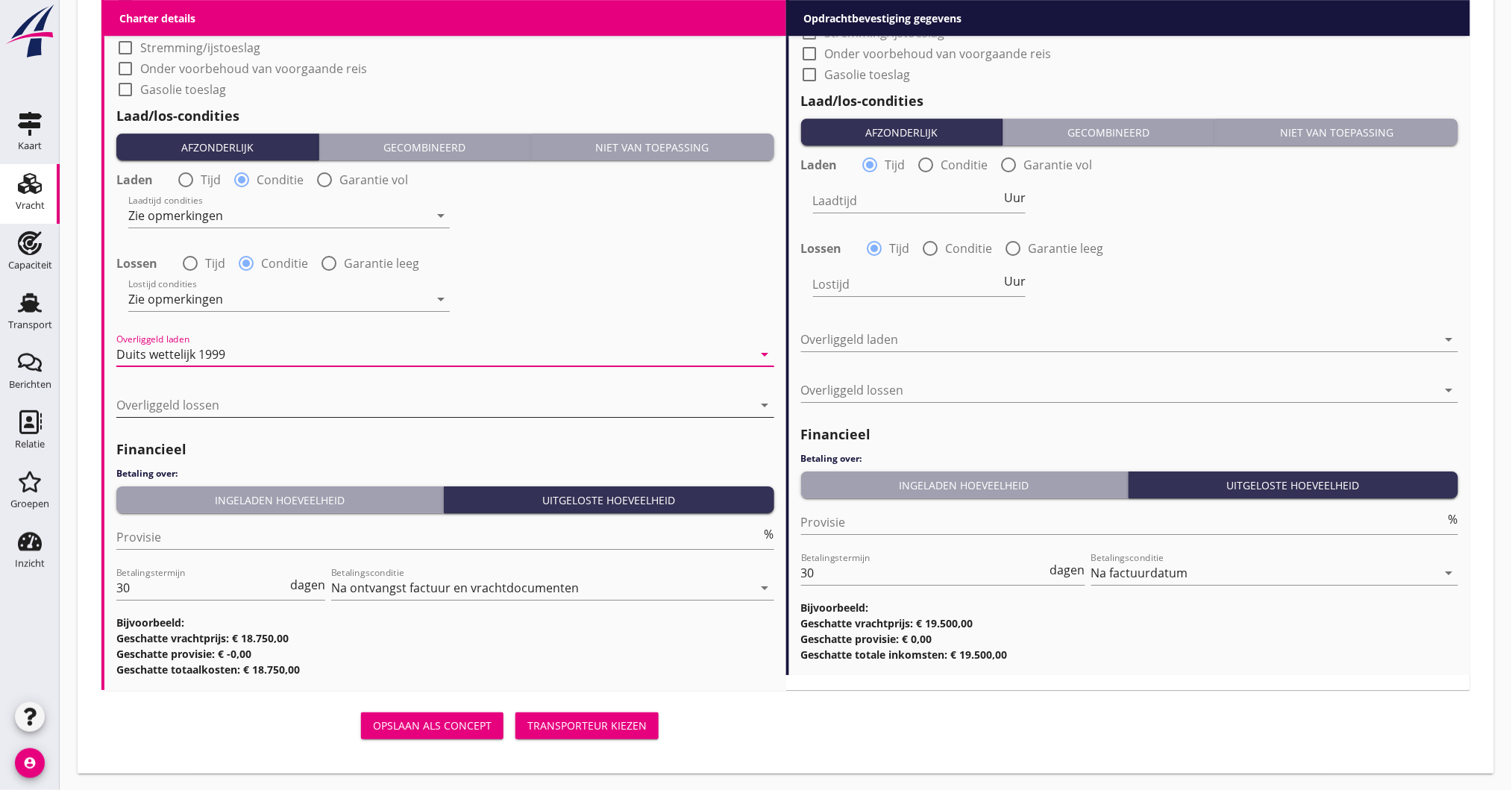
click at [185, 416] on div at bounding box center [434, 405] width 637 height 24
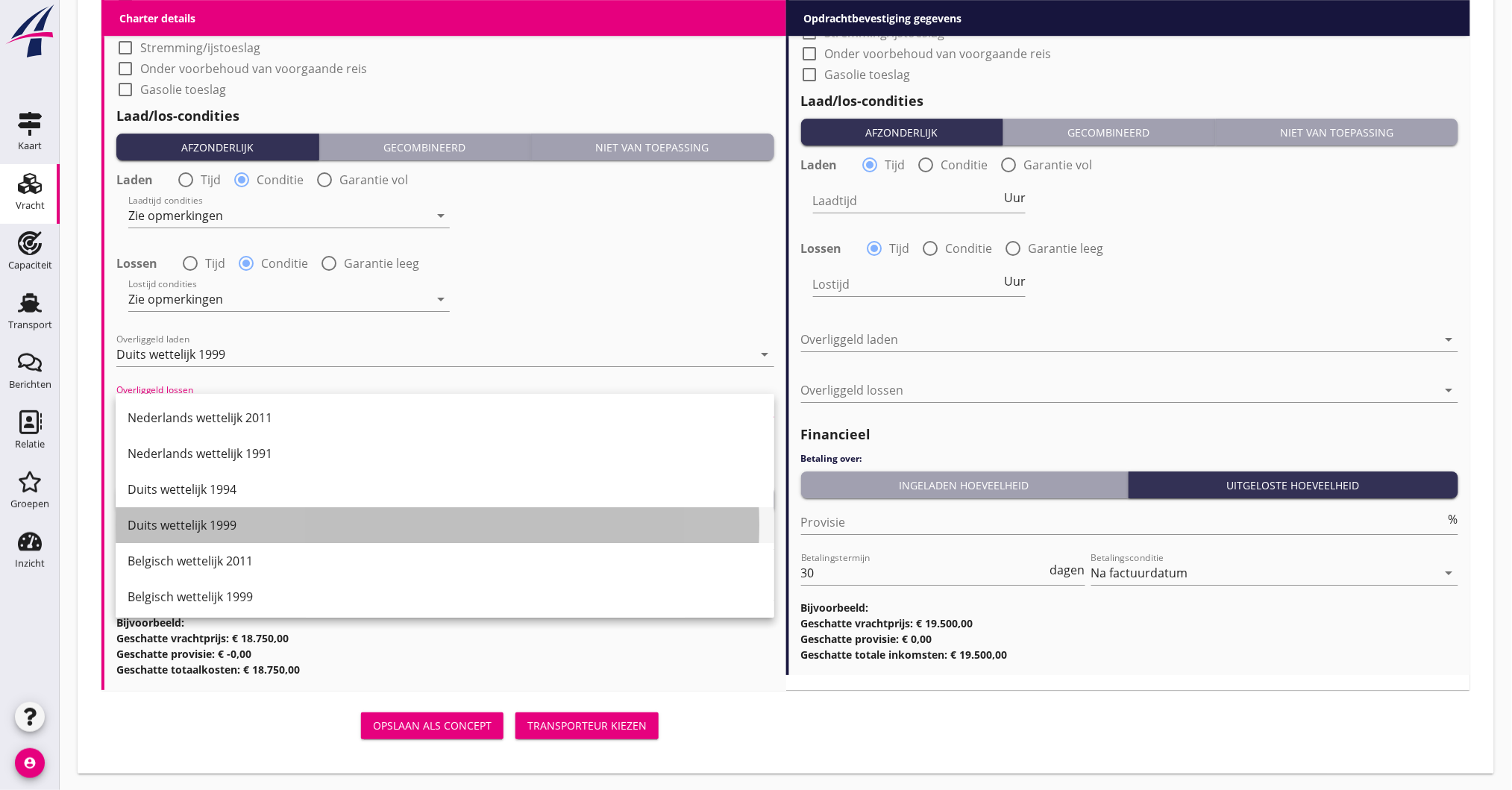
click at [186, 524] on div "Duits wettelijk 1999" at bounding box center [445, 525] width 635 height 18
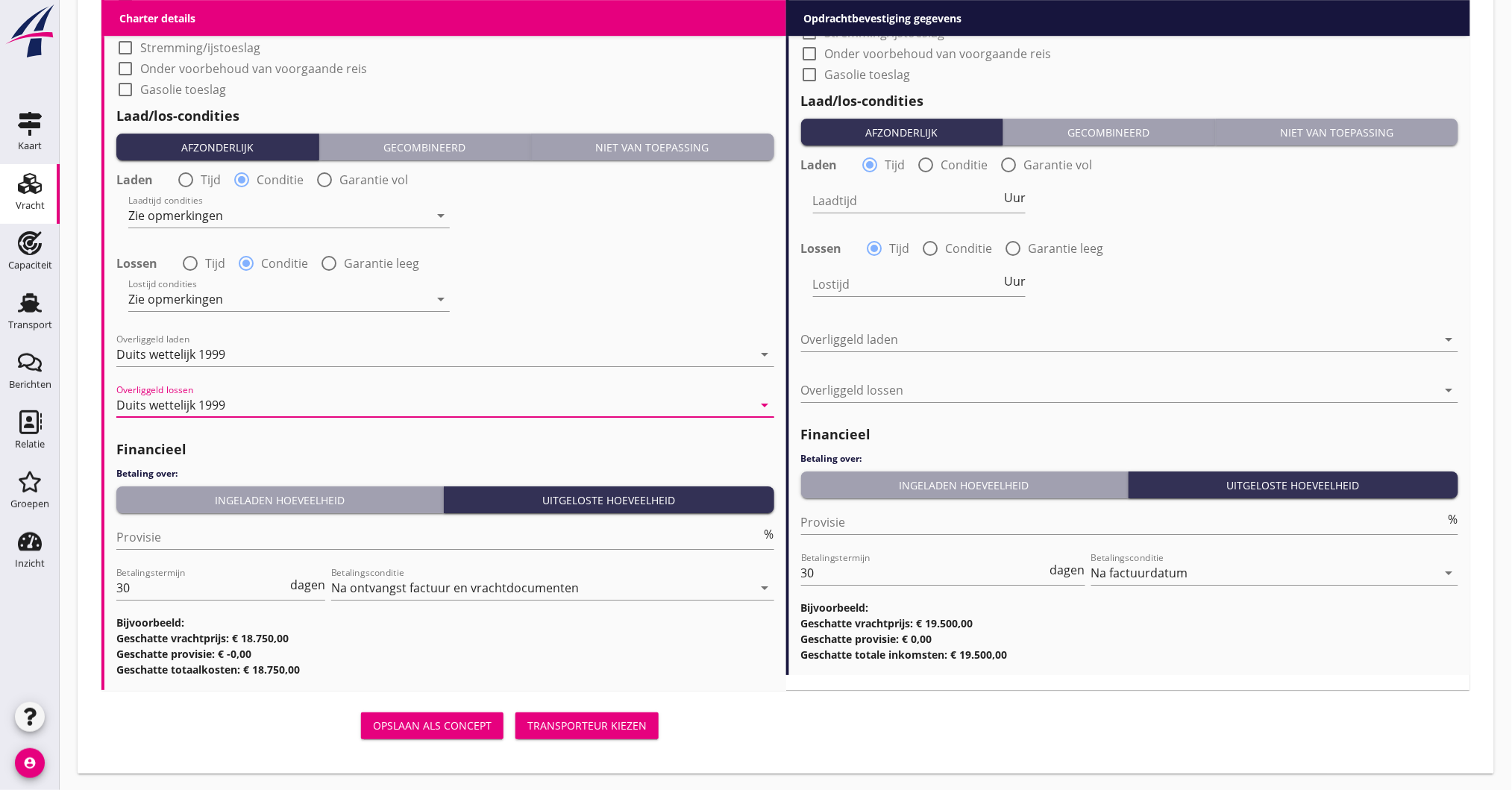
click at [194, 498] on div "Ingeladen hoeveelheid" at bounding box center [280, 500] width 315 height 15
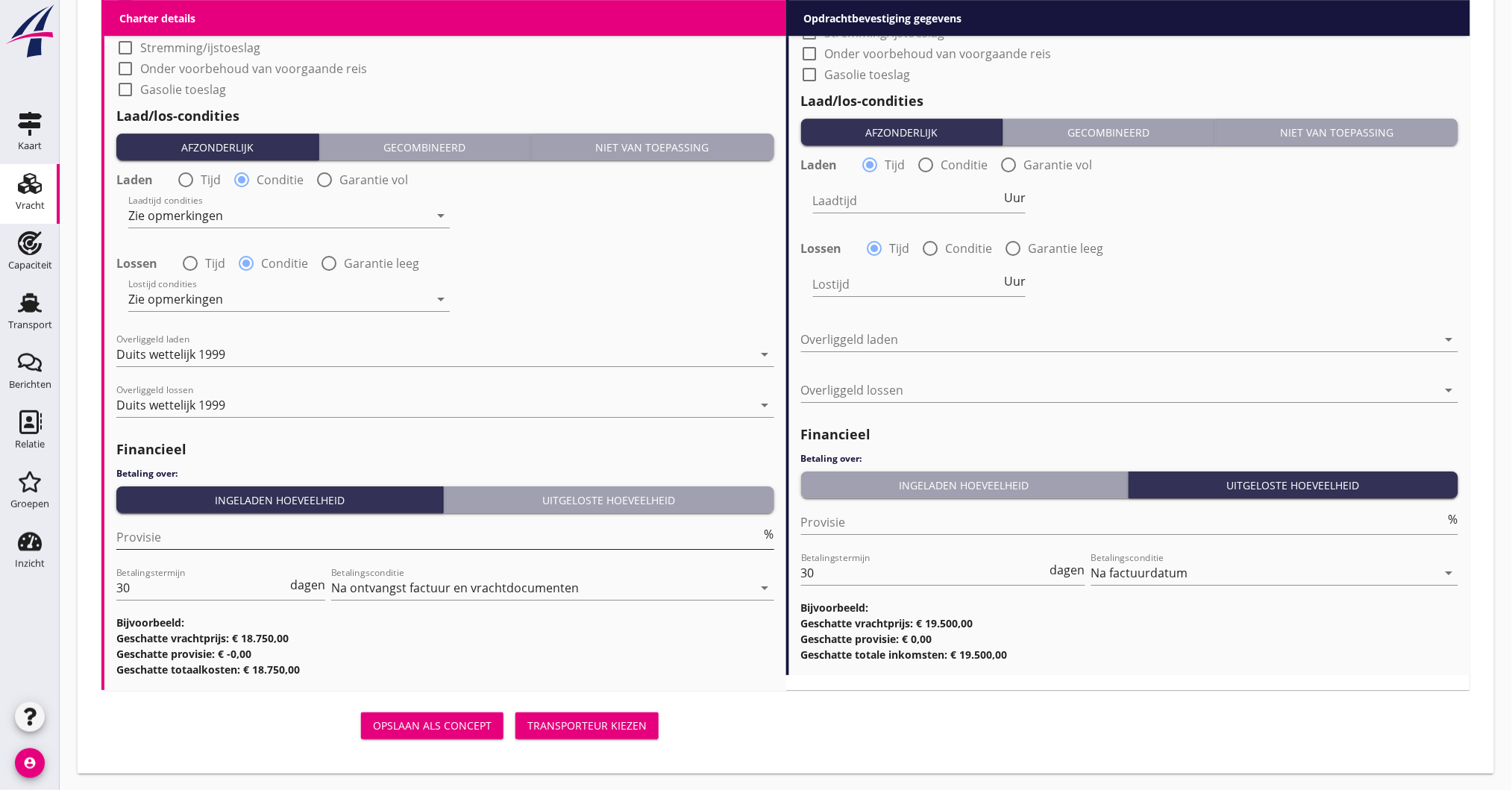
click at [178, 544] on input "Provisie" at bounding box center [439, 537] width 646 height 24
type input "5"
click at [897, 519] on input "Provisie" at bounding box center [1124, 522] width 646 height 24
type input "-2"
type input "-2.5"
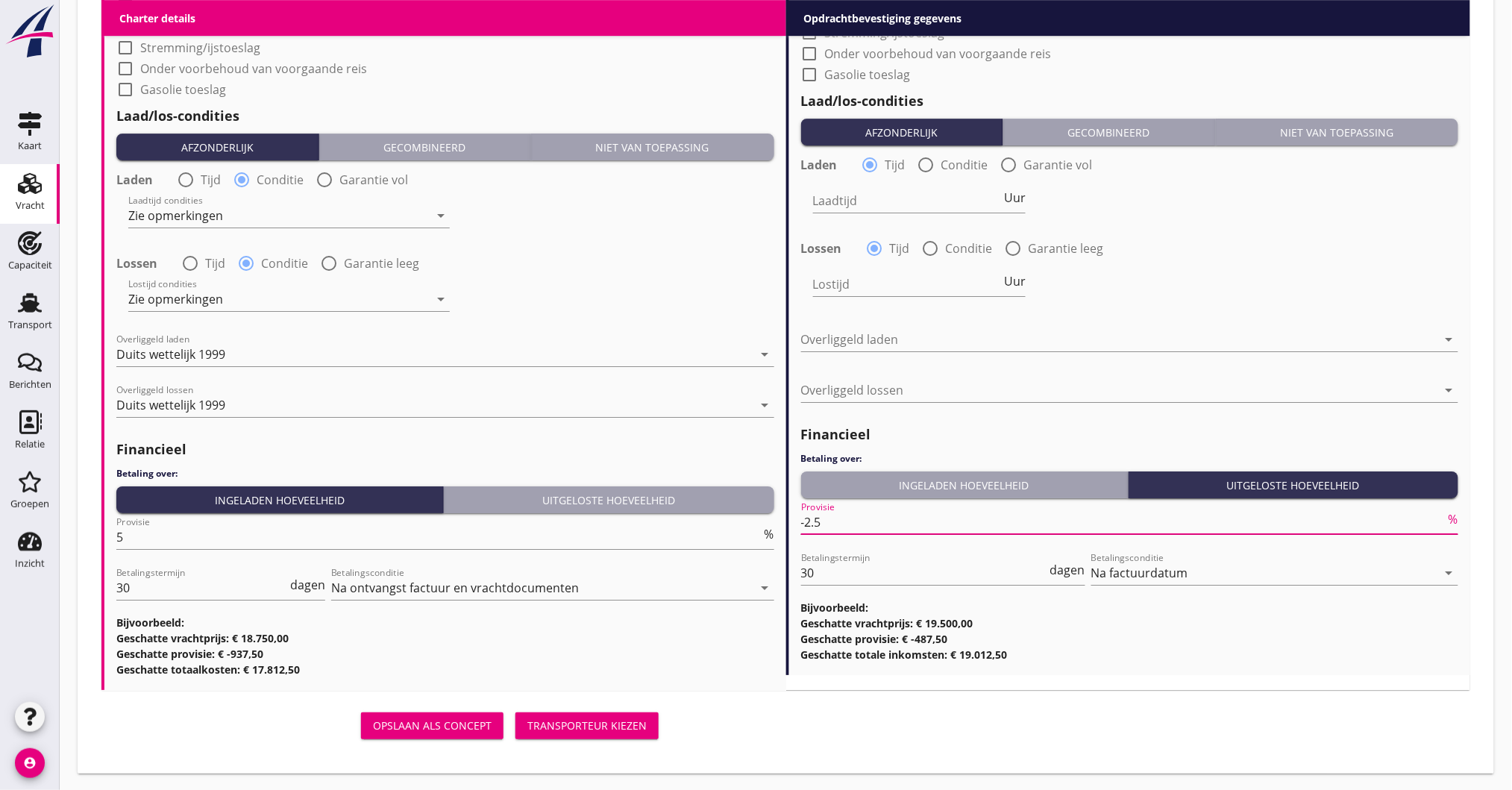
click button "Opslaan als concept" at bounding box center [432, 726] width 142 height 27
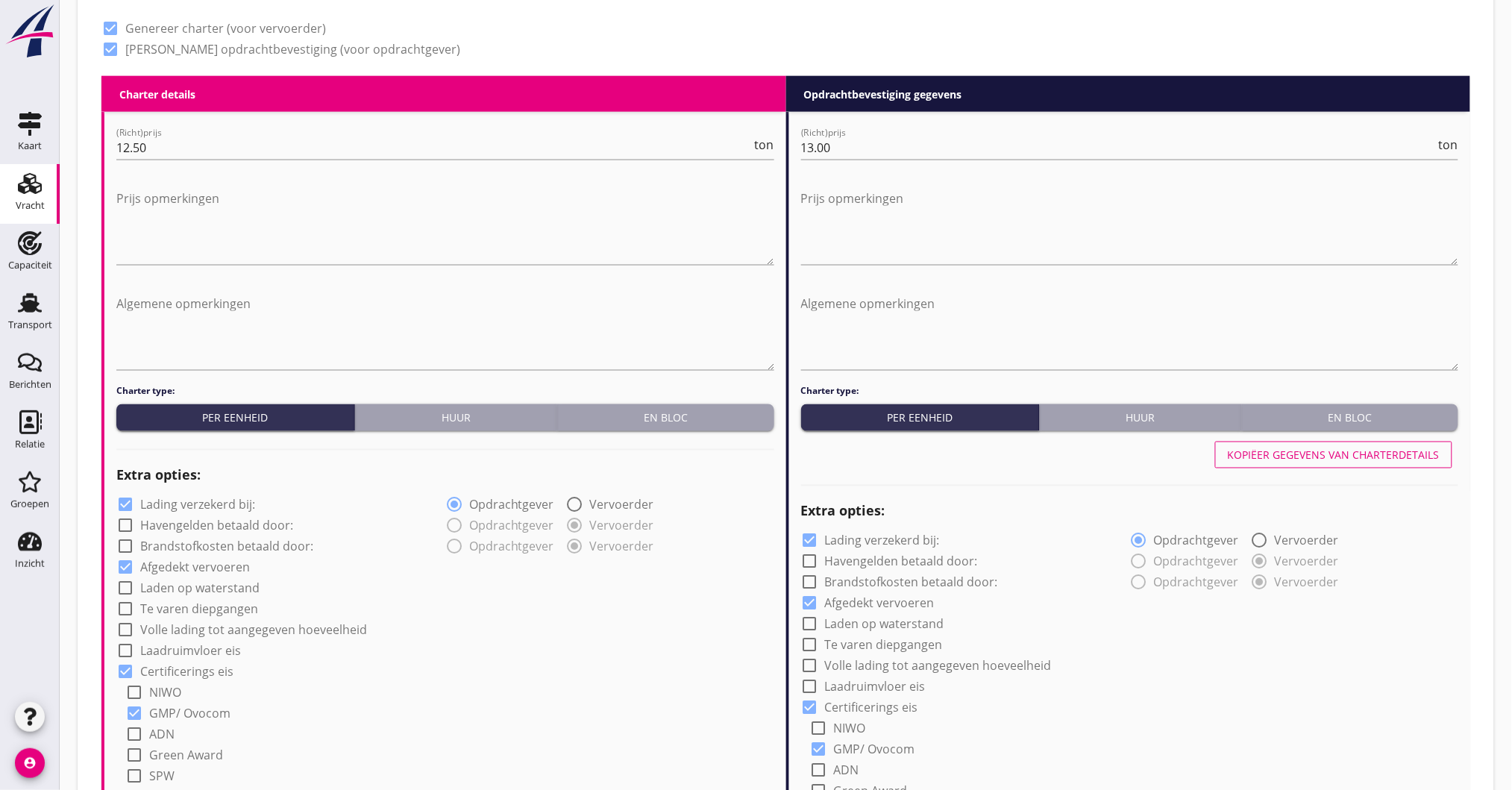
scroll to position [612, 0]
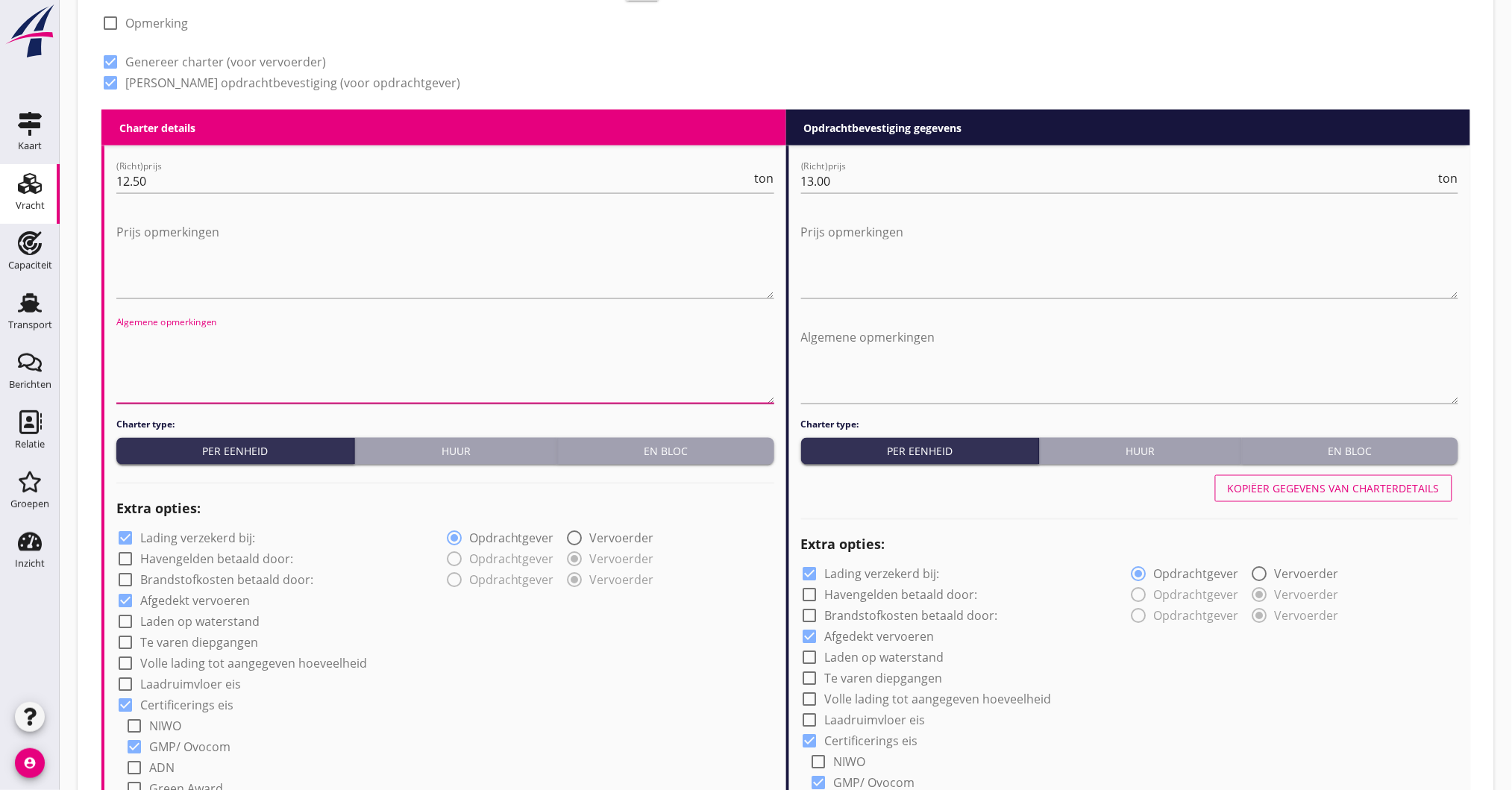
click at [209, 341] on textarea "Algemene opmerkingen" at bounding box center [445, 364] width 658 height 78
type textarea "B"
drag, startPoint x: 364, startPoint y: 338, endPoint x: 412, endPoint y: 372, distance: 58.8
click at [364, 338] on textarea "48 uur laadtijd uitgesloten zon en feestdagen" at bounding box center [445, 364] width 658 height 78
drag, startPoint x: 686, startPoint y: 342, endPoint x: -130, endPoint y: 307, distance: 816.8
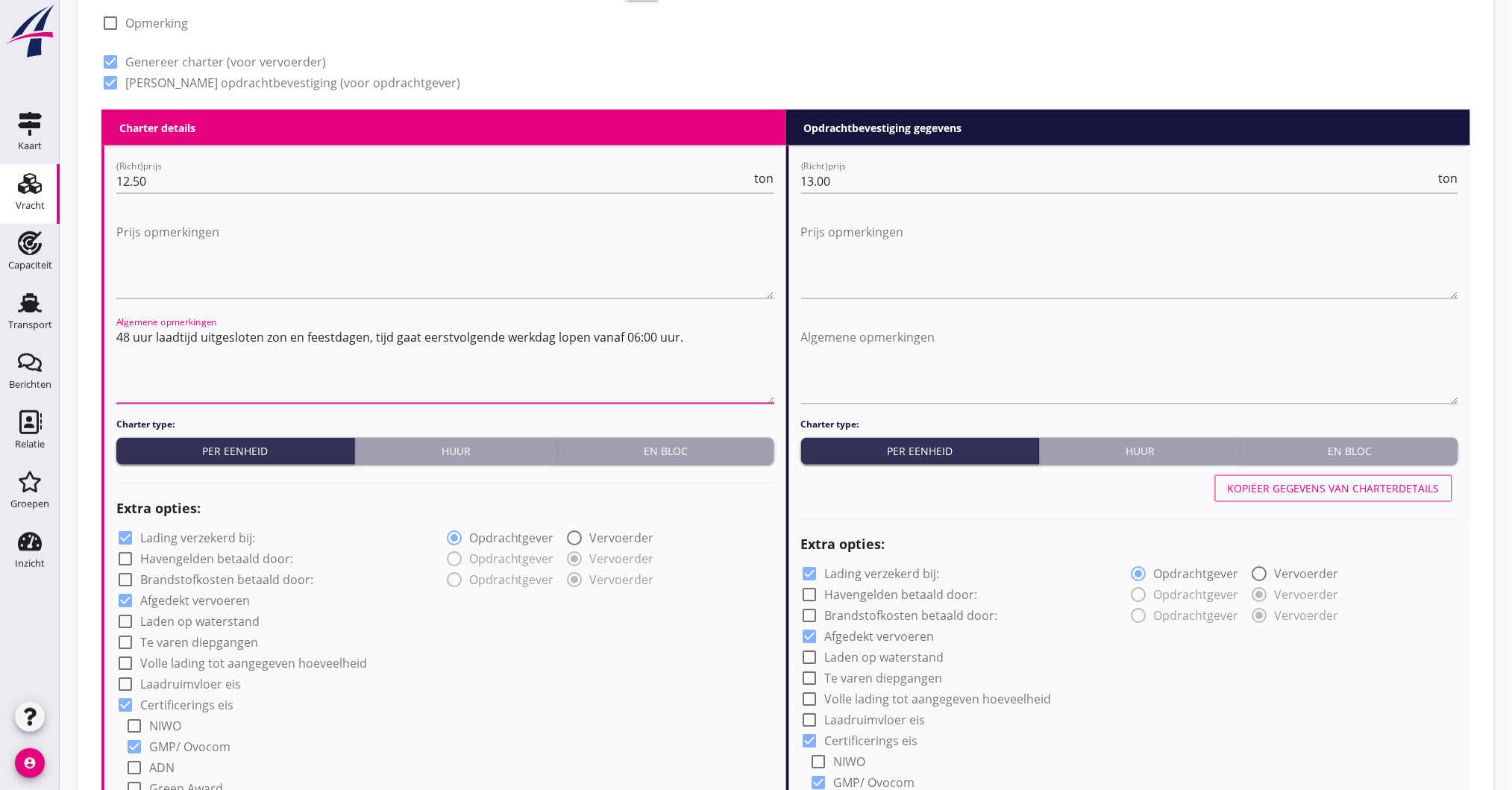
click at [0, 307] on html "Nederlands wettelijk 2011 Nederlands wettelijk 1991 Duits wettelijk 1994 Duits …" at bounding box center [756, 783] width 1512 height 2791
click at [689, 338] on textarea "48 uur laadtijd uitgesloten zon en feestdagen, tijd gaat eerstvolgende werkdag …" at bounding box center [445, 364] width 658 height 78
paste textarea "48 uur laadtijd uitgesloten zon en feestdagen, tijd gaat eerstvolgende werkdag …"
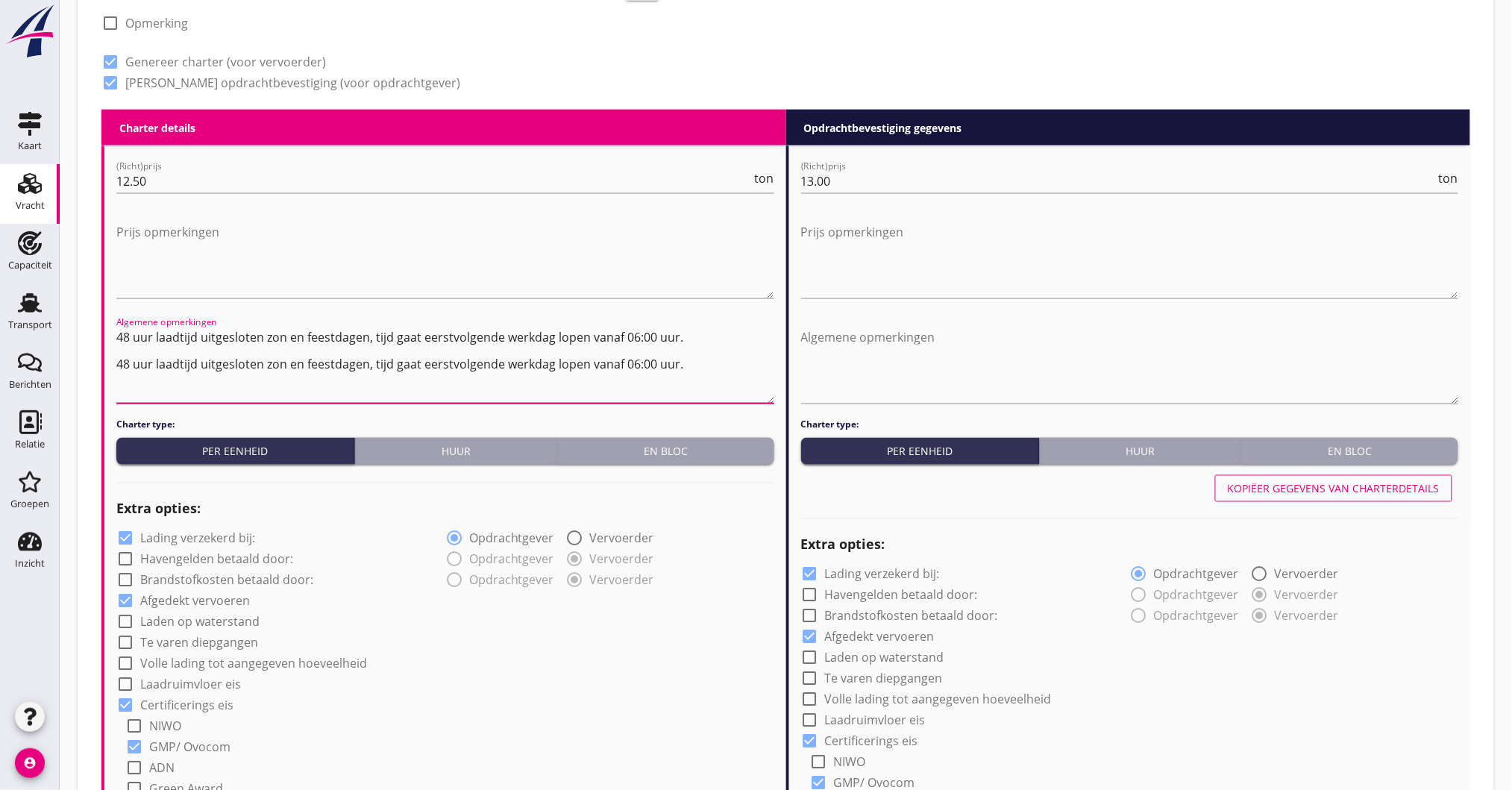
click at [204, 366] on textarea "48 uur laadtijd uitgesloten zon en feestdagen, tijd gaat eerstvolgende werkdag …" at bounding box center [445, 364] width 658 height 78
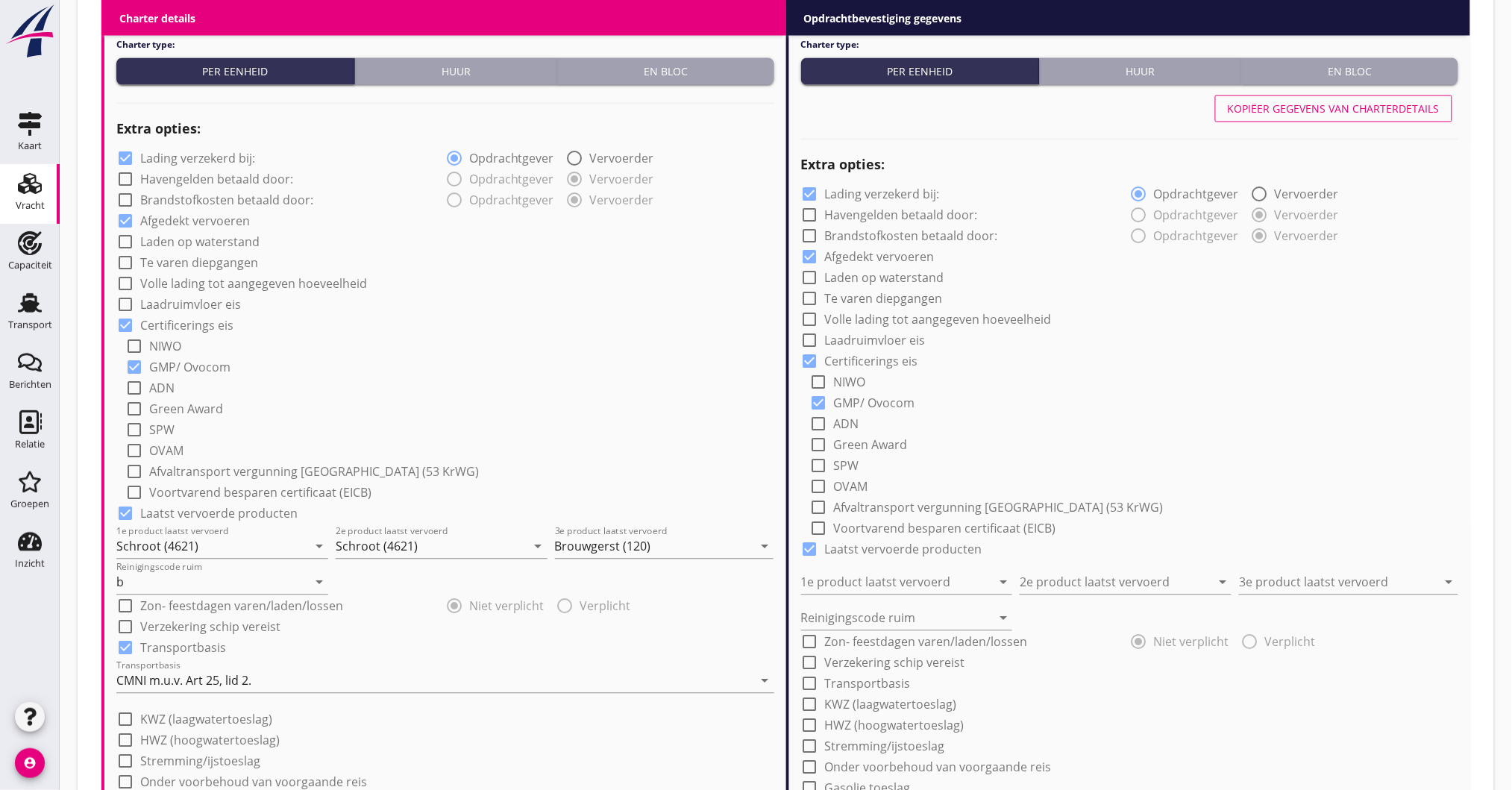
scroll to position [1009, 0]
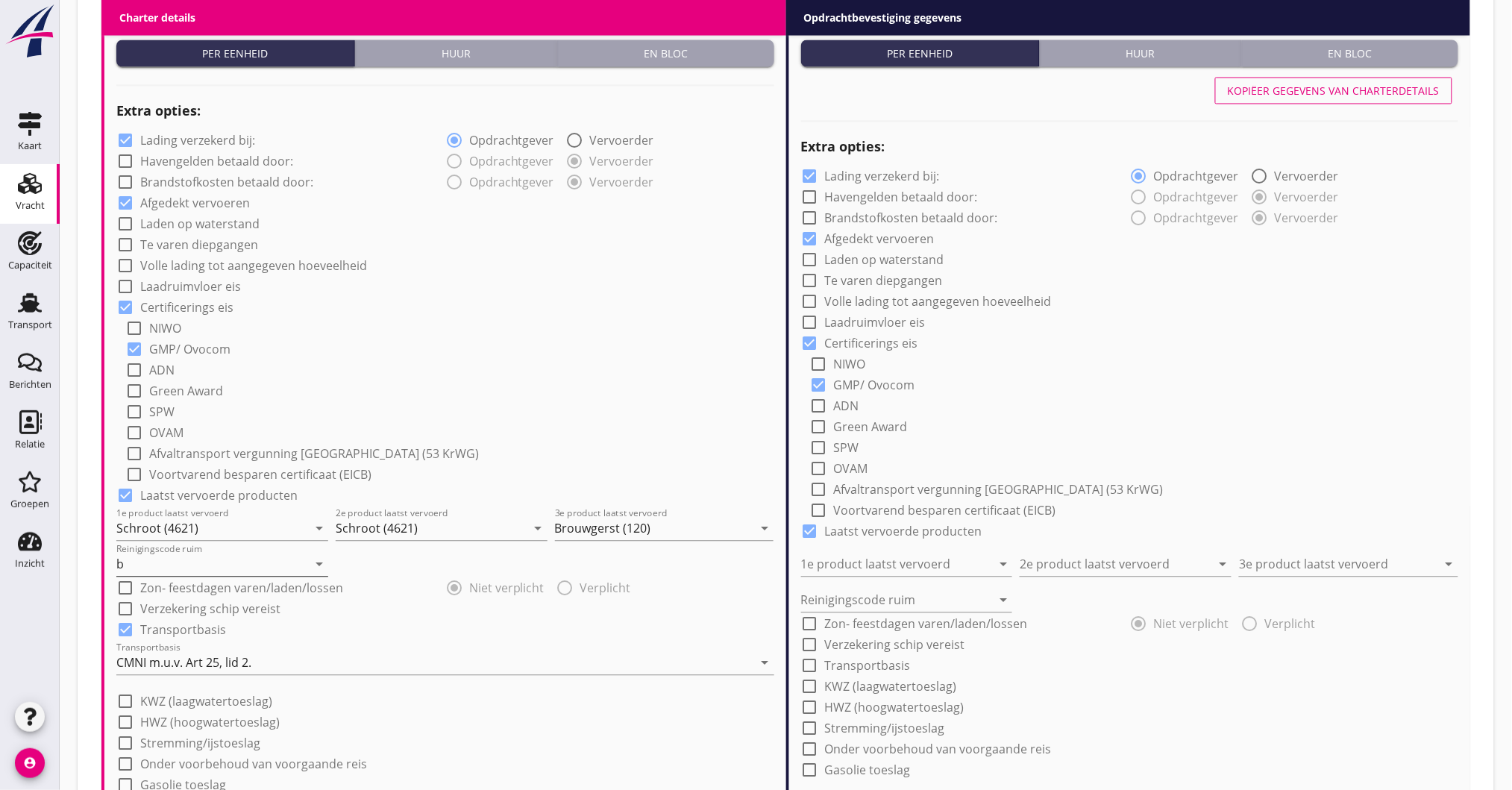
type textarea "48 uur laadtijd uitgesloten zon en feestdagen, tijd gaat eerstvolgende werkdag …"
click at [201, 574] on input "b" at bounding box center [212, 565] width 191 height 24
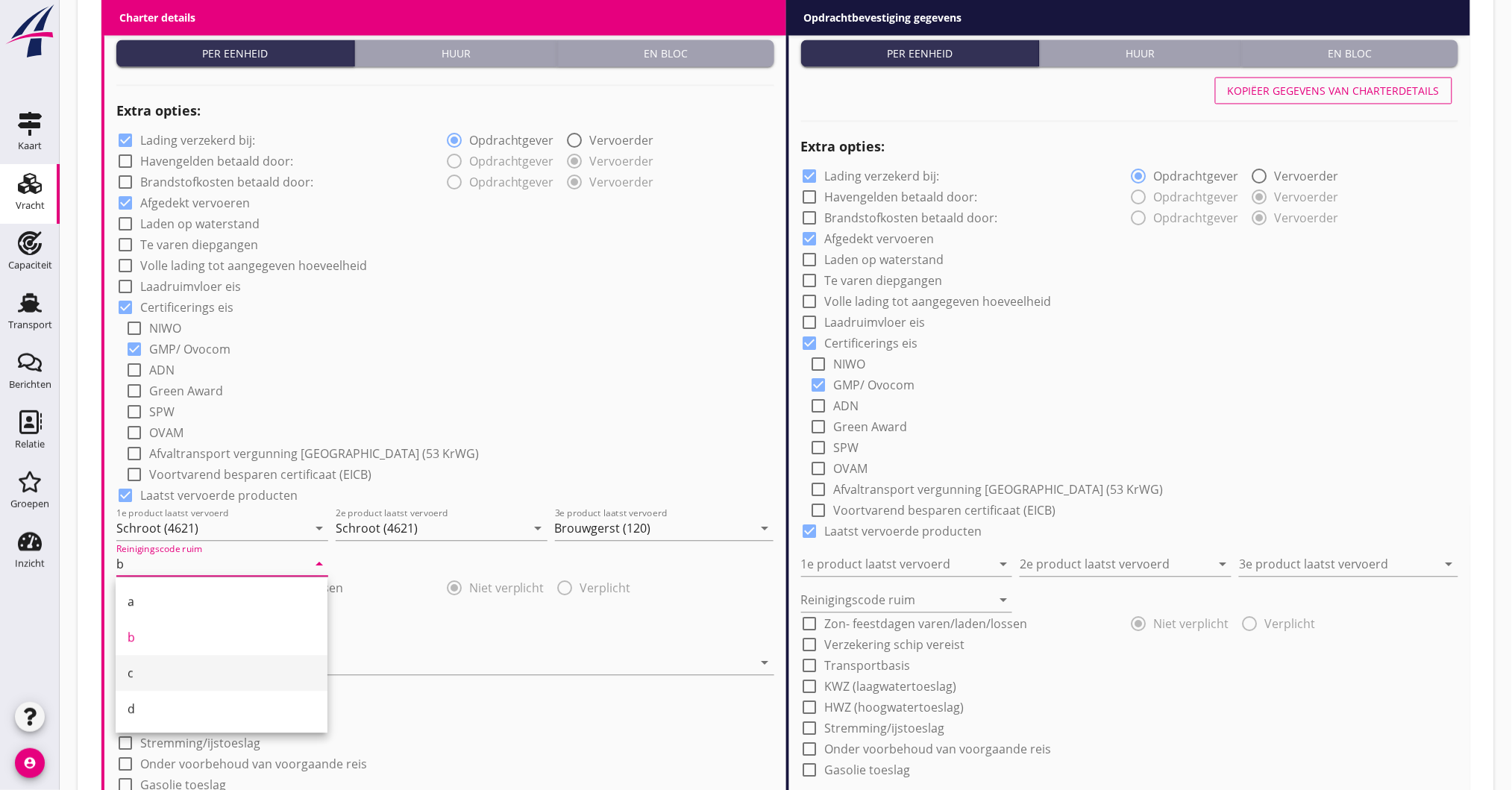
click at [158, 665] on div "c" at bounding box center [221, 674] width 188 height 18
type input "c"
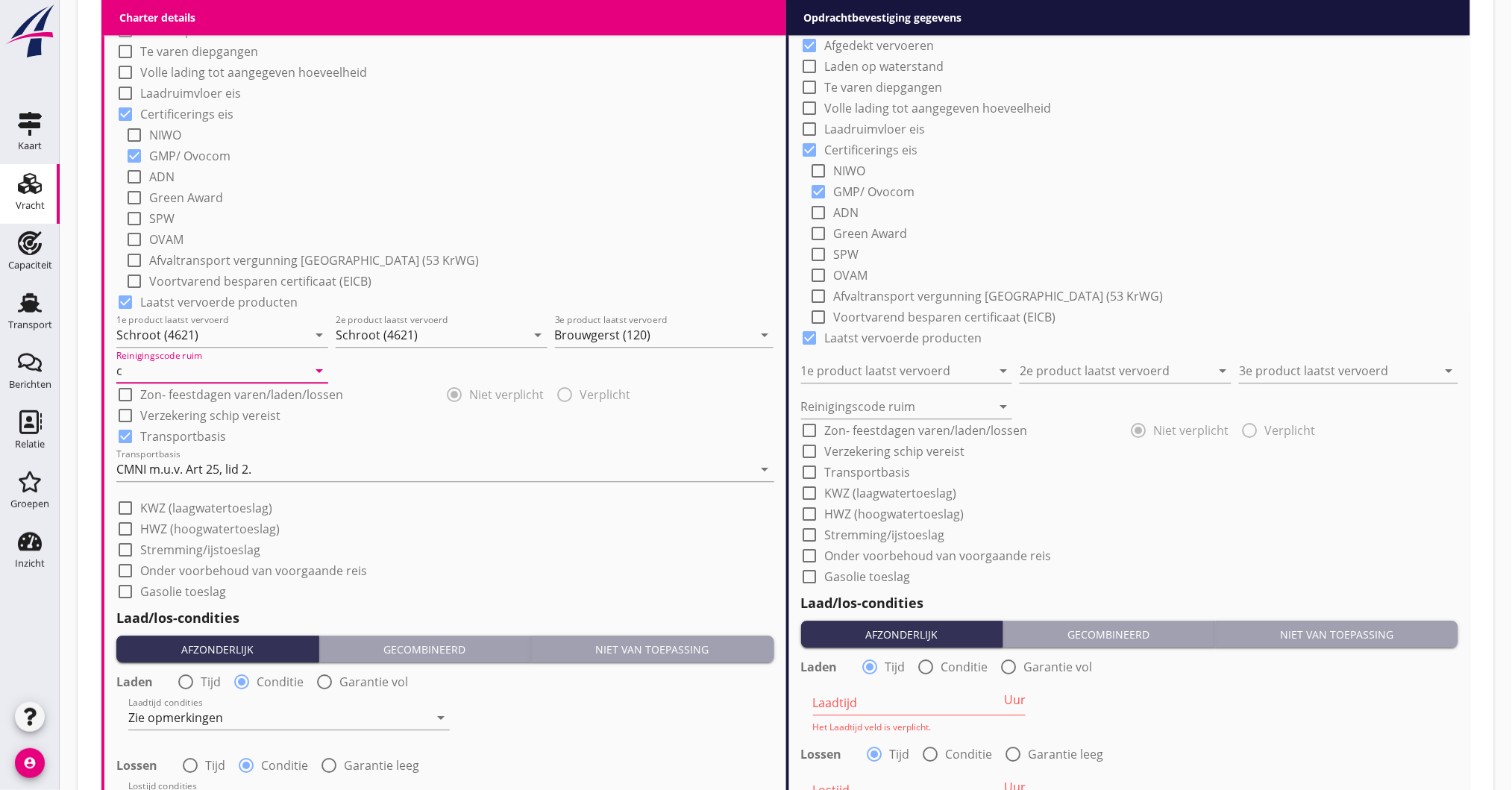
scroll to position [1109, 0]
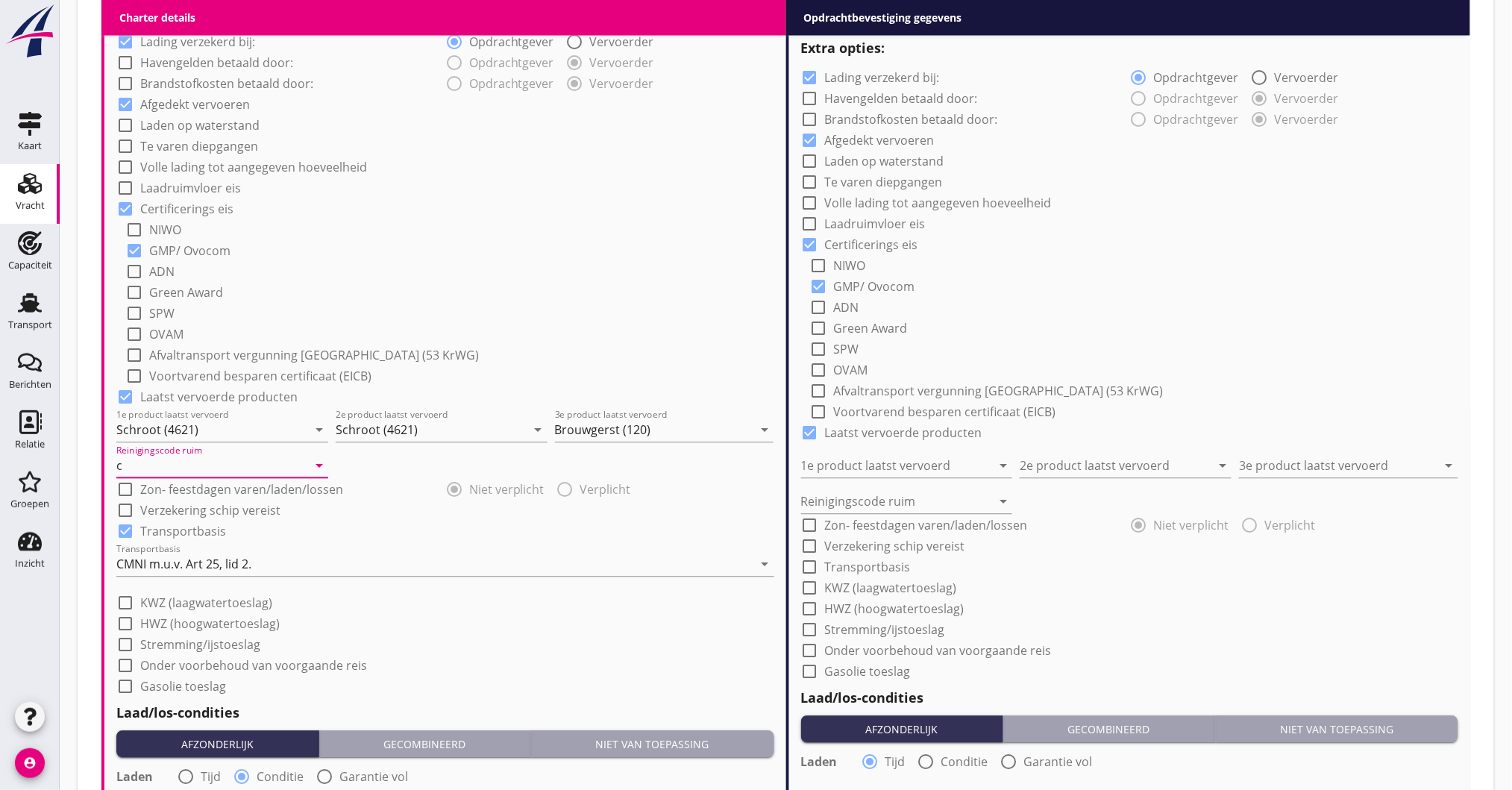
click at [141, 604] on label "KWZ (laagwatertoeslag)" at bounding box center [206, 602] width 132 height 15
checkbox input "true"
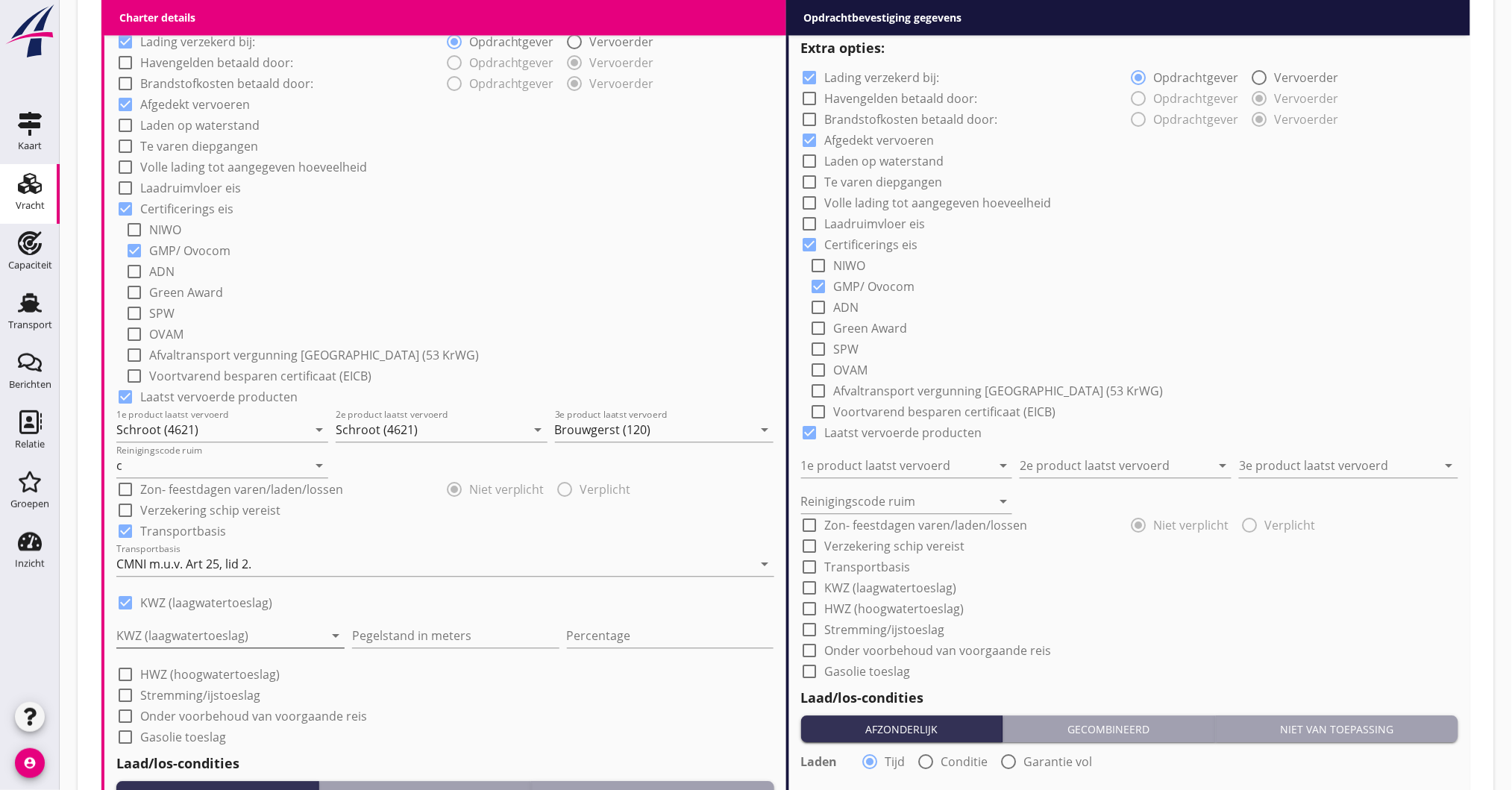
click at [223, 638] on div at bounding box center [219, 635] width 208 height 24
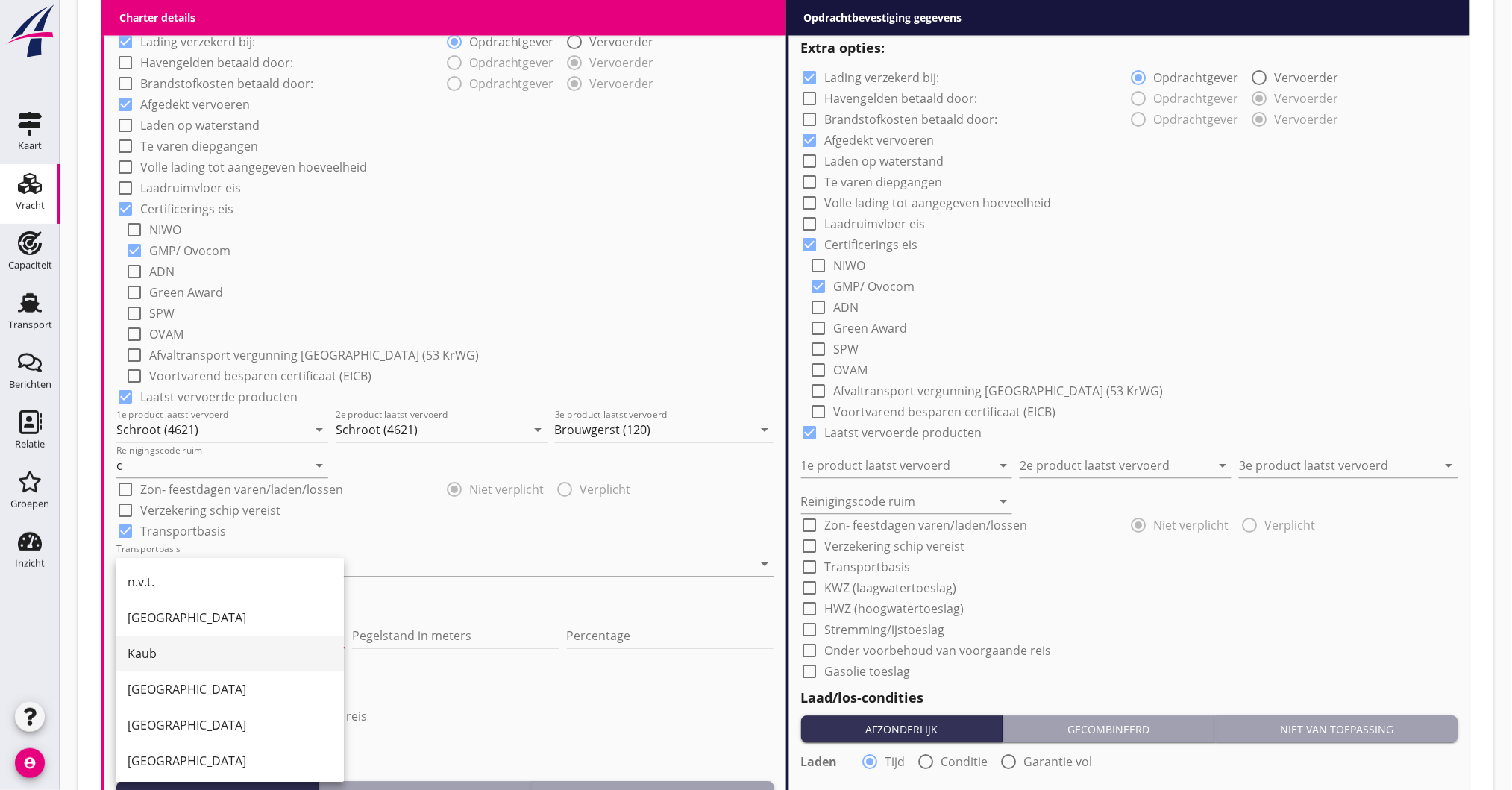
drag, startPoint x: 178, startPoint y: 658, endPoint x: 213, endPoint y: 645, distance: 37.3
click at [179, 656] on div "Kaub" at bounding box center [229, 654] width 204 height 18
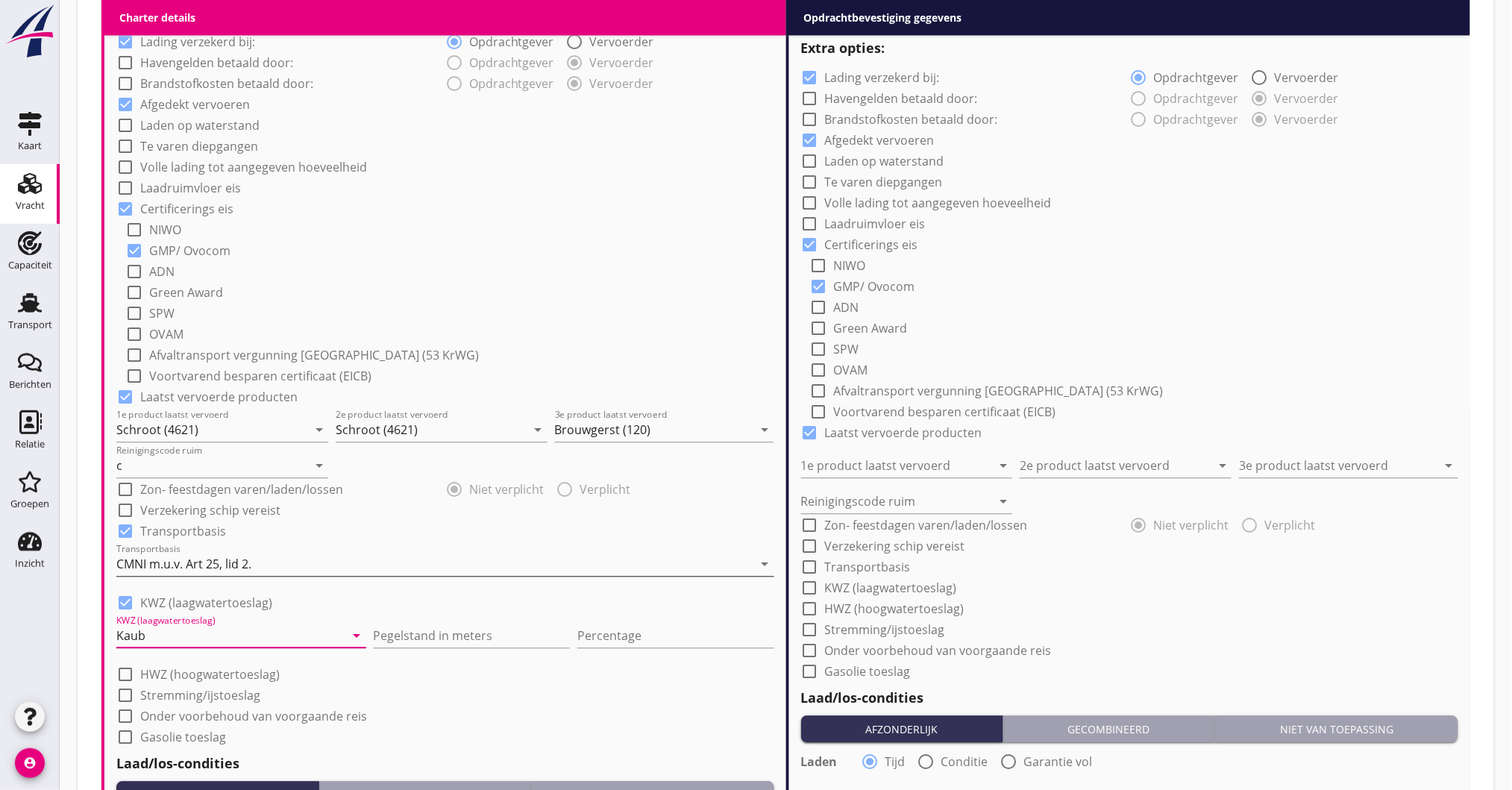
click at [444, 576] on div "Transportbasis CMNI m.u.v. Art 25, lid 2. arrow_drop_down" at bounding box center [445, 571] width 658 height 39
click at [420, 635] on input "Pegelstand in meters" at bounding box center [473, 635] width 197 height 24
type input "1.40"
type input "10"
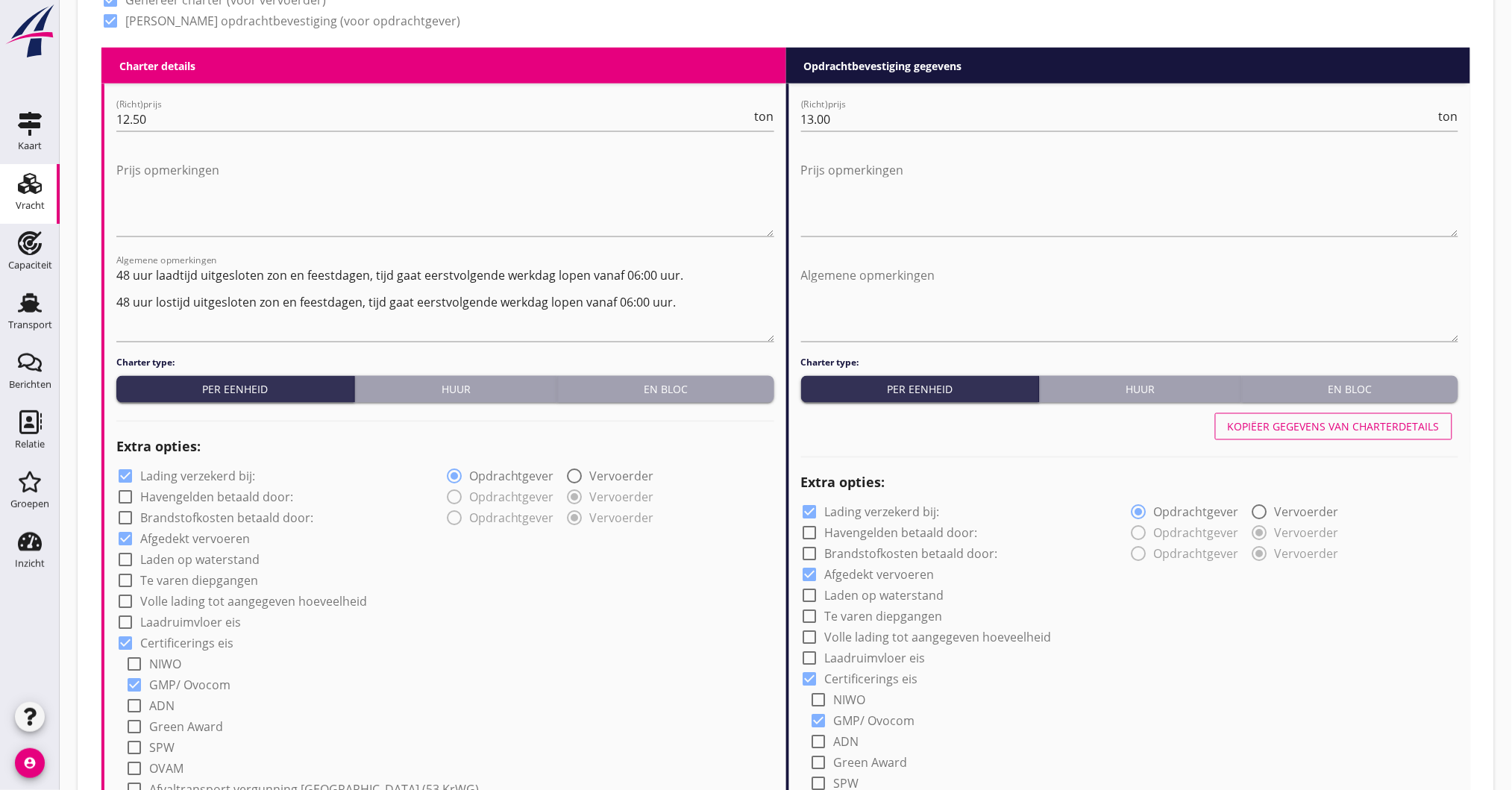
scroll to position [612, 0]
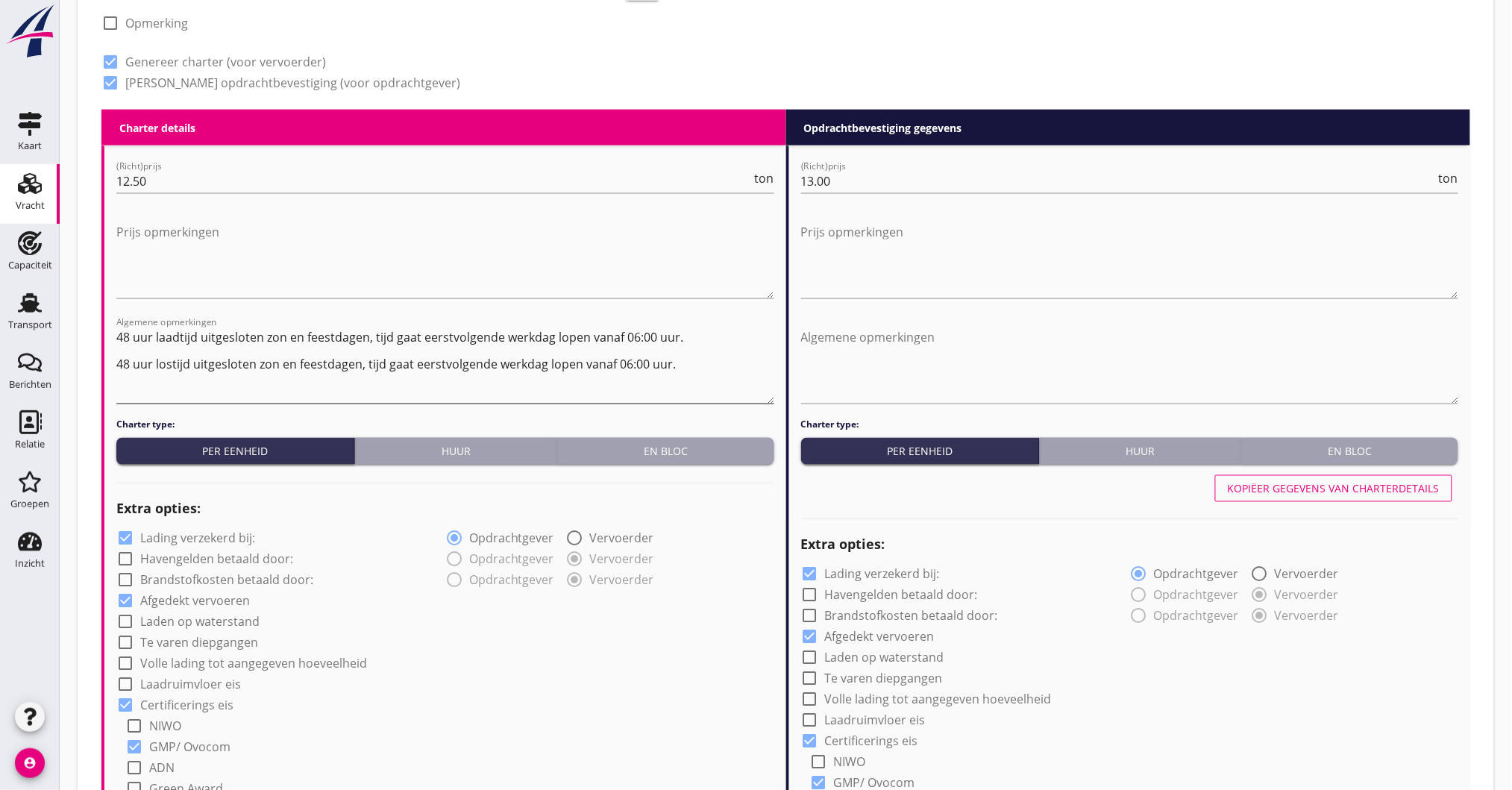
click at [688, 355] on textarea "48 uur laadtijd uitgesloten zon en feestdagen, tijd gaat eerstvolgende werkdag …" at bounding box center [445, 364] width 658 height 78
click at [699, 367] on textarea "48 uur laadtijd uitgesloten zon en feestdagen, tijd gaat eerstvolgende werkdag …" at bounding box center [445, 364] width 658 height 78
type textarea "48 uur laadtijd uitgesloten zon en feestdagen, tijd gaat eerstvolgende werkdag …"
click at [1337, 489] on div "Kopiëer gegevens van charterdetails" at bounding box center [1333, 489] width 212 height 15
type input "Schroot (4621)"
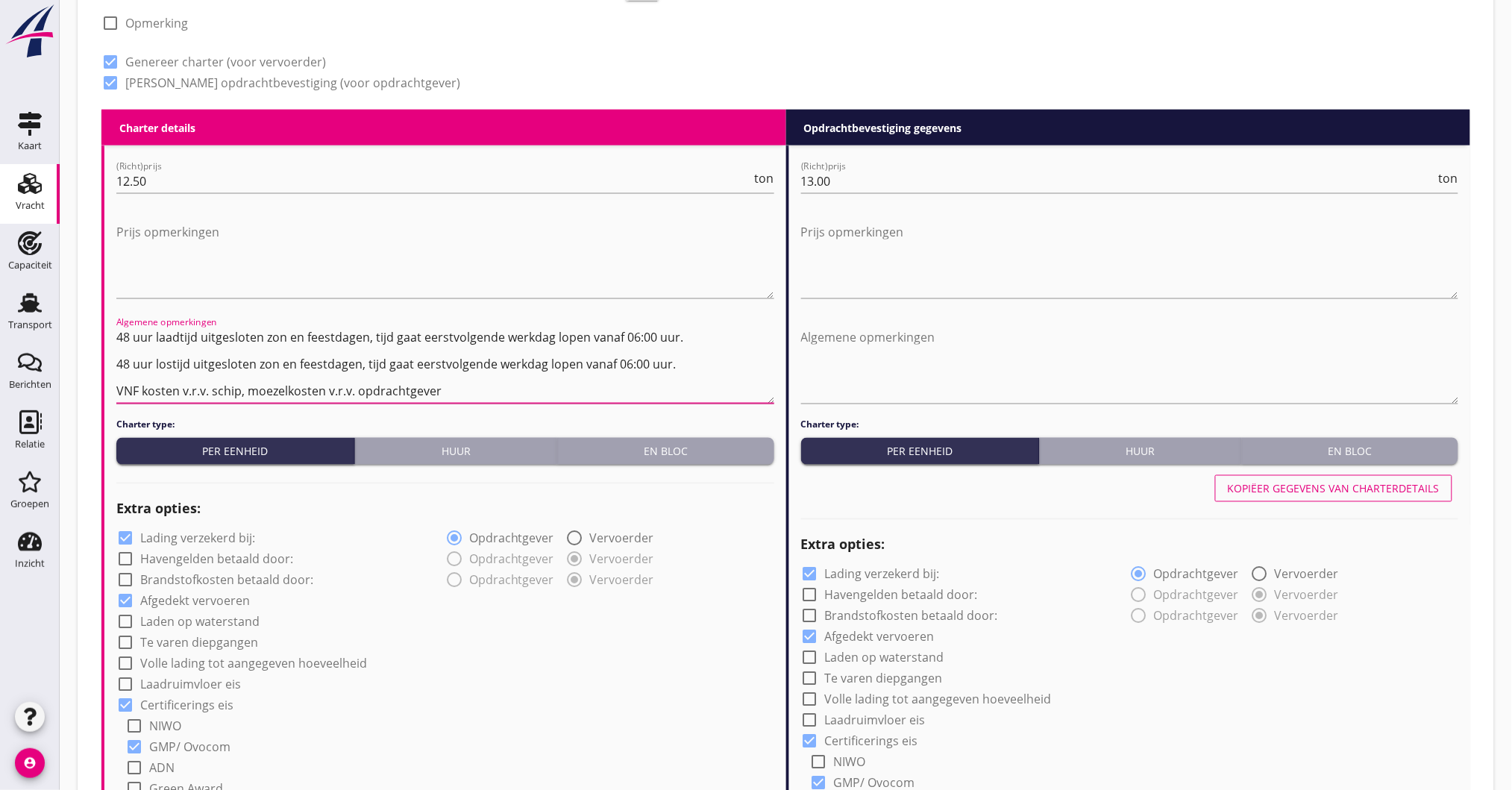
type input "Schroot (4621)"
type input "Brouwgerst (120)"
type input "c"
checkbox input "true"
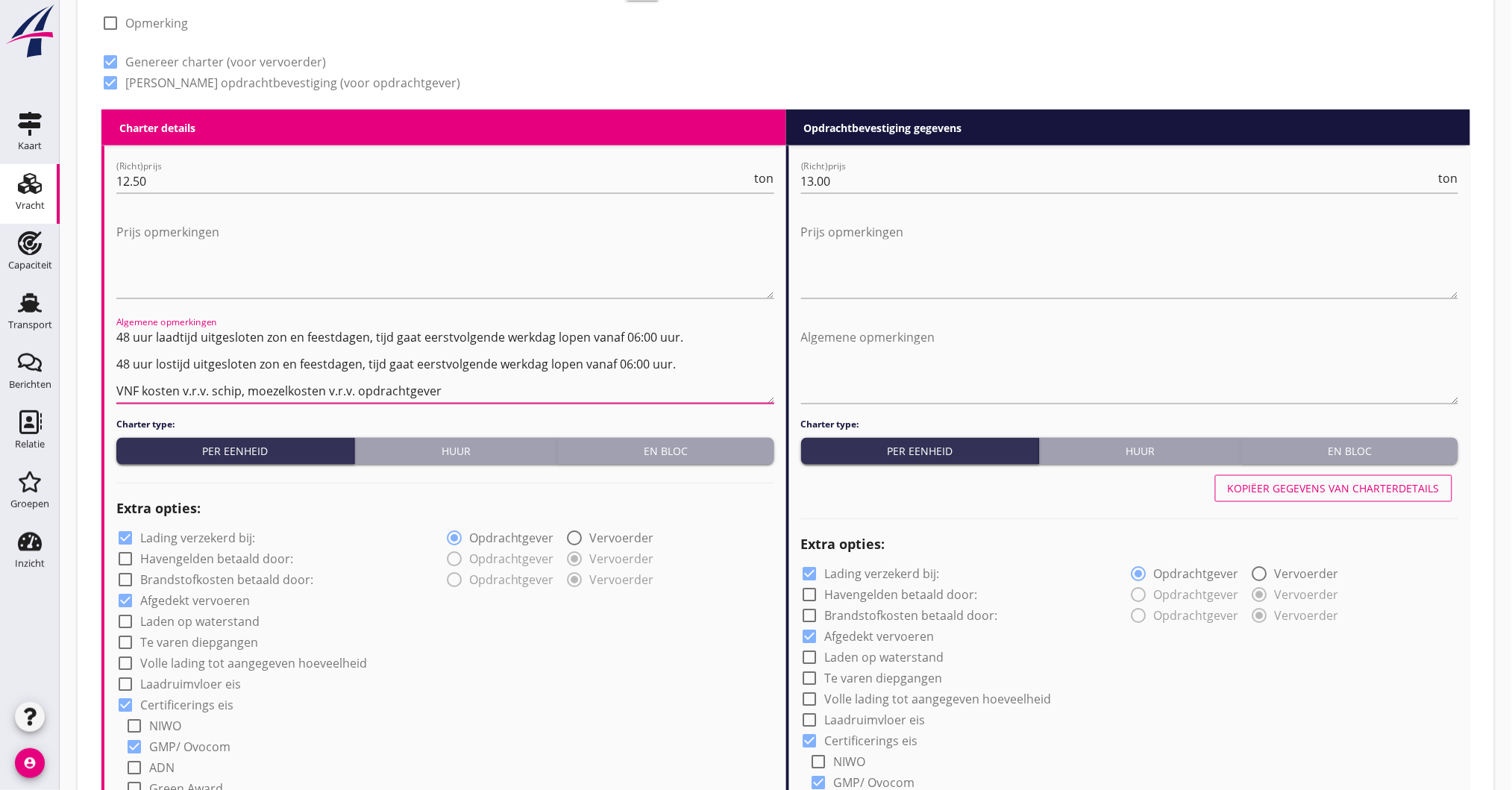
radio input "false"
radio input "true"
radio input "false"
radio input "true"
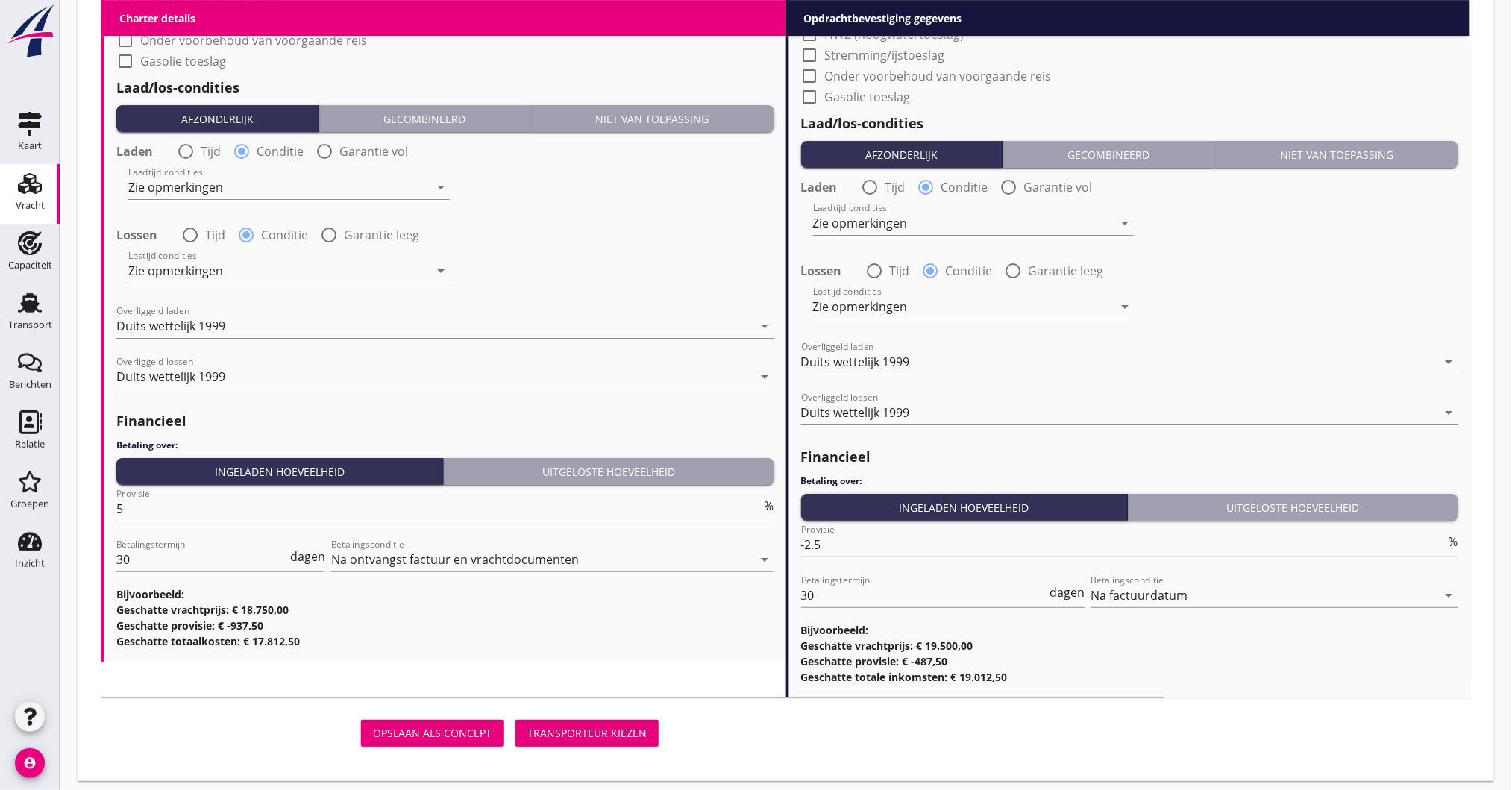
scroll to position [1794, 0]
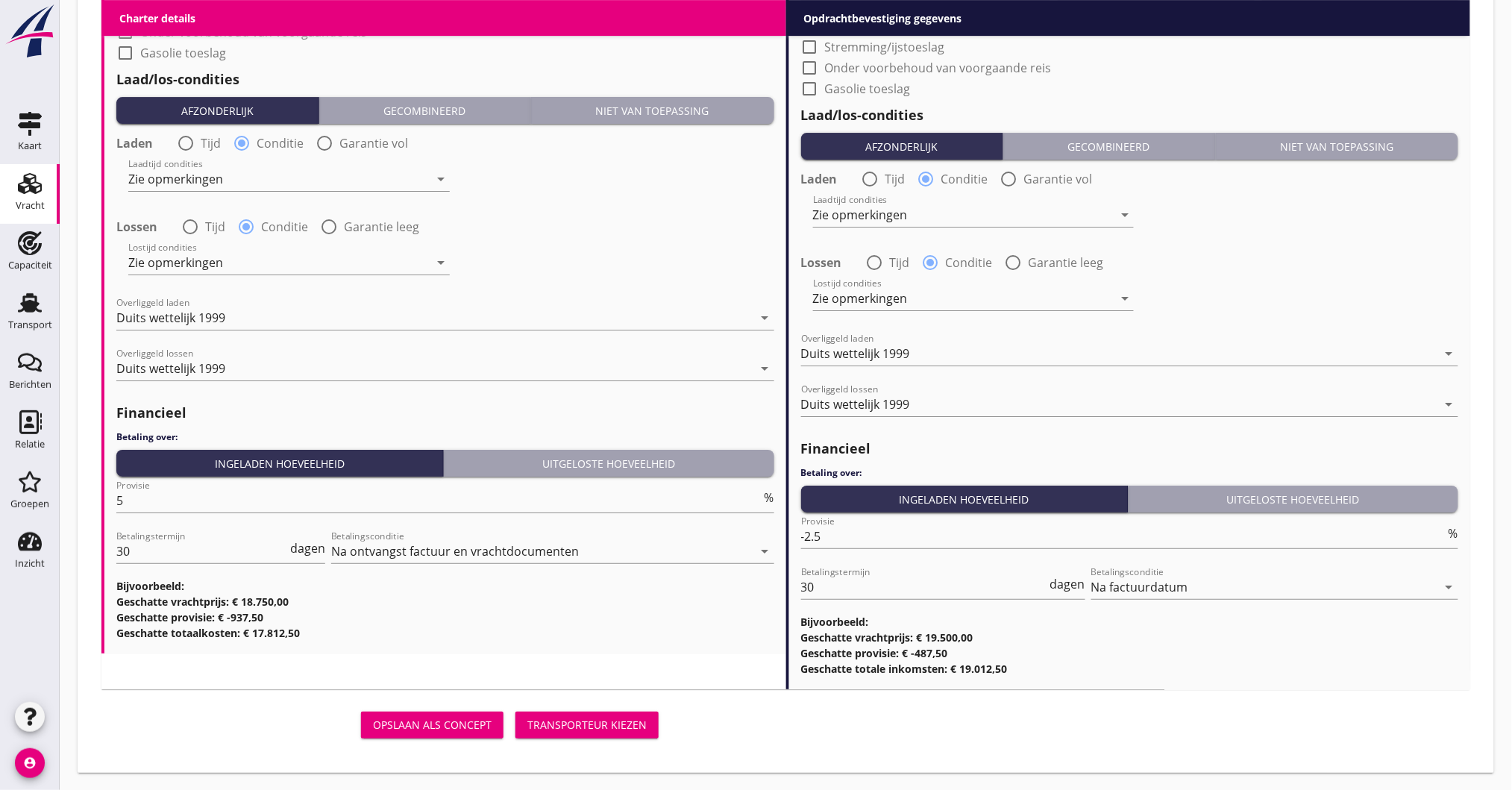
click at [604, 721] on div "Transporteur kiezen" at bounding box center [587, 725] width 119 height 15
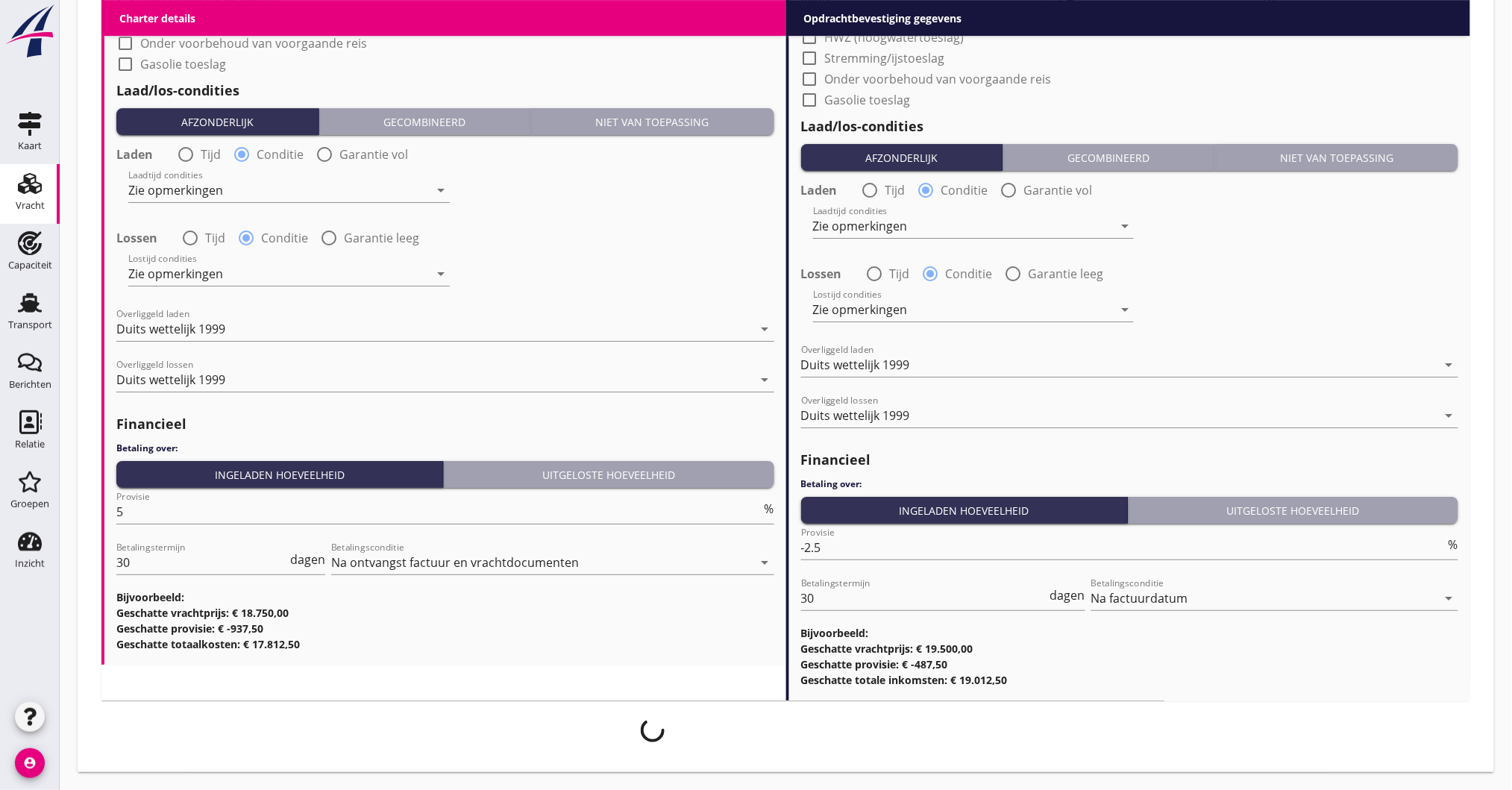
scroll to position [1781, 0]
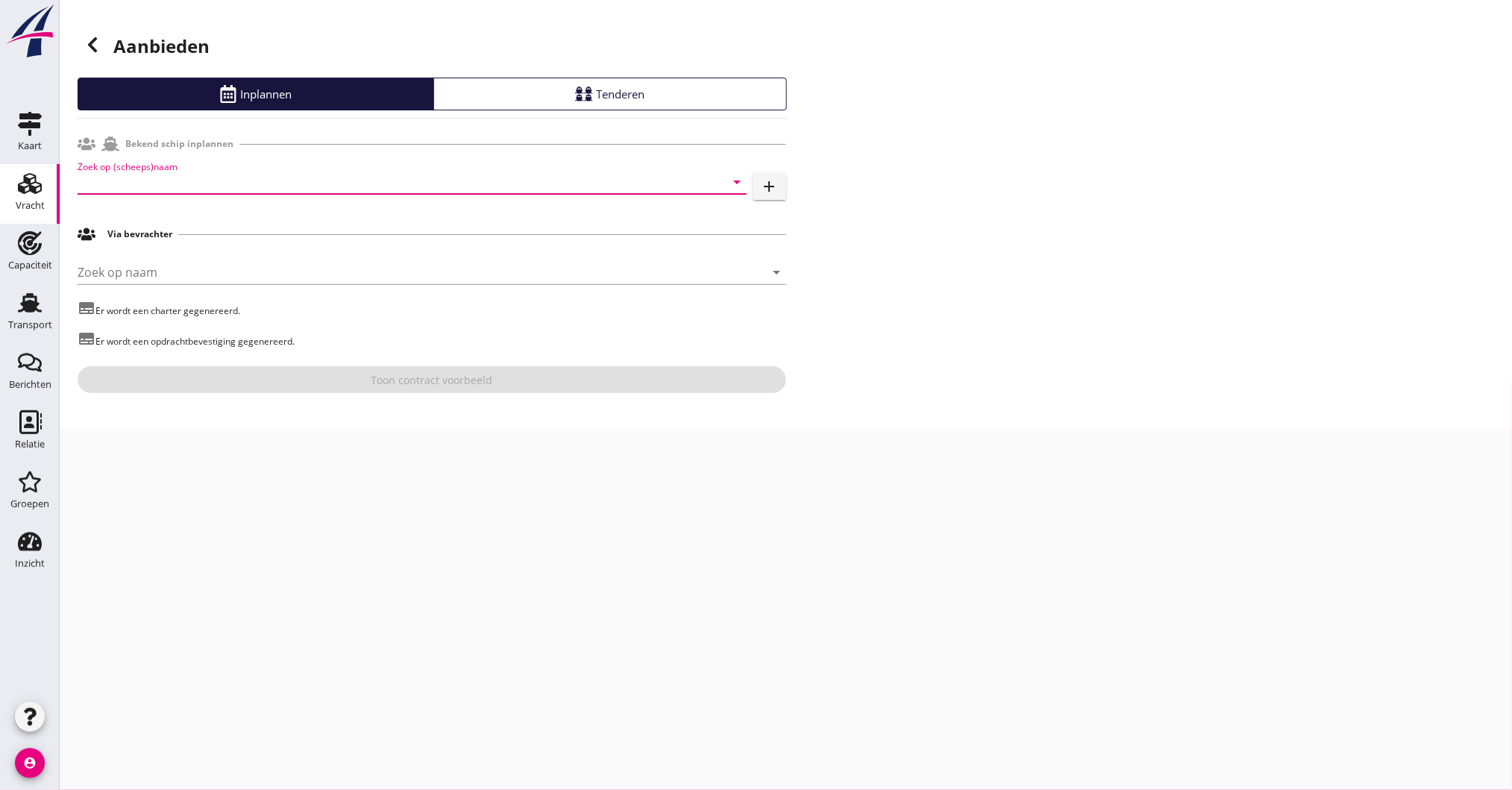
click at [89, 188] on input "Zoek op (scheeps)naam" at bounding box center [391, 182] width 627 height 24
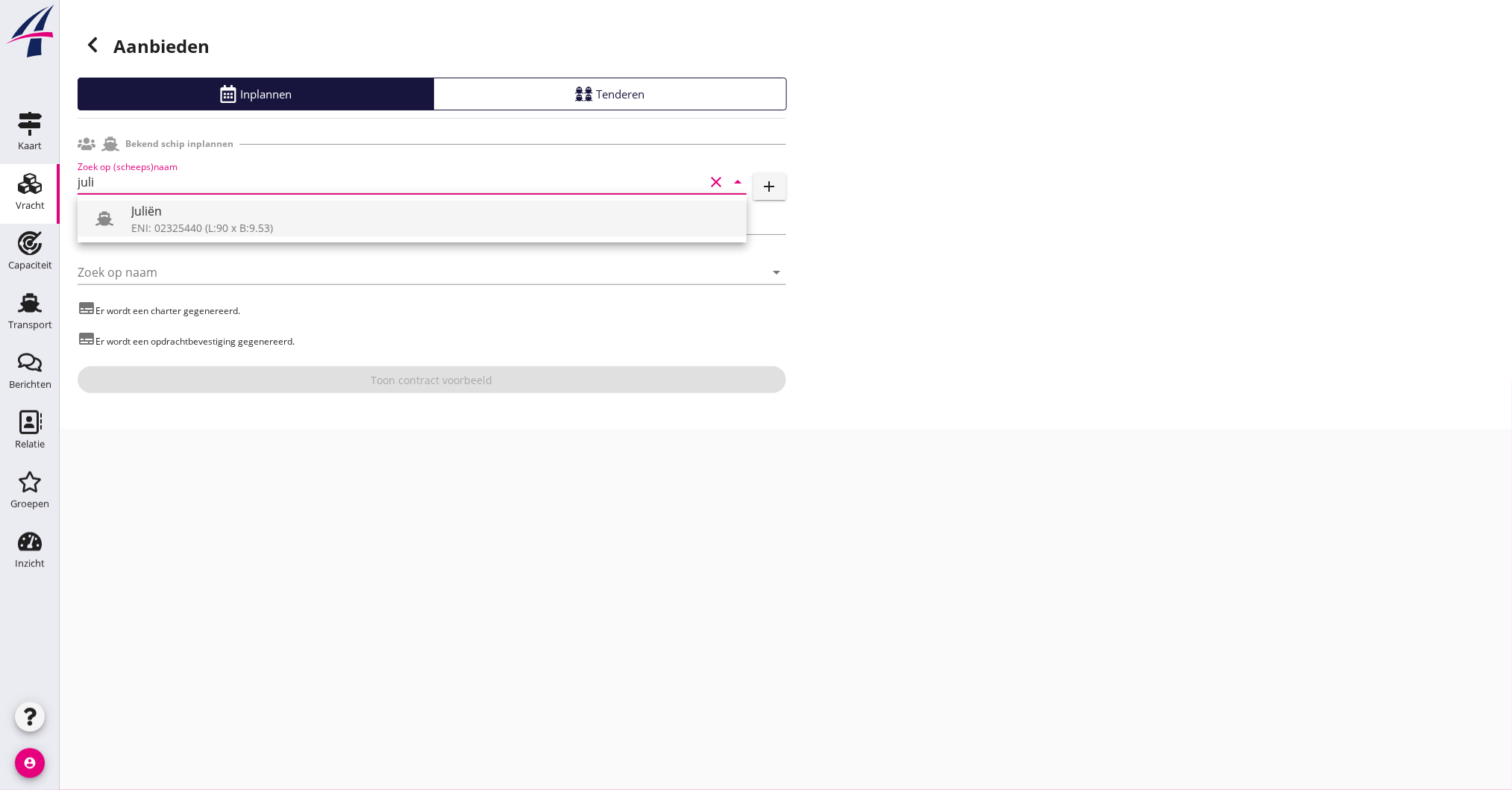
click at [167, 214] on div "Juliën" at bounding box center [433, 211] width 603 height 18
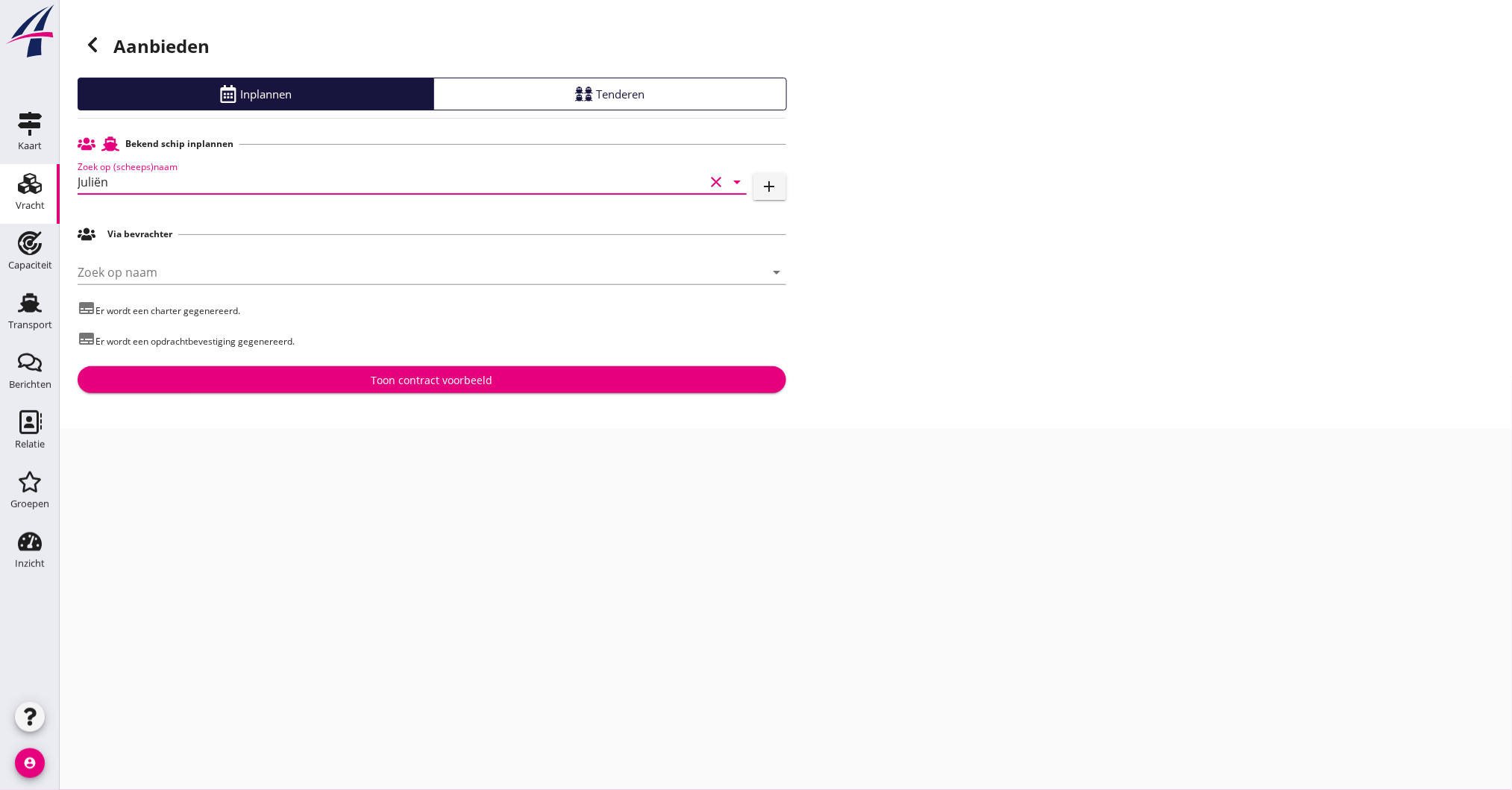
type input "Juliën"
click at [204, 384] on div "Toon contract voorbeeld" at bounding box center [432, 380] width 684 height 15
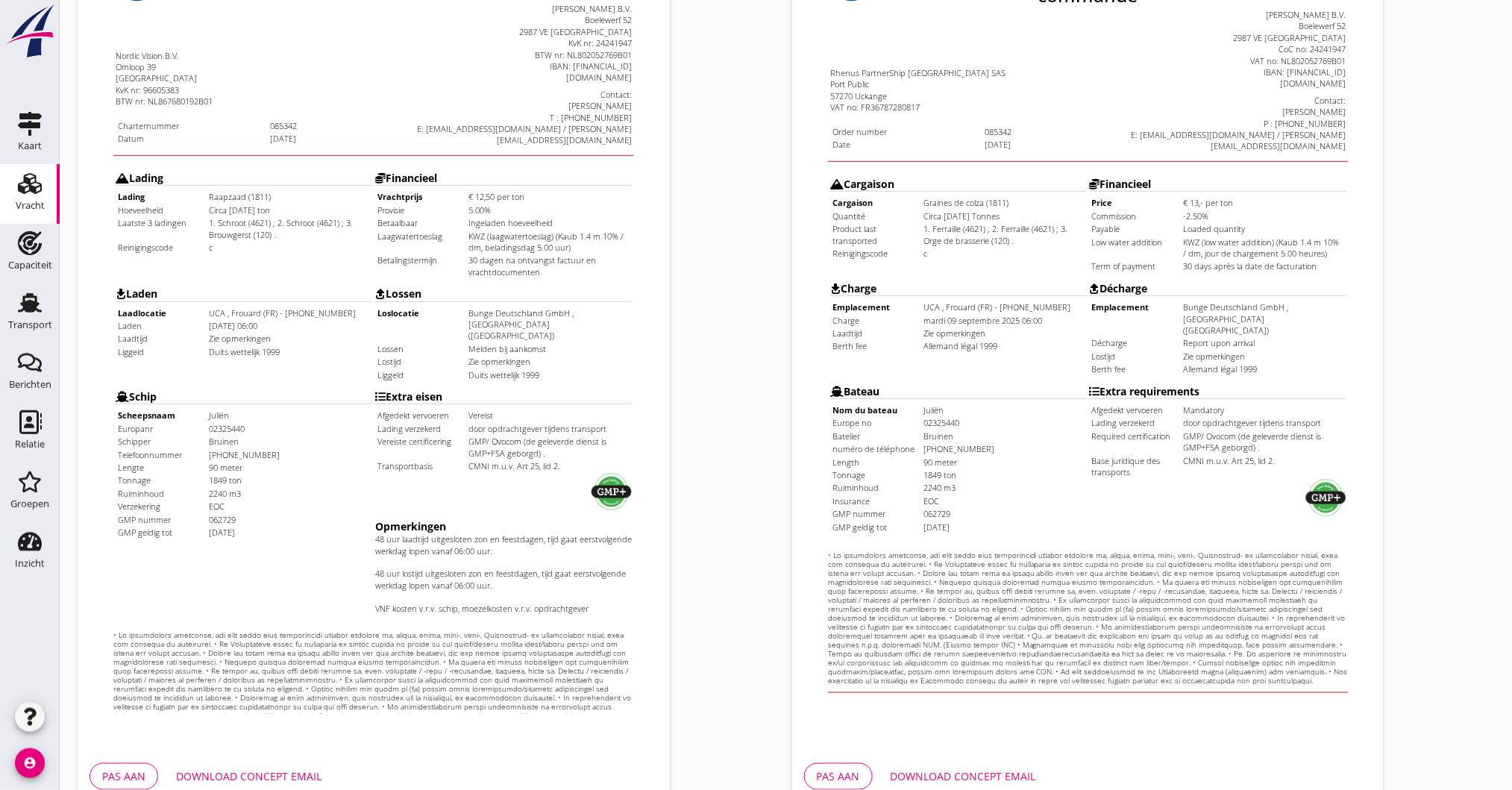
scroll to position [314, 0]
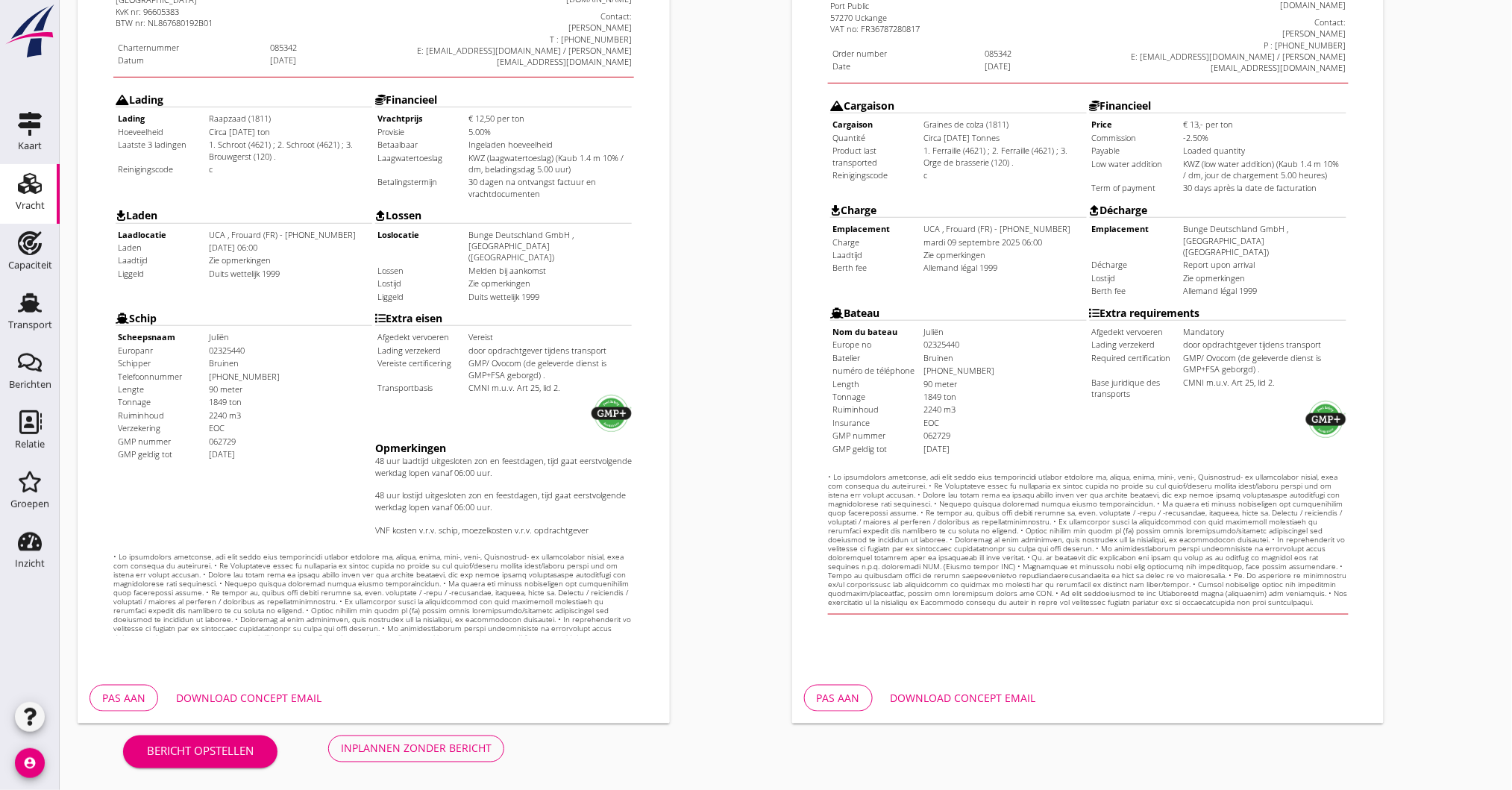
click at [244, 700] on div "Download concept email" at bounding box center [248, 698] width 145 height 15
click at [366, 743] on div "Inplannen zonder bericht" at bounding box center [417, 748] width 151 height 15
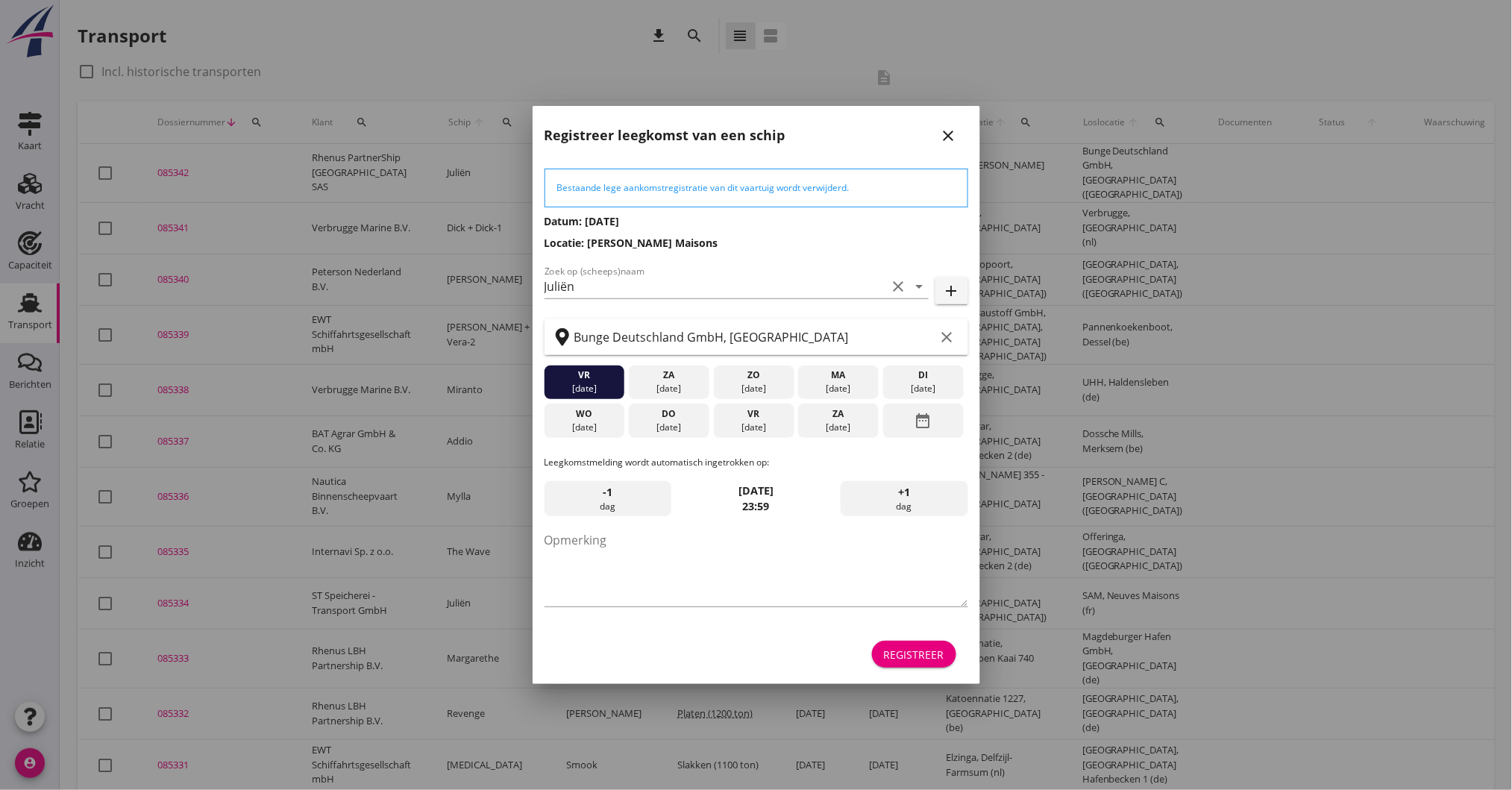
click at [950, 130] on icon "close" at bounding box center [948, 135] width 18 height 18
